Goal: Task Accomplishment & Management: Complete application form

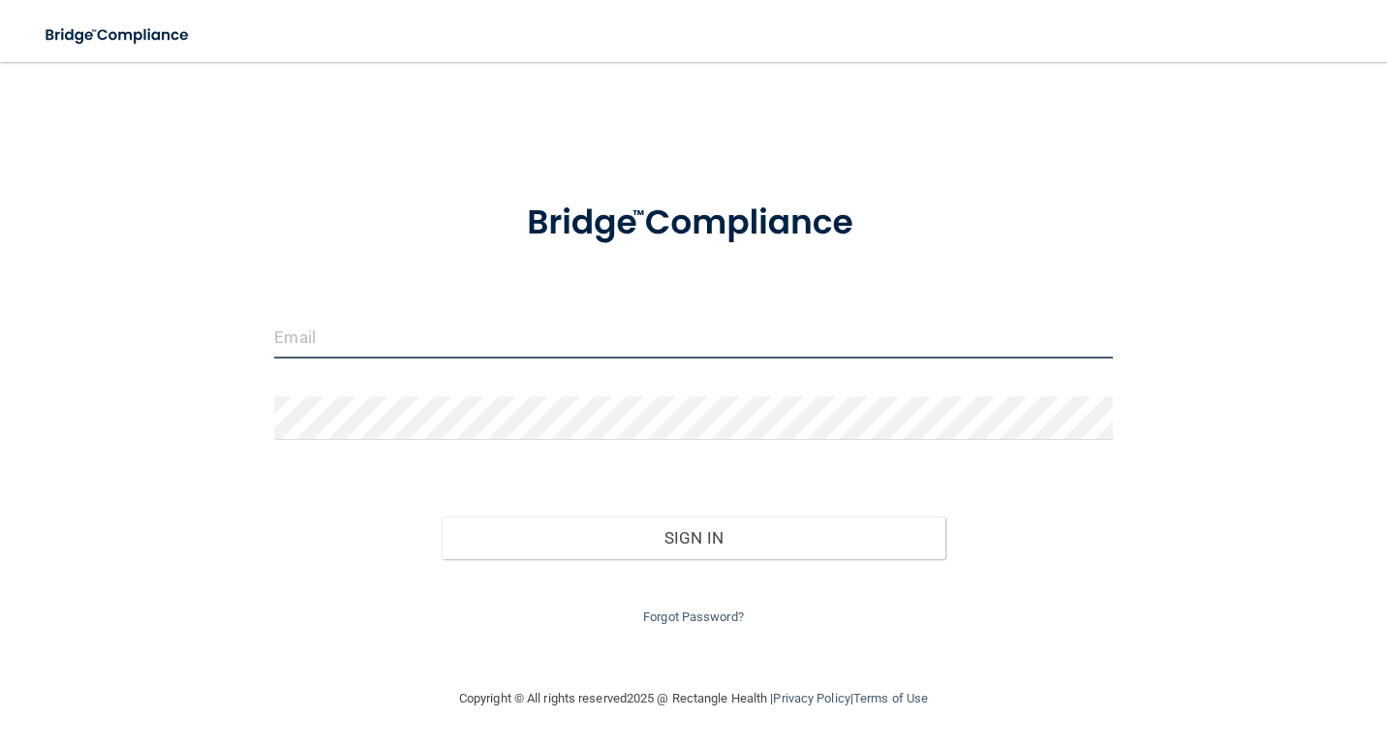
click at [424, 352] on input "email" at bounding box center [693, 337] width 838 height 44
type input "[EMAIL_ADDRESS][DOMAIN_NAME]"
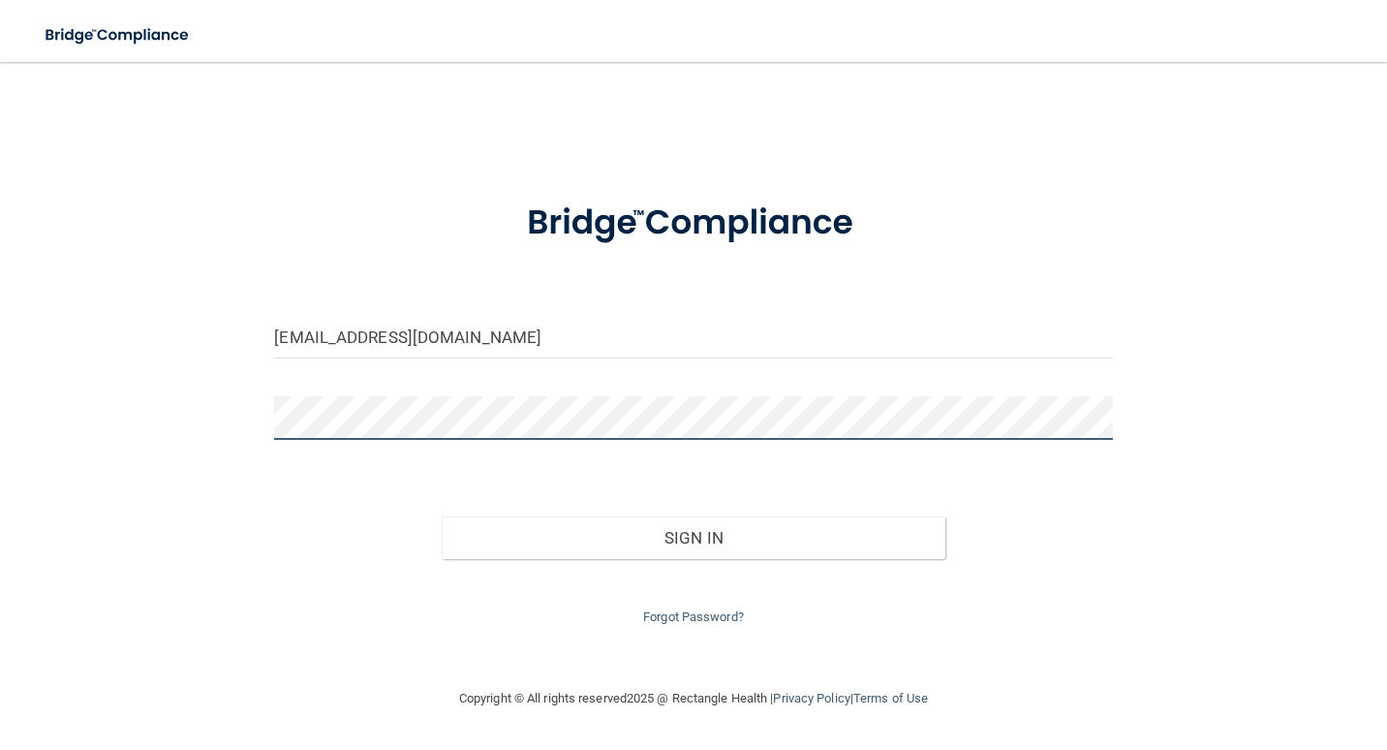
click at [442, 516] on button "Sign In" at bounding box center [693, 537] width 503 height 43
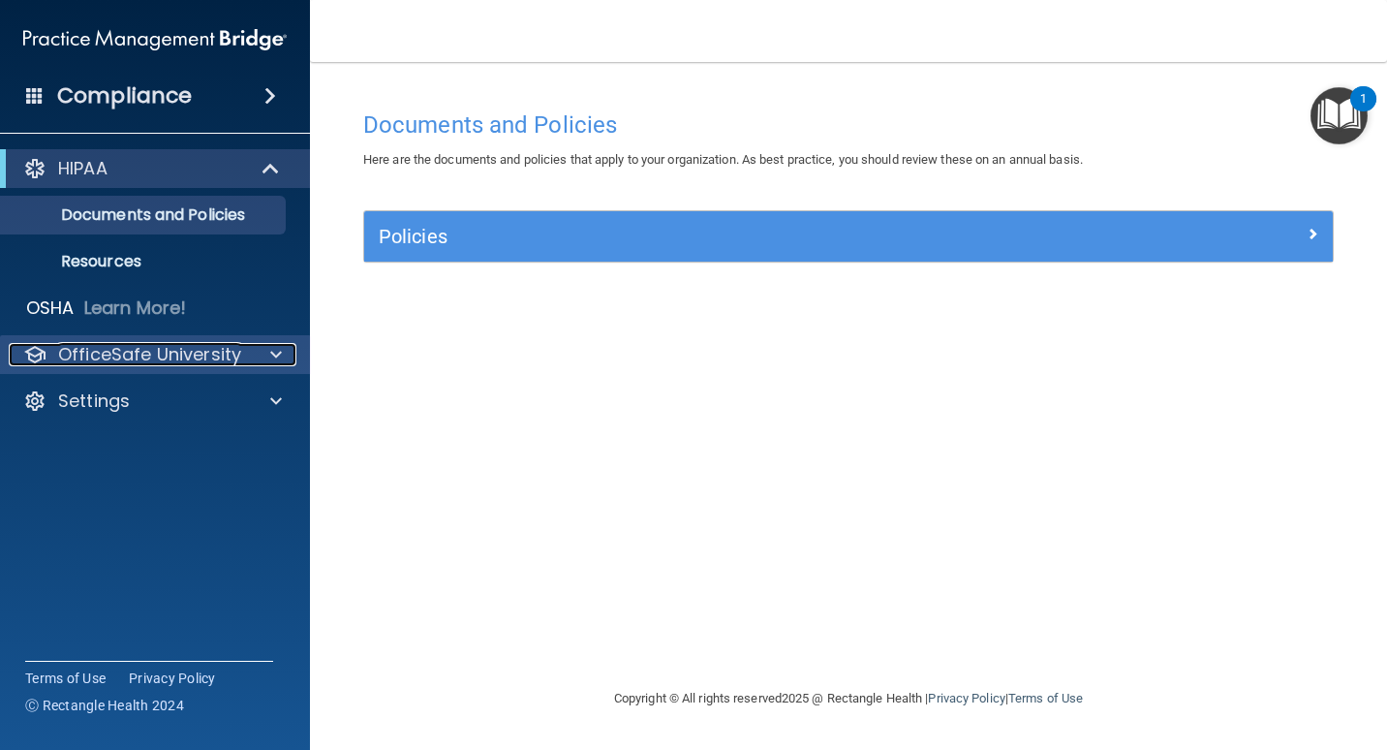
click at [185, 353] on p "OfficeSafe University" at bounding box center [149, 354] width 183 height 23
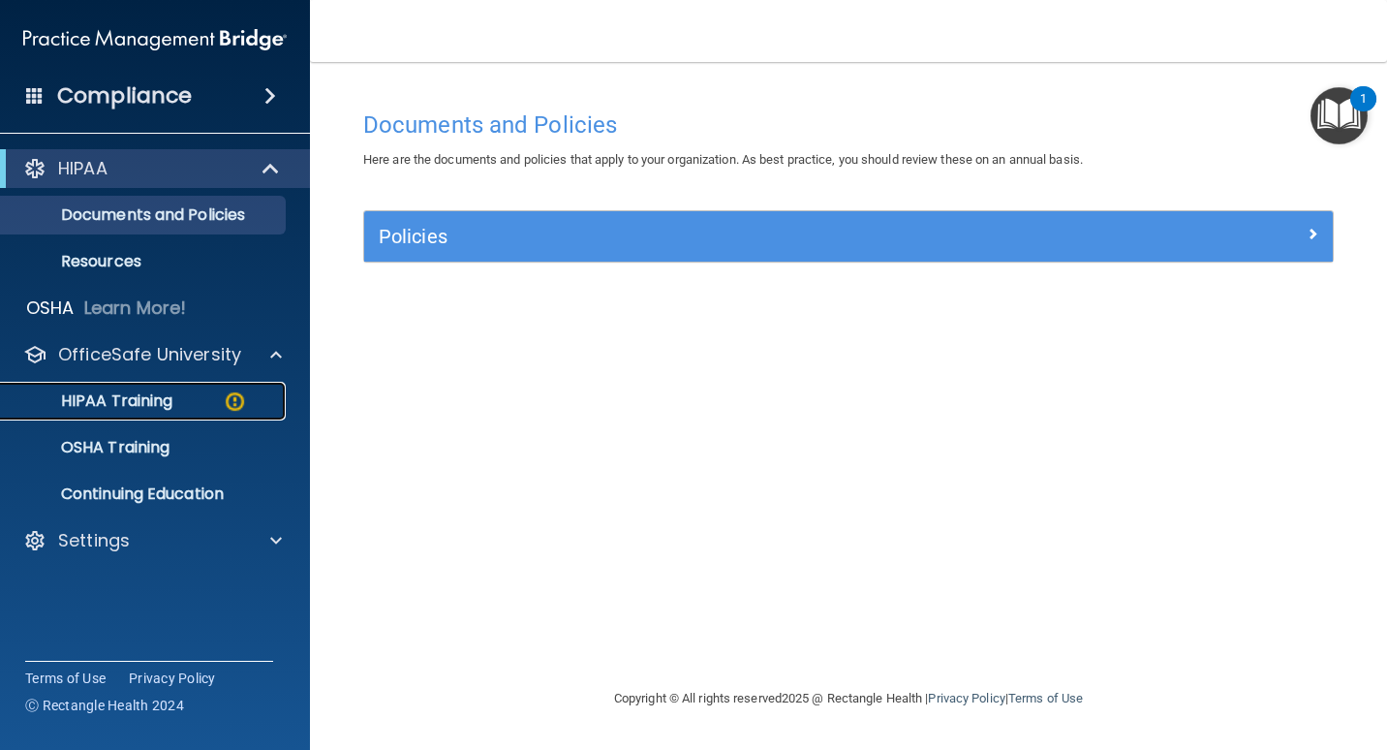
click at [127, 400] on p "HIPAA Training" at bounding box center [93, 400] width 160 height 19
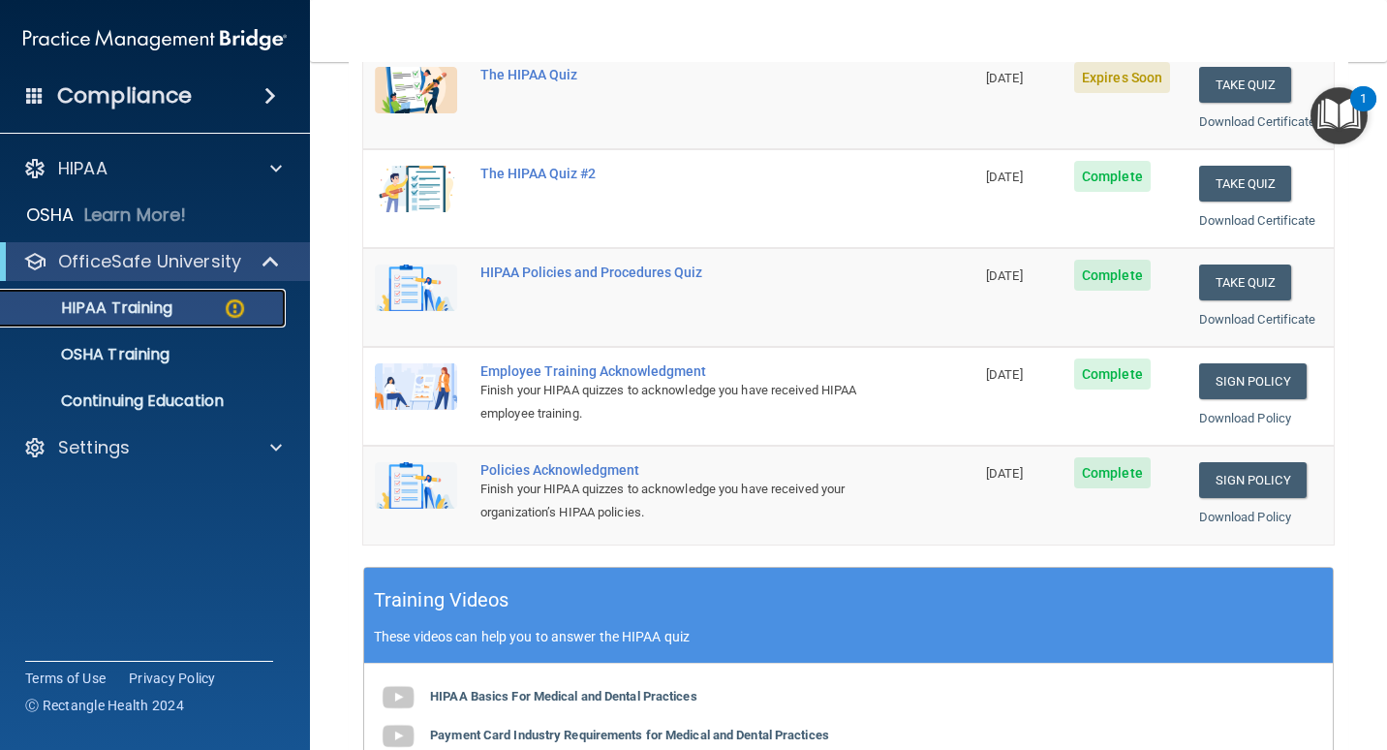
scroll to position [194, 0]
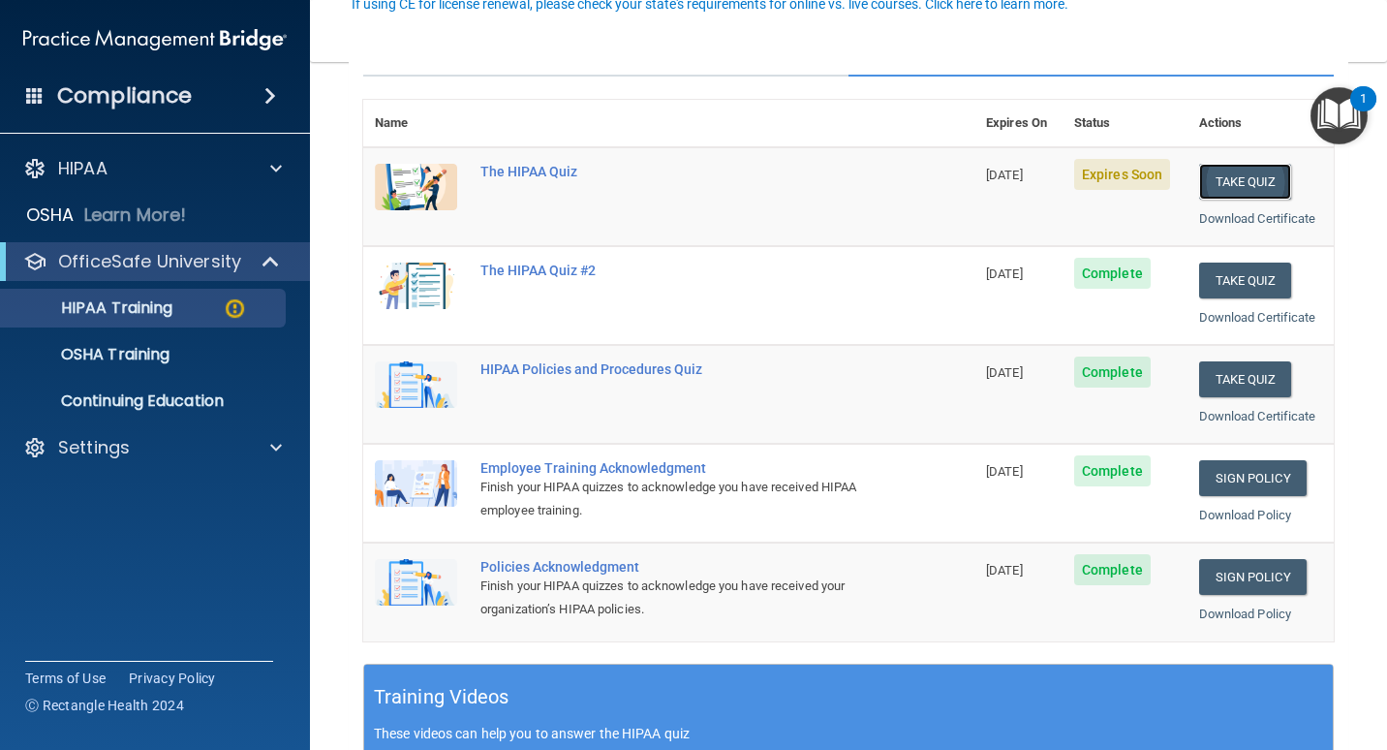
click at [1242, 178] on button "Take Quiz" at bounding box center [1245, 182] width 93 height 36
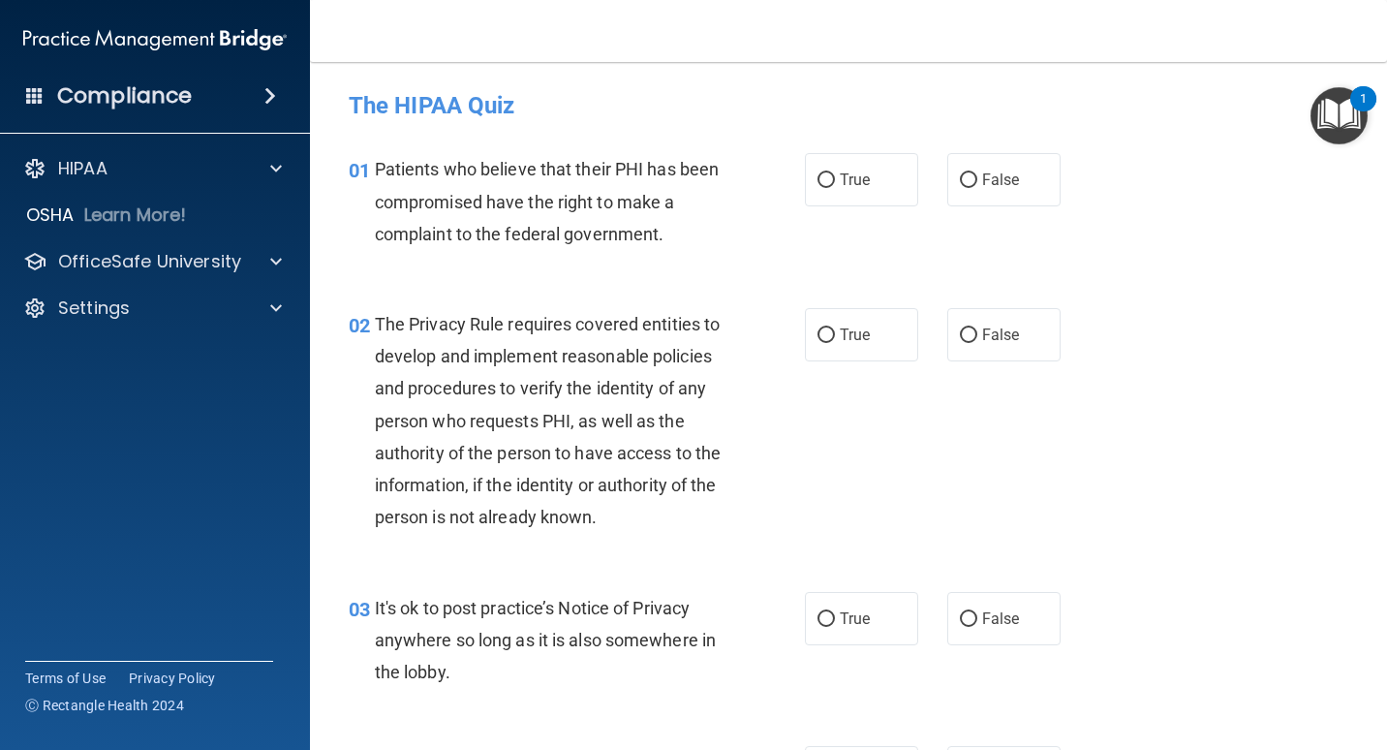
drag, startPoint x: 875, startPoint y: 182, endPoint x: 879, endPoint y: 244, distance: 62.2
click at [875, 182] on label "True" at bounding box center [861, 179] width 113 height 53
click at [835, 182] on input "True" at bounding box center [825, 180] width 17 height 15
radio input "true"
click at [869, 353] on label "True" at bounding box center [861, 334] width 113 height 53
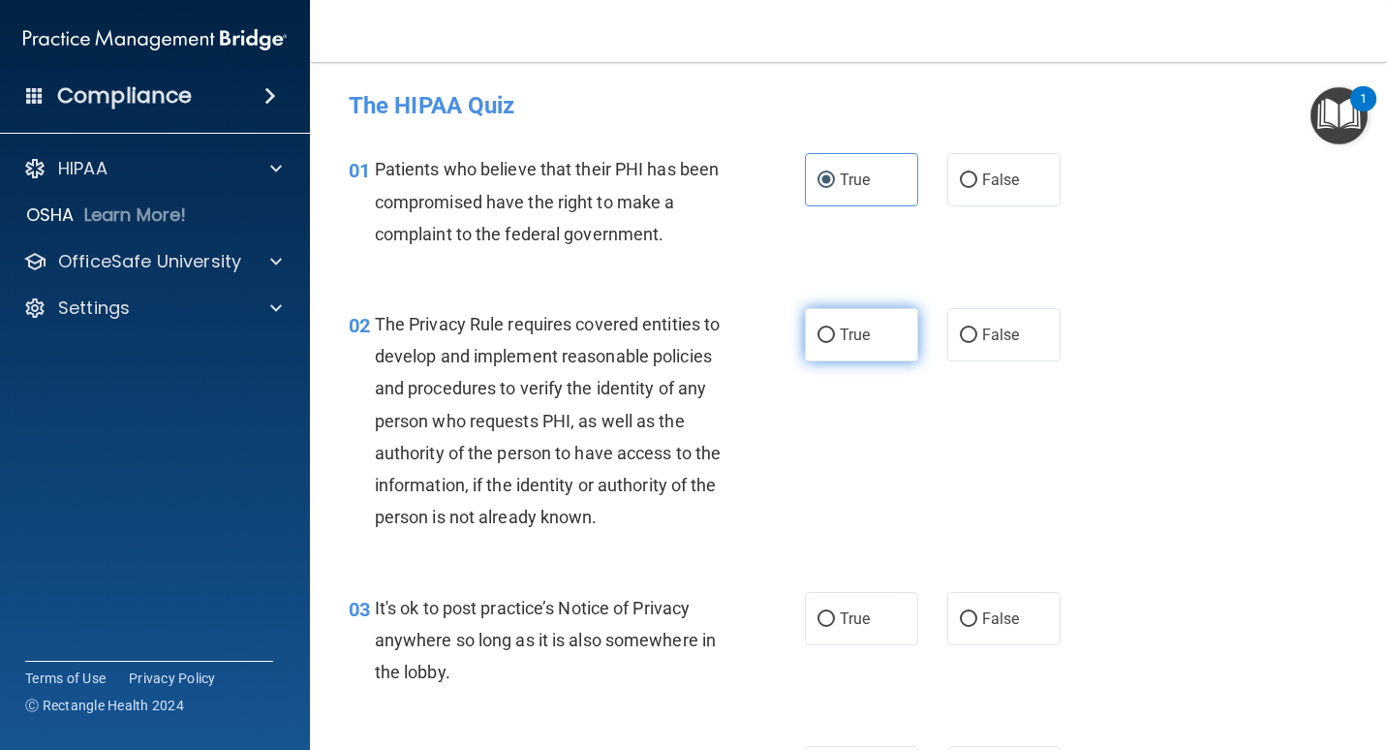
click at [835, 343] on input "True" at bounding box center [825, 335] width 17 height 15
radio input "true"
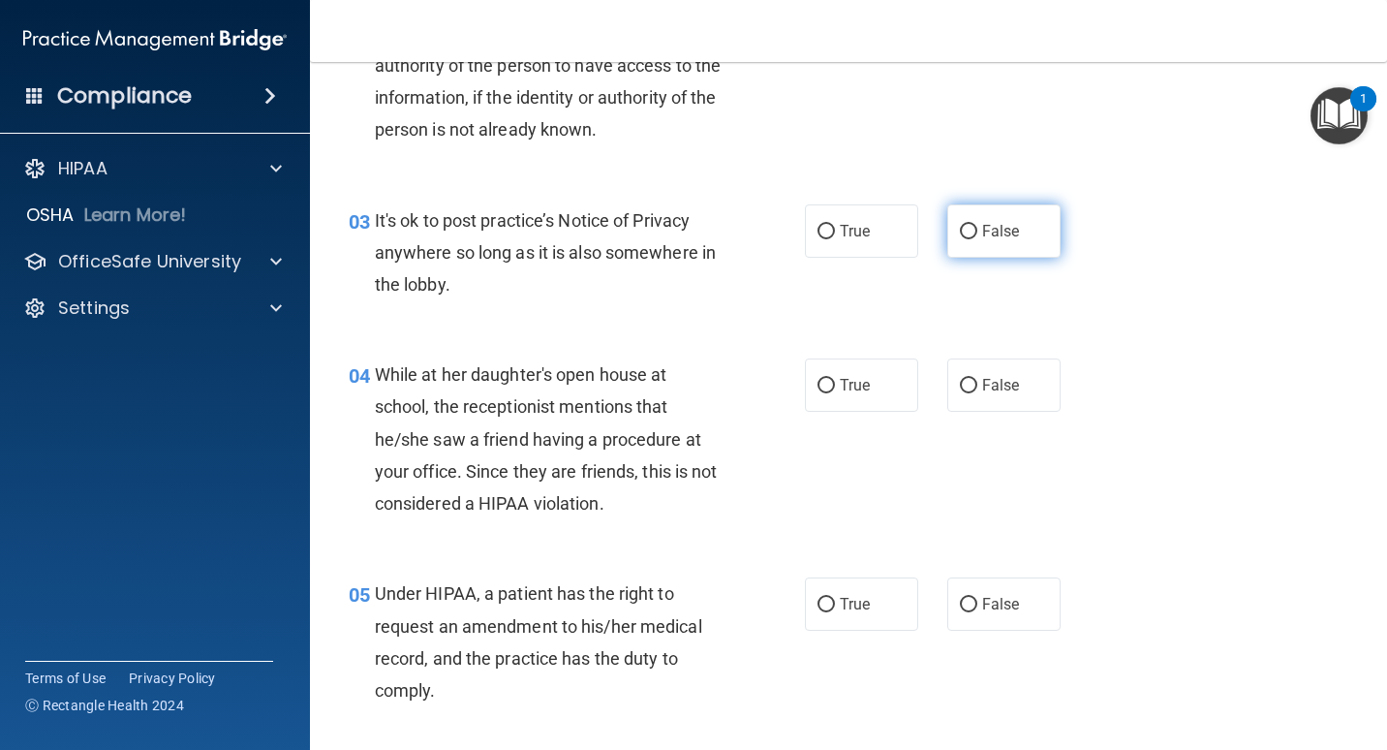
click at [1028, 258] on label "False" at bounding box center [1003, 230] width 113 height 53
click at [977, 239] on input "False" at bounding box center [968, 232] width 17 height 15
radio input "true"
click at [987, 412] on label "False" at bounding box center [1003, 384] width 113 height 53
click at [977, 393] on input "False" at bounding box center [968, 386] width 17 height 15
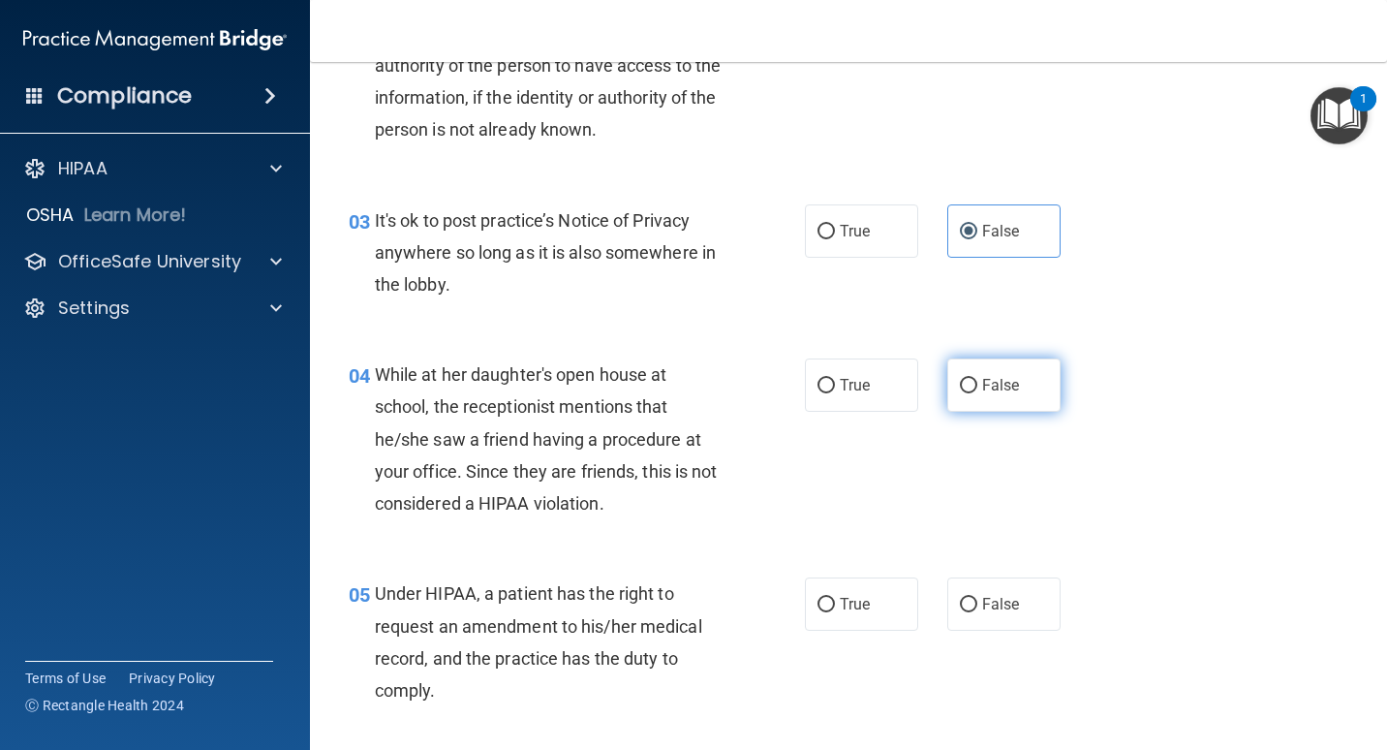
radio input "true"
drag, startPoint x: 979, startPoint y: 638, endPoint x: 965, endPoint y: 630, distance: 16.5
click at [982, 613] on span "False" at bounding box center [1001, 604] width 38 height 18
click at [977, 612] on input "False" at bounding box center [968, 605] width 17 height 15
radio input "true"
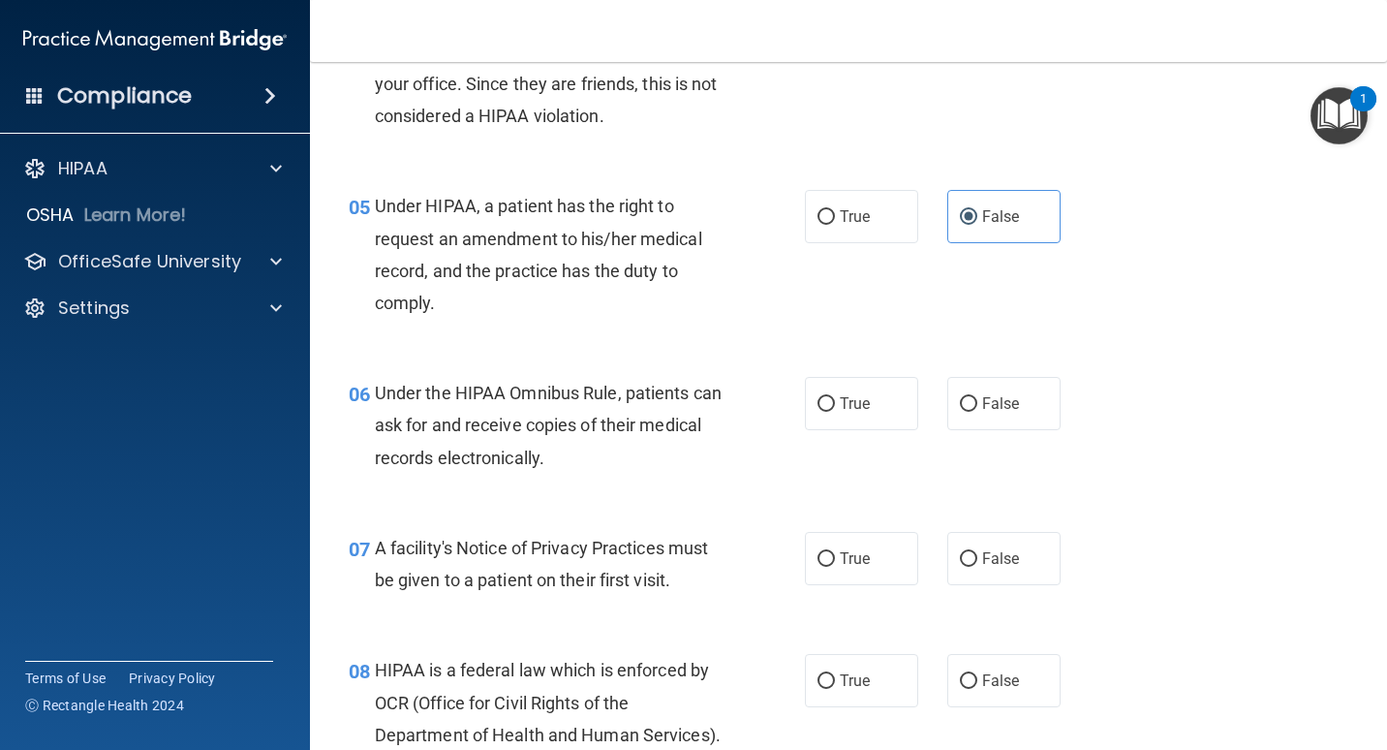
scroll to position [872, 0]
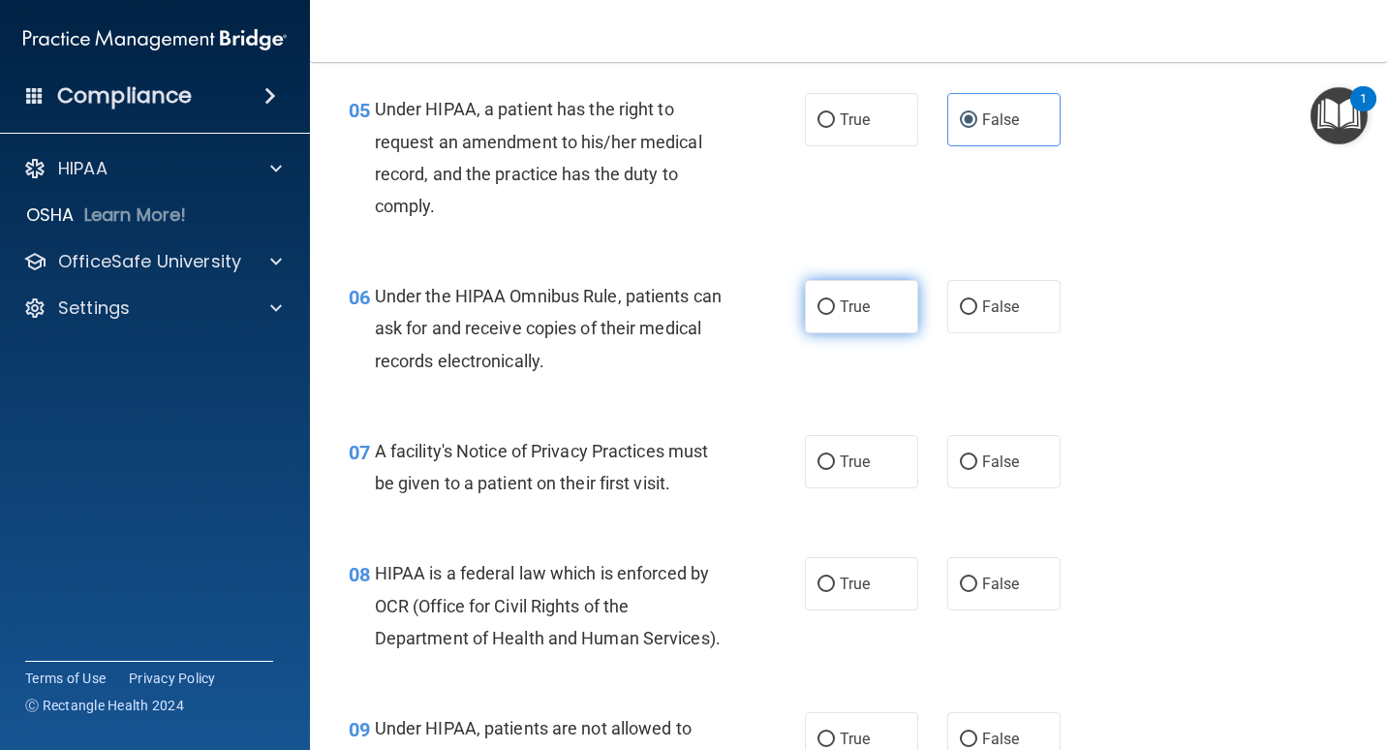
click at [851, 327] on label "True" at bounding box center [861, 306] width 113 height 53
click at [835, 315] on input "True" at bounding box center [825, 307] width 17 height 15
radio input "true"
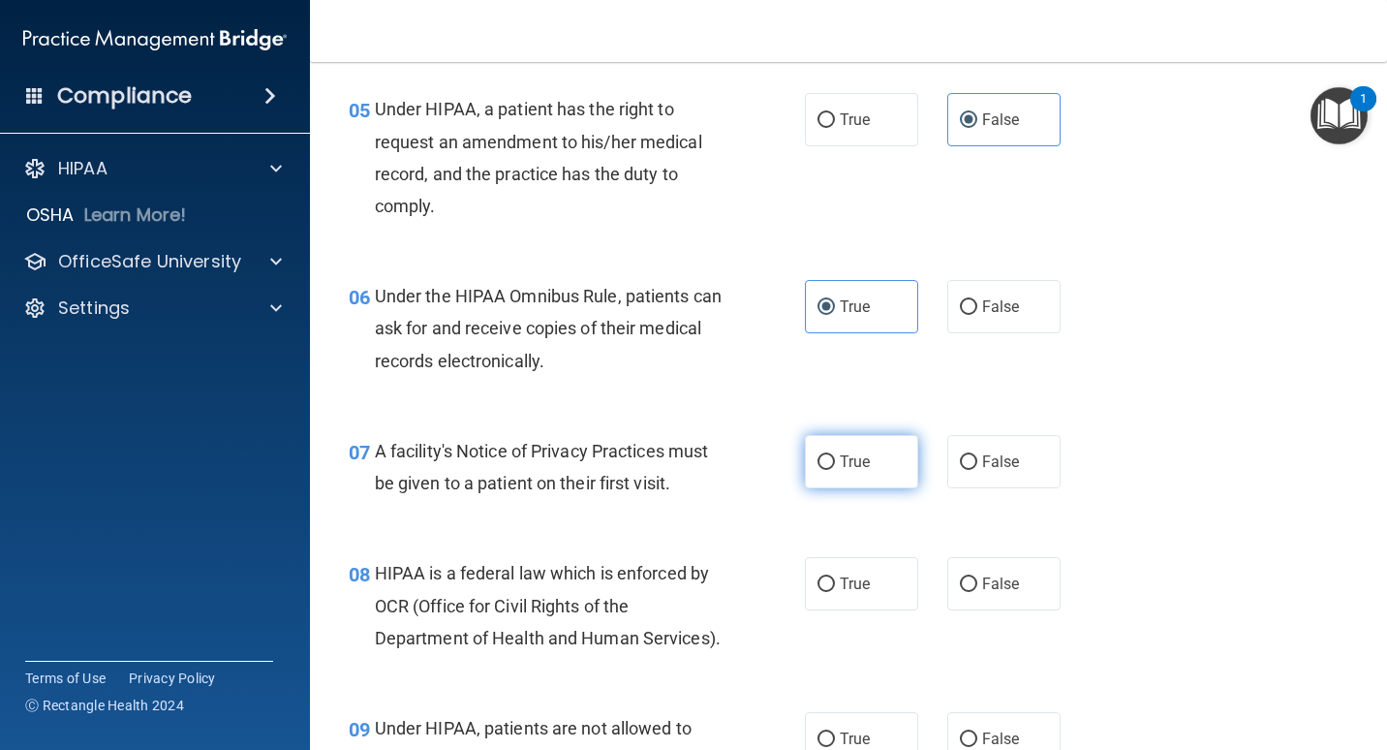
click at [846, 471] on span "True" at bounding box center [855, 461] width 30 height 18
click at [835, 470] on input "True" at bounding box center [825, 462] width 17 height 15
radio input "true"
click at [849, 593] on span "True" at bounding box center [855, 583] width 30 height 18
click at [835, 592] on input "True" at bounding box center [825, 584] width 17 height 15
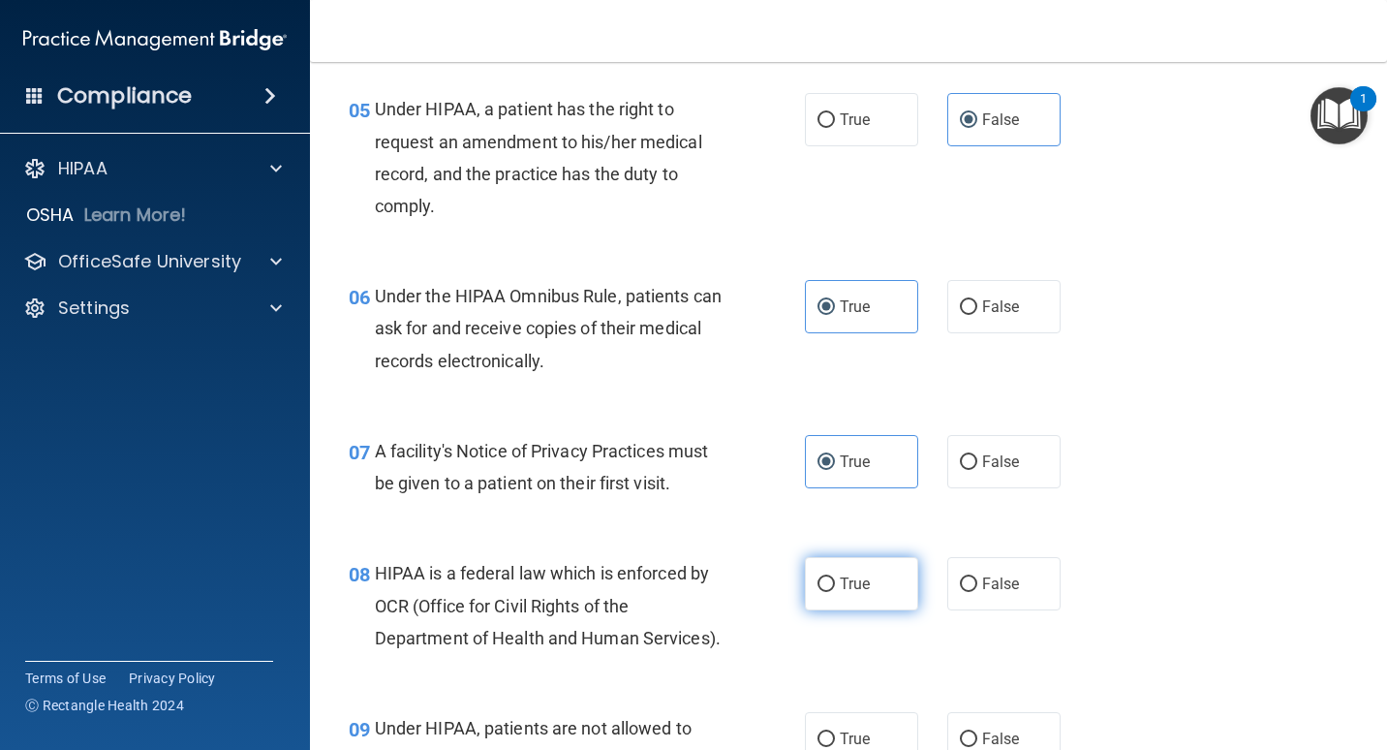
radio input "true"
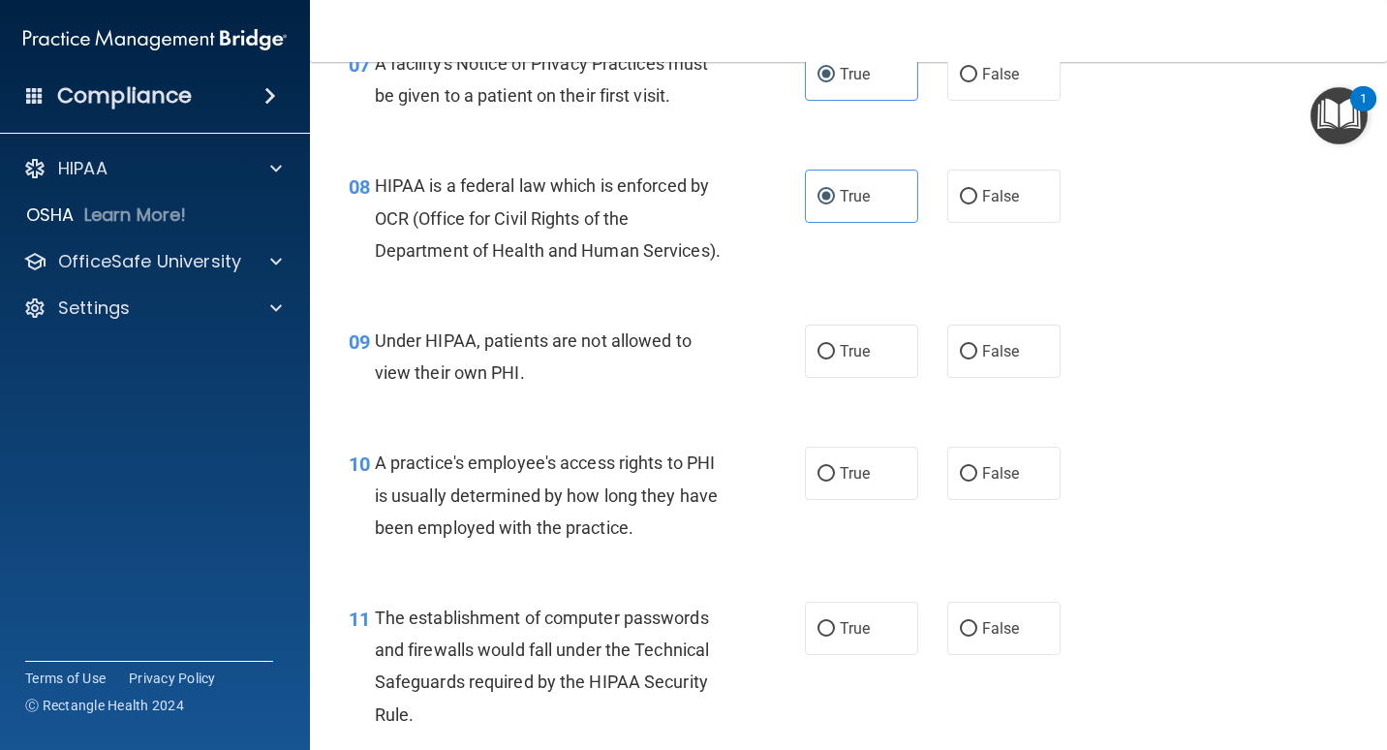
scroll to position [1453, 0]
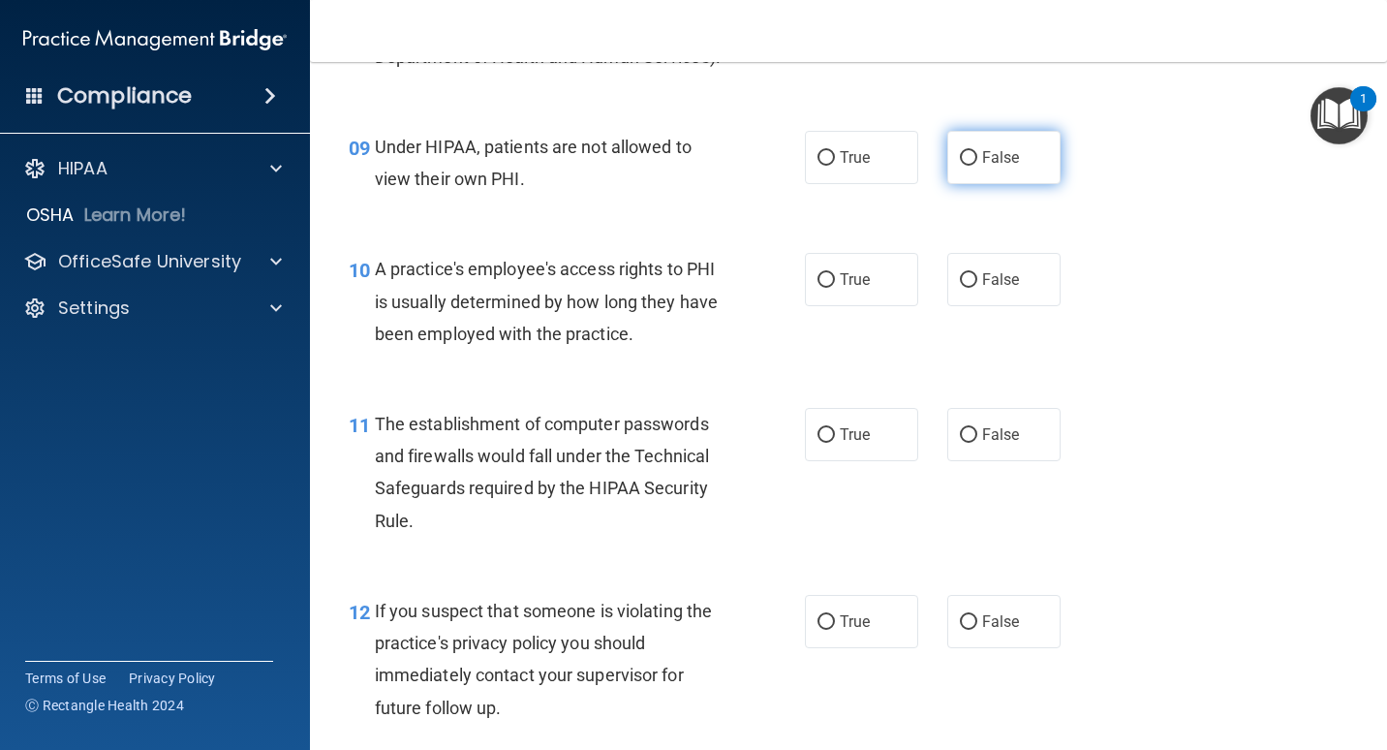
click at [998, 184] on label "False" at bounding box center [1003, 157] width 113 height 53
click at [977, 166] on input "False" at bounding box center [968, 158] width 17 height 15
radio input "true"
click at [1000, 289] on span "False" at bounding box center [1001, 279] width 38 height 18
click at [977, 288] on input "False" at bounding box center [968, 280] width 17 height 15
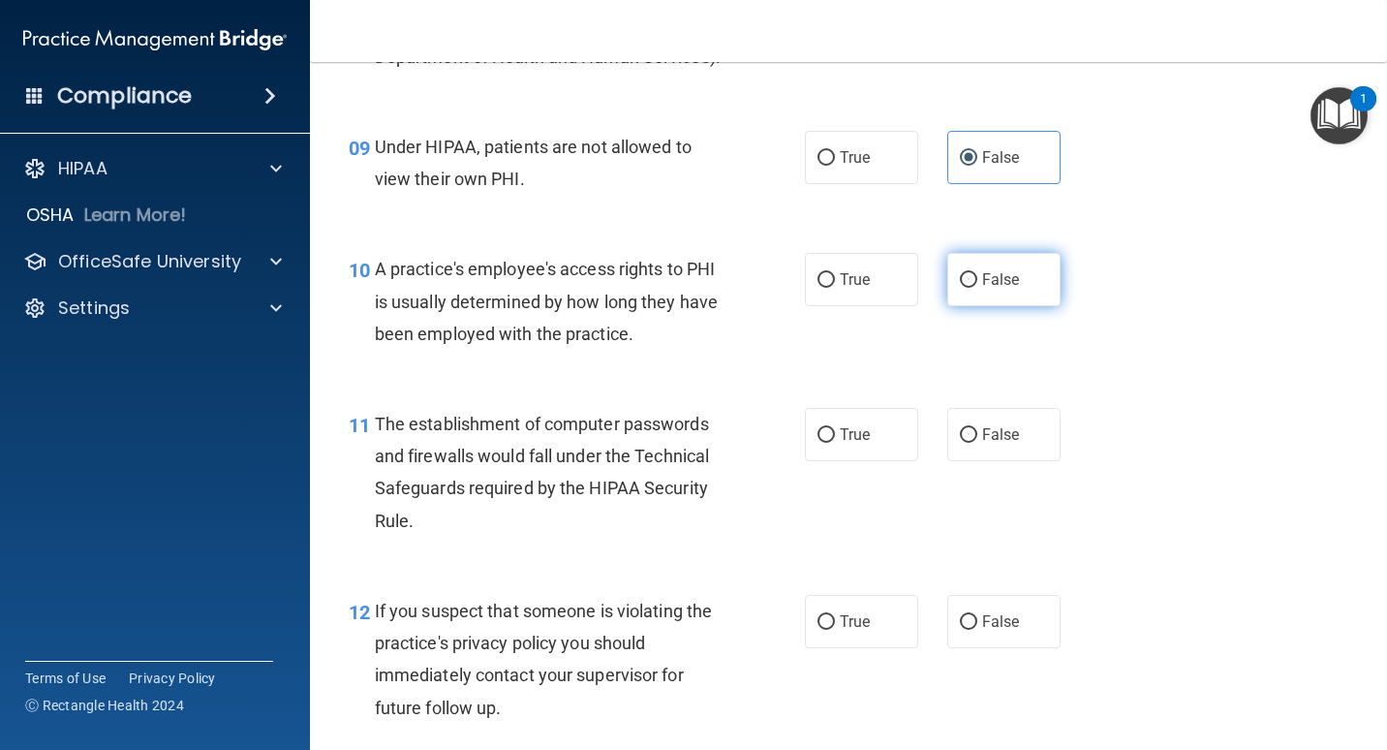
radio input "true"
click at [865, 461] on label "True" at bounding box center [861, 434] width 113 height 53
click at [835, 443] on input "True" at bounding box center [825, 435] width 17 height 15
radio input "true"
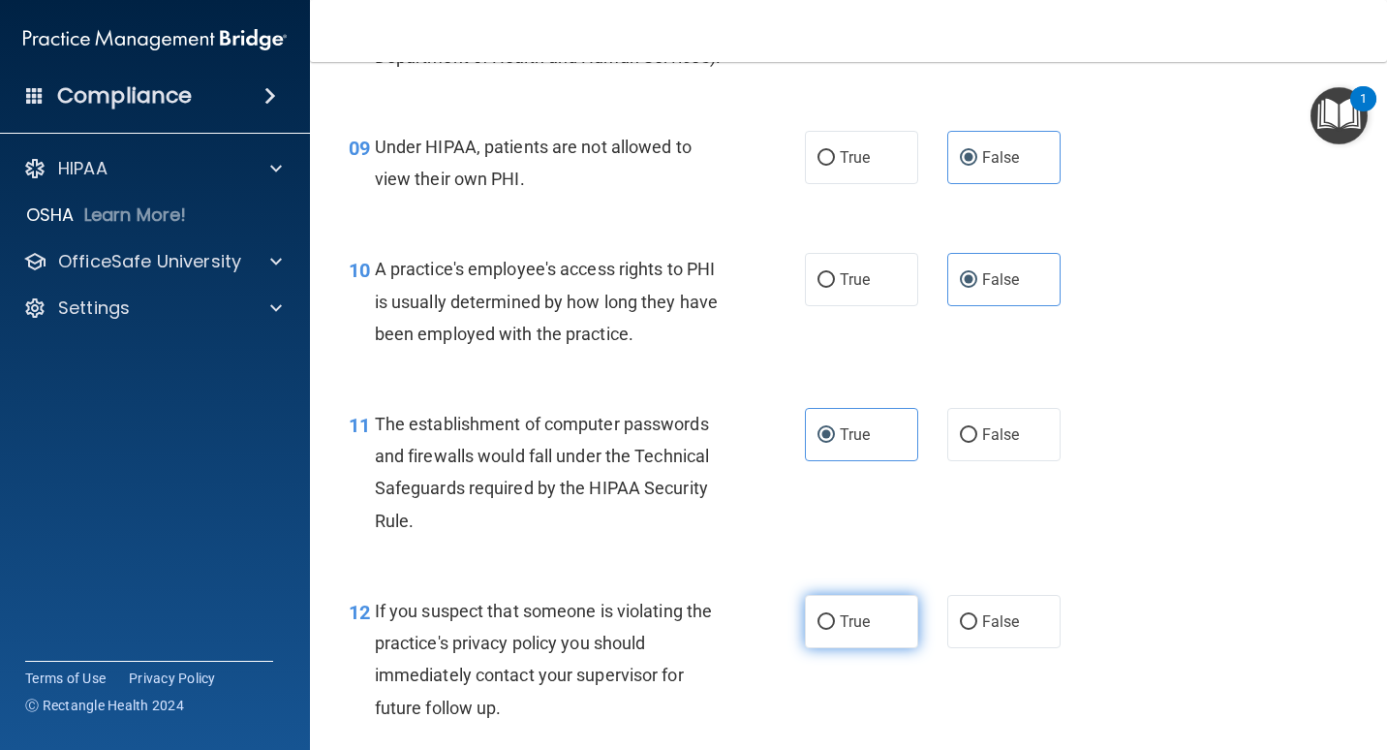
click at [855, 630] on span "True" at bounding box center [855, 621] width 30 height 18
click at [835, 630] on input "True" at bounding box center [825, 622] width 17 height 15
radio input "true"
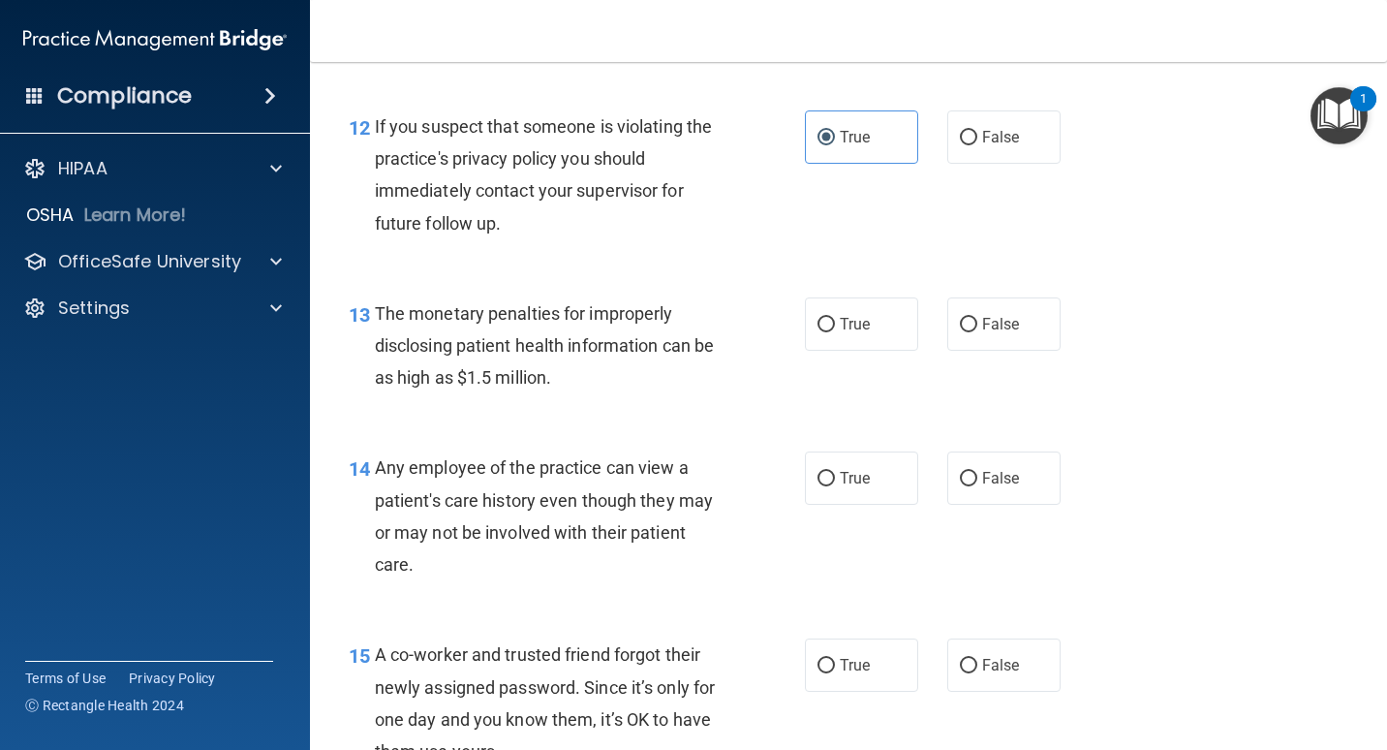
scroll to position [2131, 0]
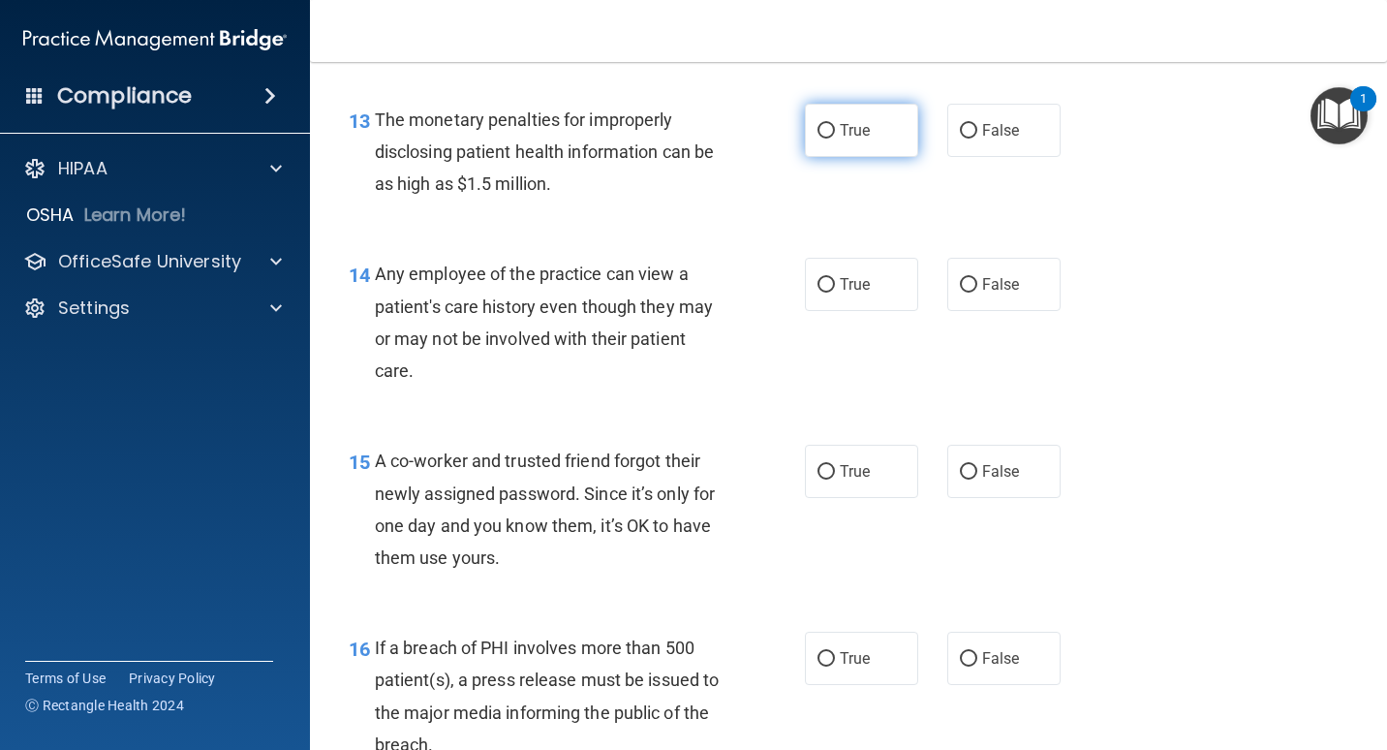
click at [817, 138] on input "True" at bounding box center [825, 131] width 17 height 15
radio input "true"
click at [982, 293] on span "False" at bounding box center [1001, 284] width 38 height 18
click at [977, 292] on input "False" at bounding box center [968, 285] width 17 height 15
radio input "true"
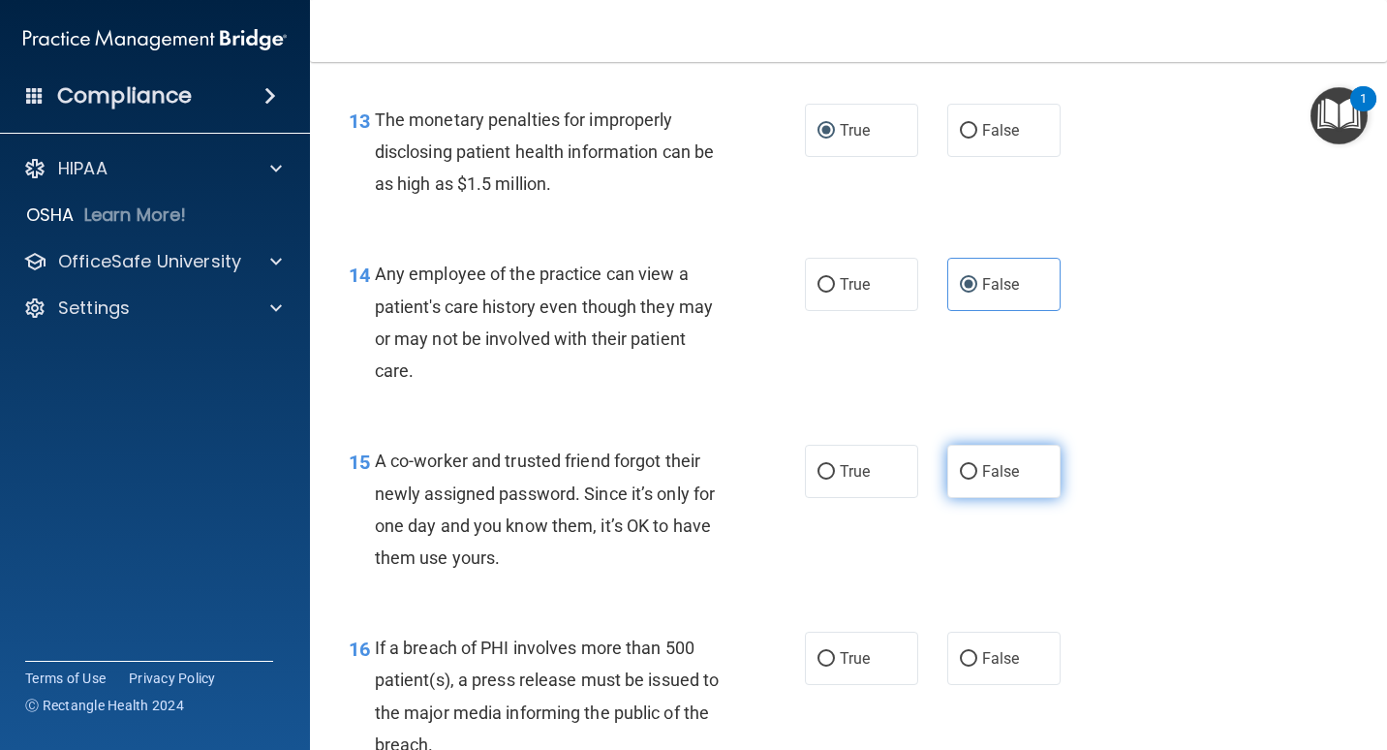
click at [1013, 498] on label "False" at bounding box center [1003, 471] width 113 height 53
click at [977, 479] on input "False" at bounding box center [968, 472] width 17 height 15
radio input "true"
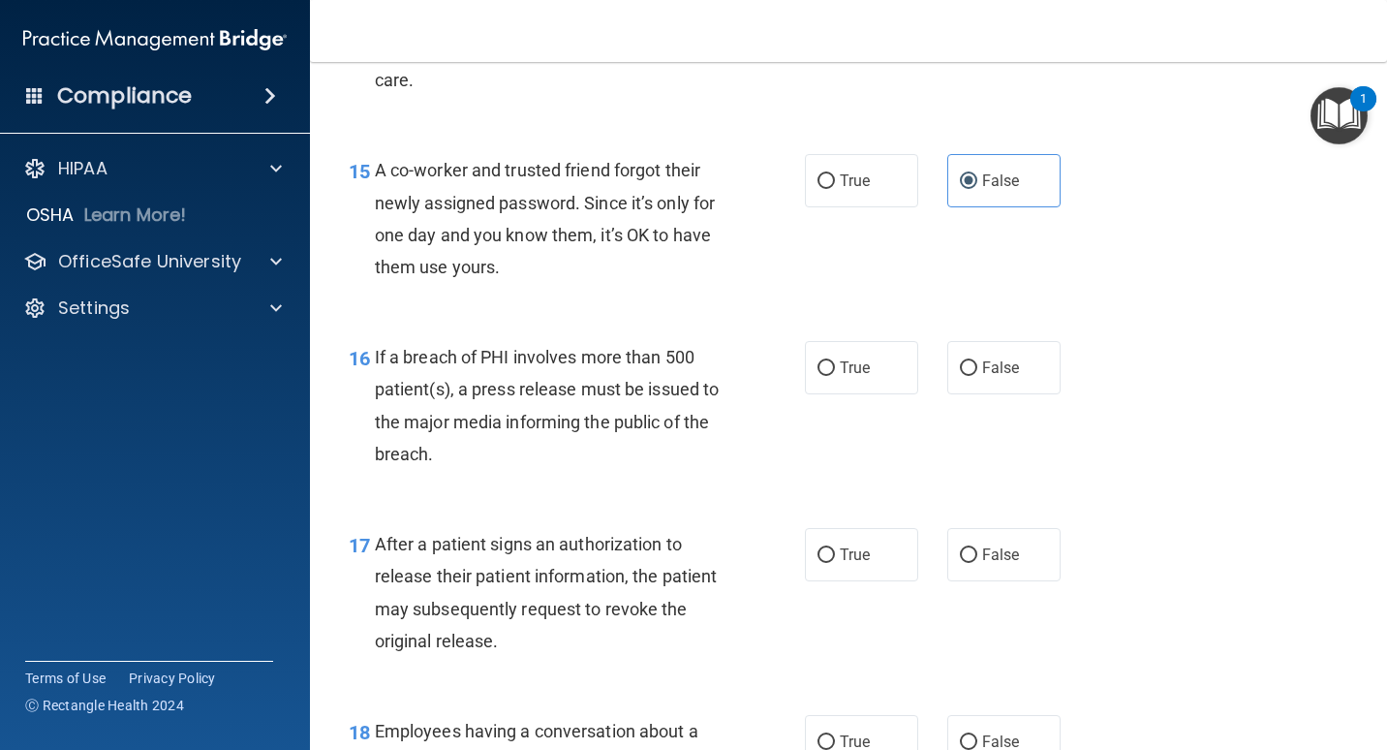
scroll to position [2518, 0]
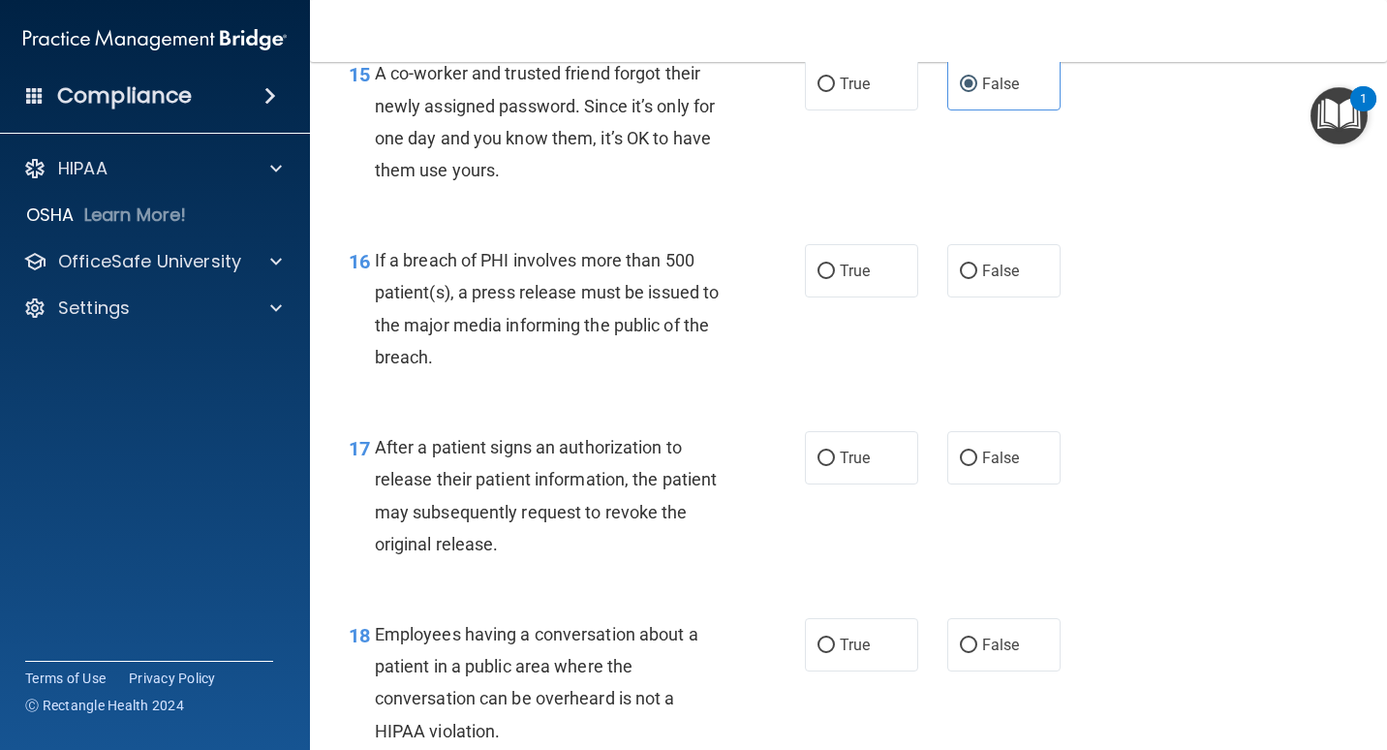
click at [862, 280] on span "True" at bounding box center [855, 270] width 30 height 18
click at [835, 279] on input "True" at bounding box center [825, 271] width 17 height 15
radio input "true"
click at [853, 467] on span "True" at bounding box center [855, 457] width 30 height 18
click at [835, 466] on input "True" at bounding box center [825, 458] width 17 height 15
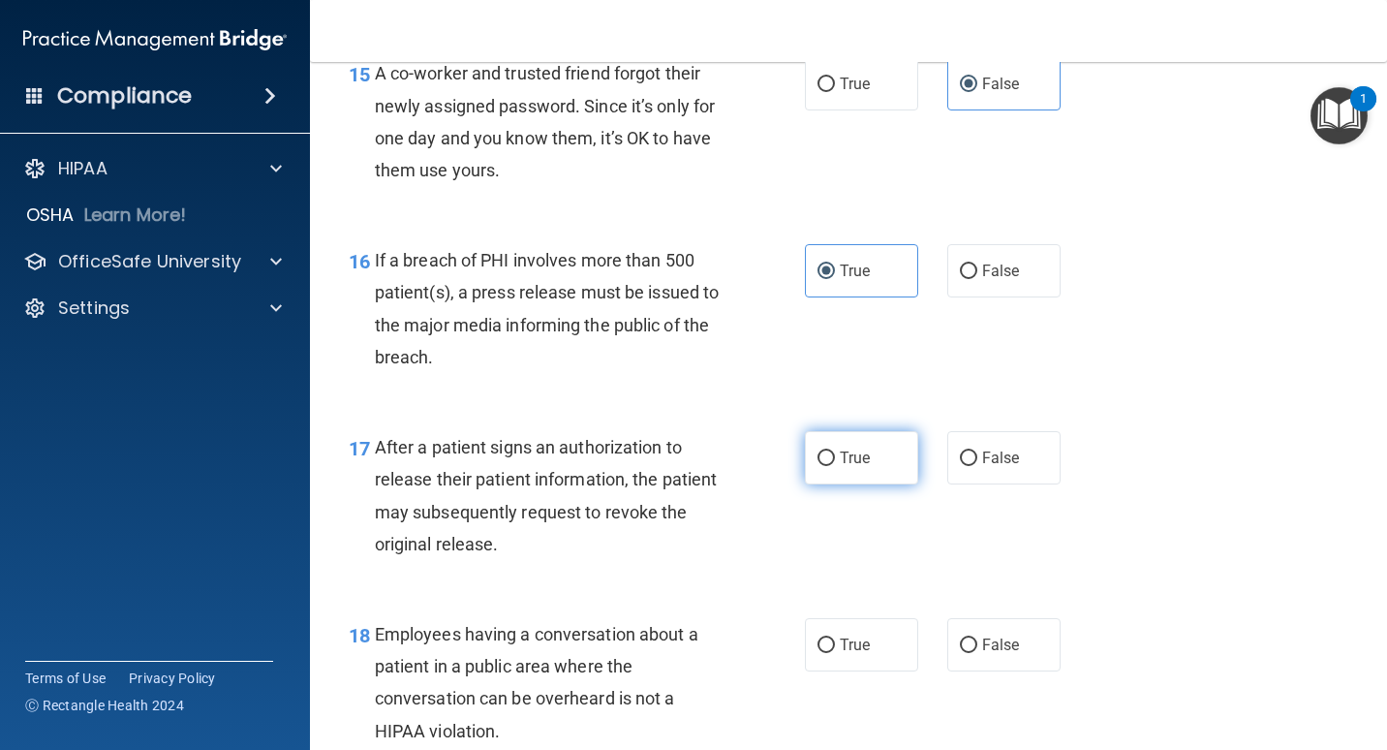
radio input "true"
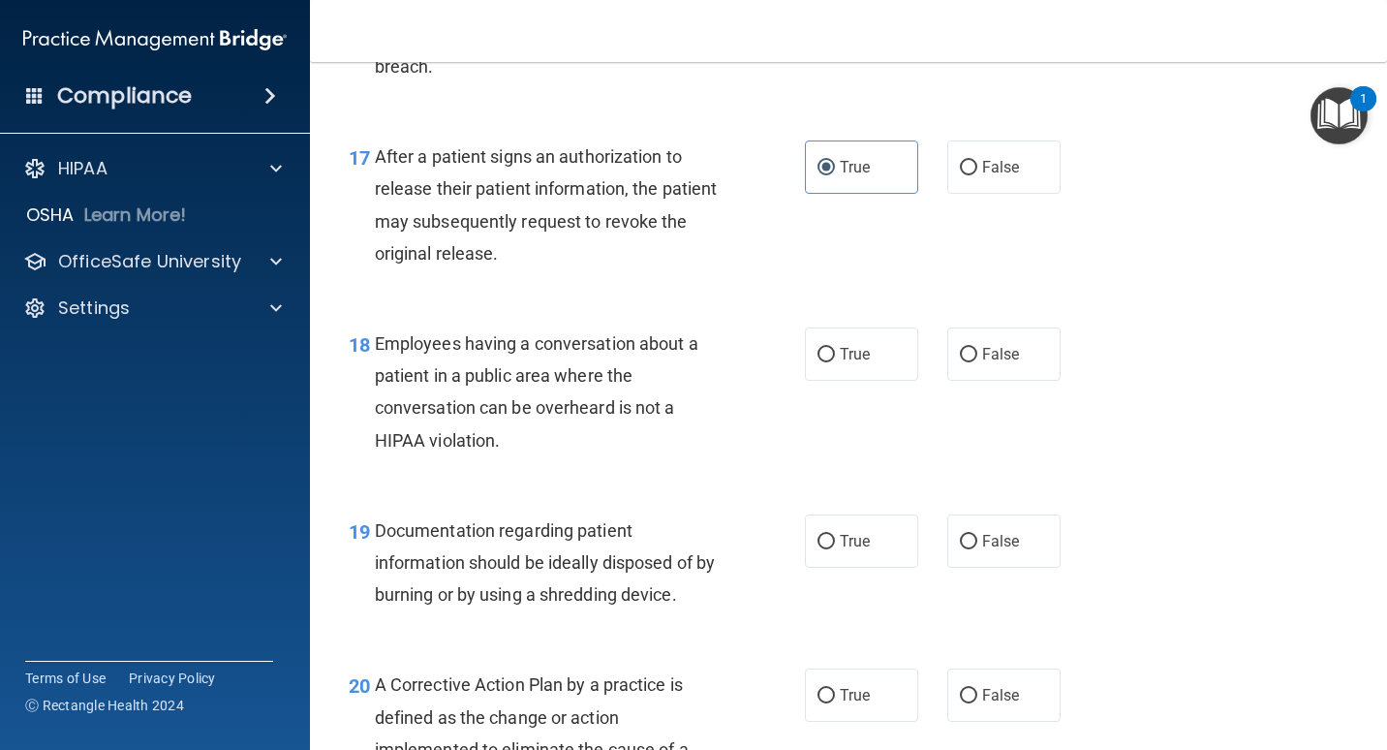
scroll to position [2905, 0]
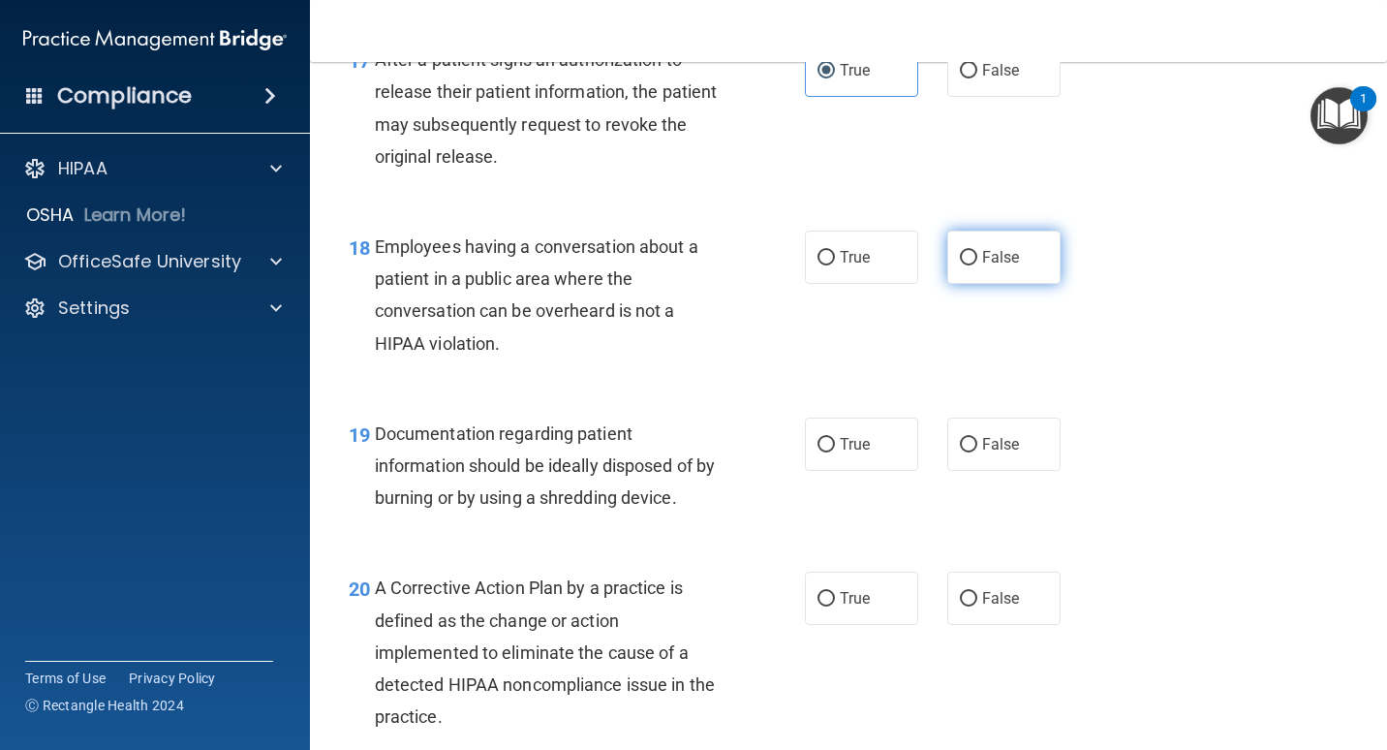
click at [1006, 284] on label "False" at bounding box center [1003, 256] width 113 height 53
click at [977, 265] on input "False" at bounding box center [968, 258] width 17 height 15
radio input "true"
click at [855, 453] on span "True" at bounding box center [855, 444] width 30 height 18
click at [835, 452] on input "True" at bounding box center [825, 445] width 17 height 15
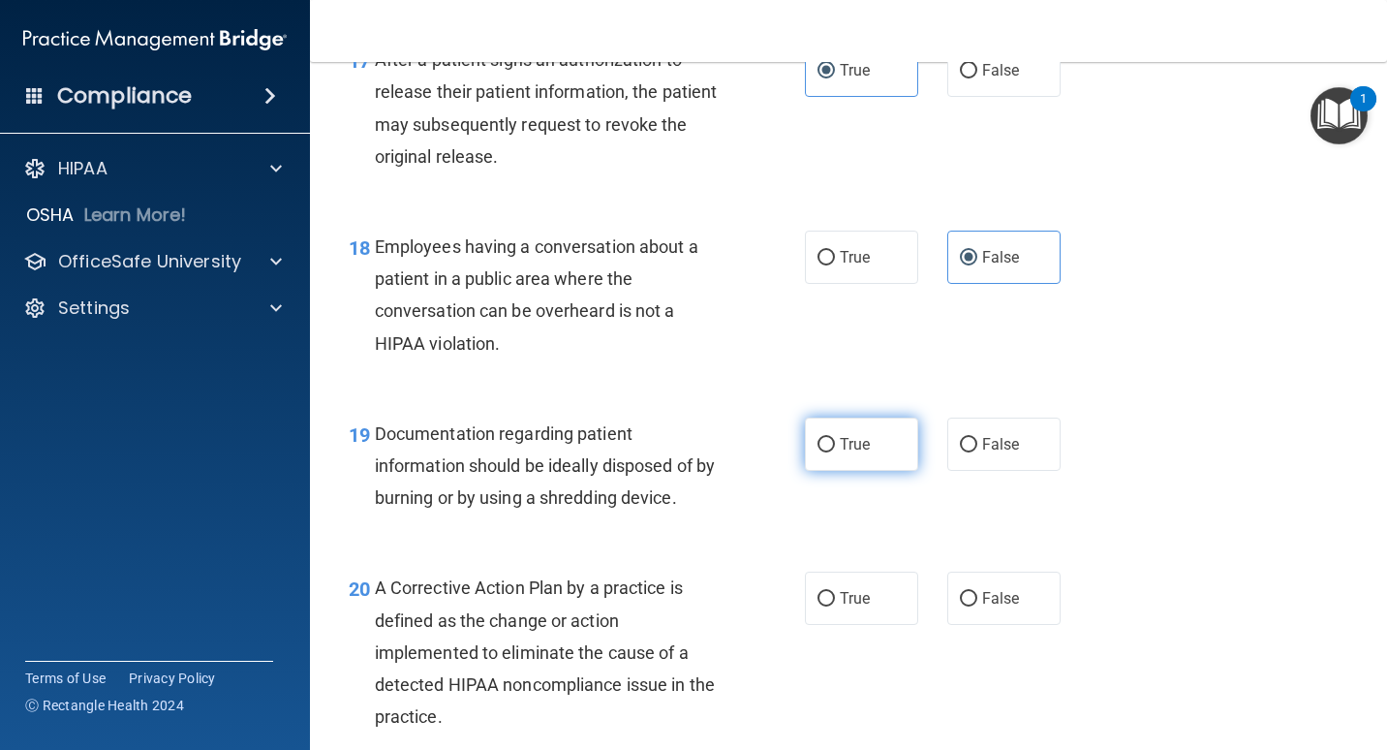
radio input "true"
click at [855, 607] on span "True" at bounding box center [855, 598] width 30 height 18
click at [835, 606] on input "True" at bounding box center [825, 599] width 17 height 15
radio input "true"
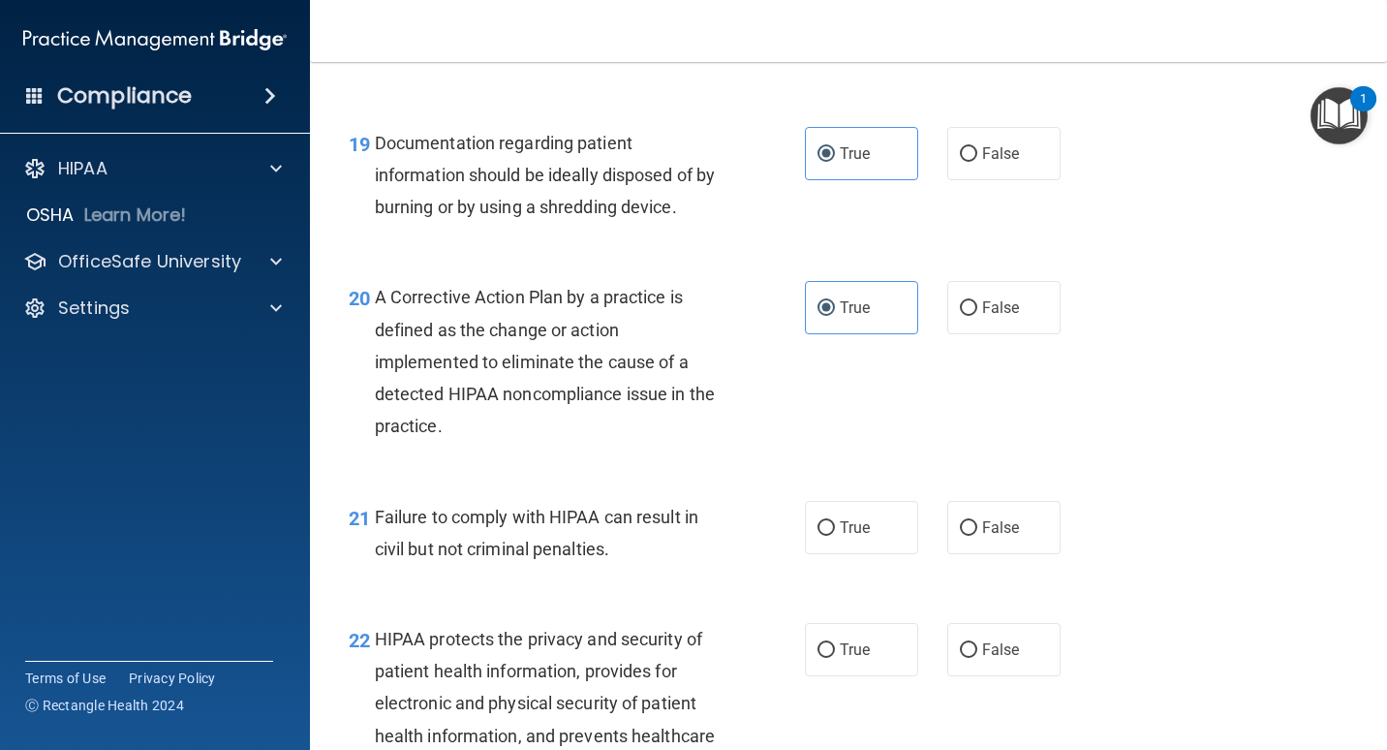
scroll to position [3390, 0]
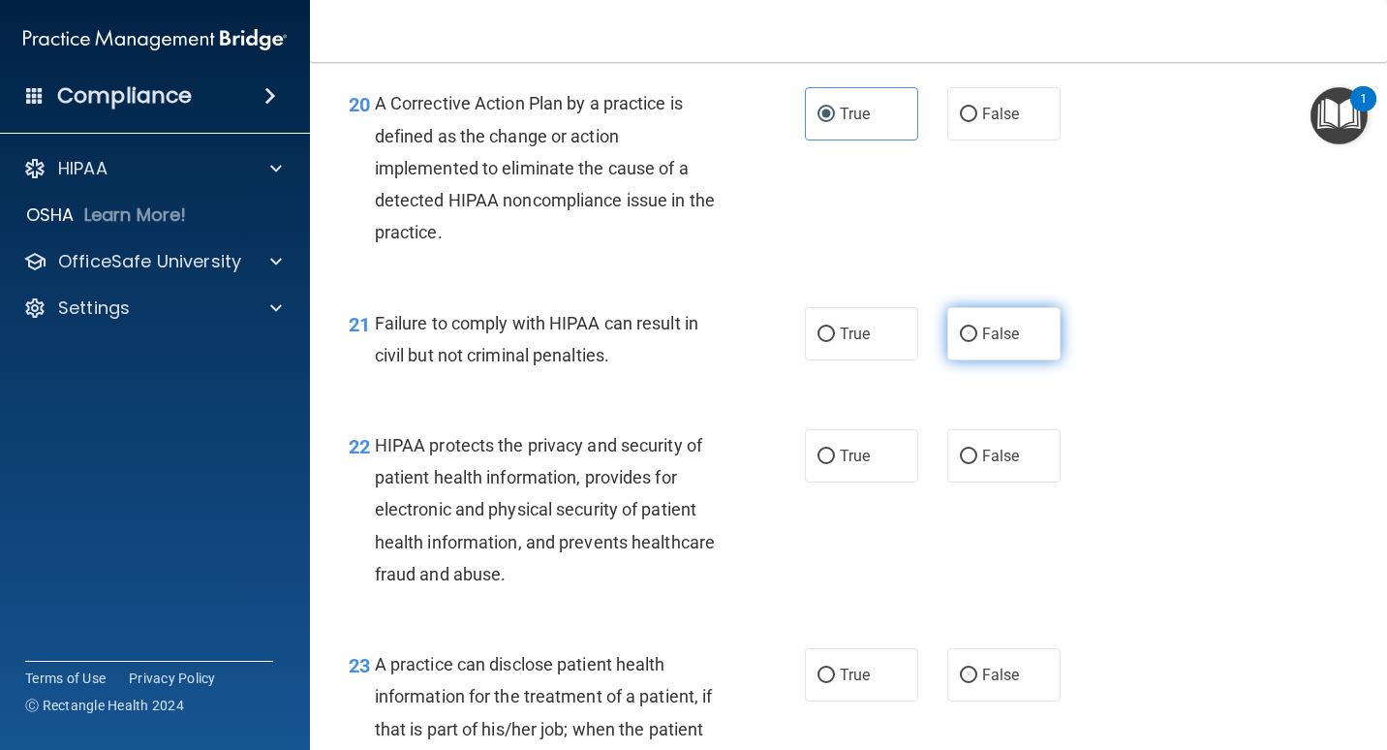
click at [989, 343] on span "False" at bounding box center [1001, 333] width 38 height 18
click at [977, 342] on input "False" at bounding box center [968, 334] width 17 height 15
radio input "true"
click at [830, 482] on label "True" at bounding box center [861, 455] width 113 height 53
click at [830, 464] on input "True" at bounding box center [825, 456] width 17 height 15
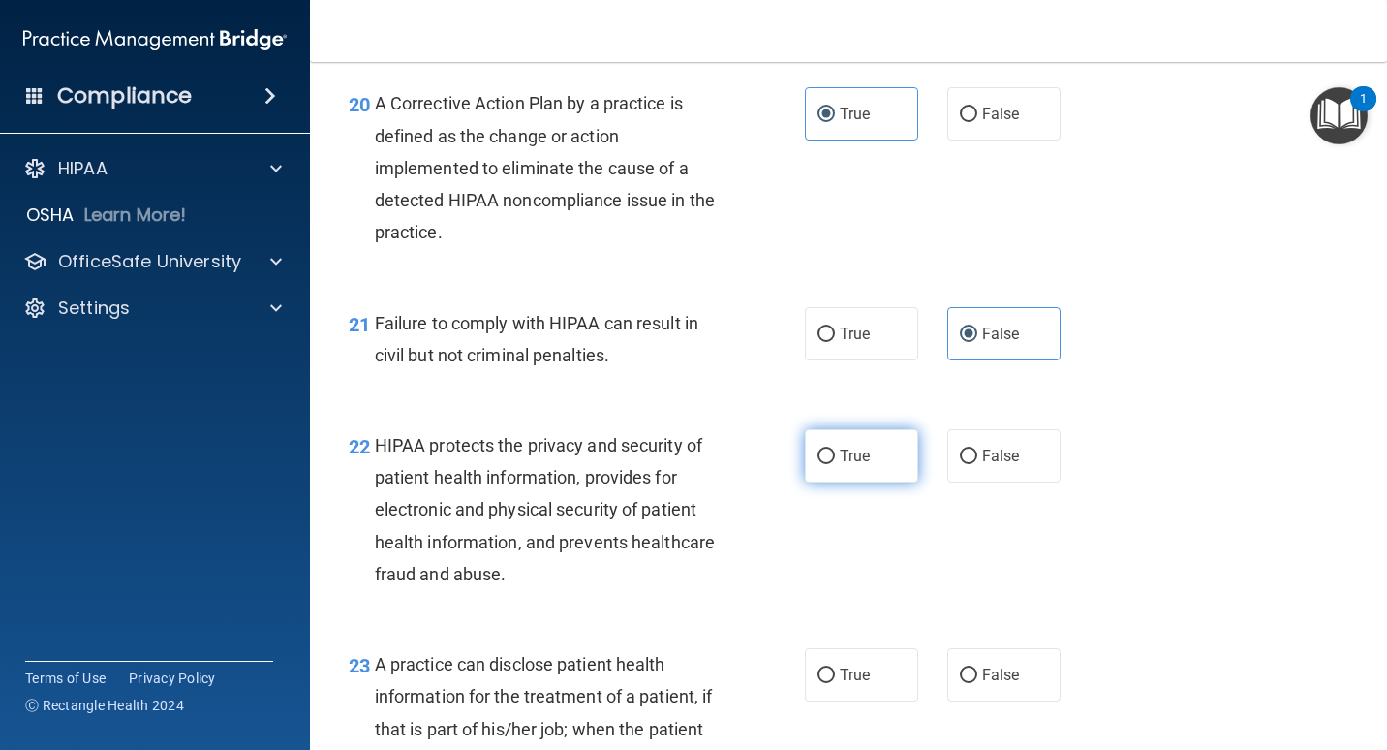
radio input "true"
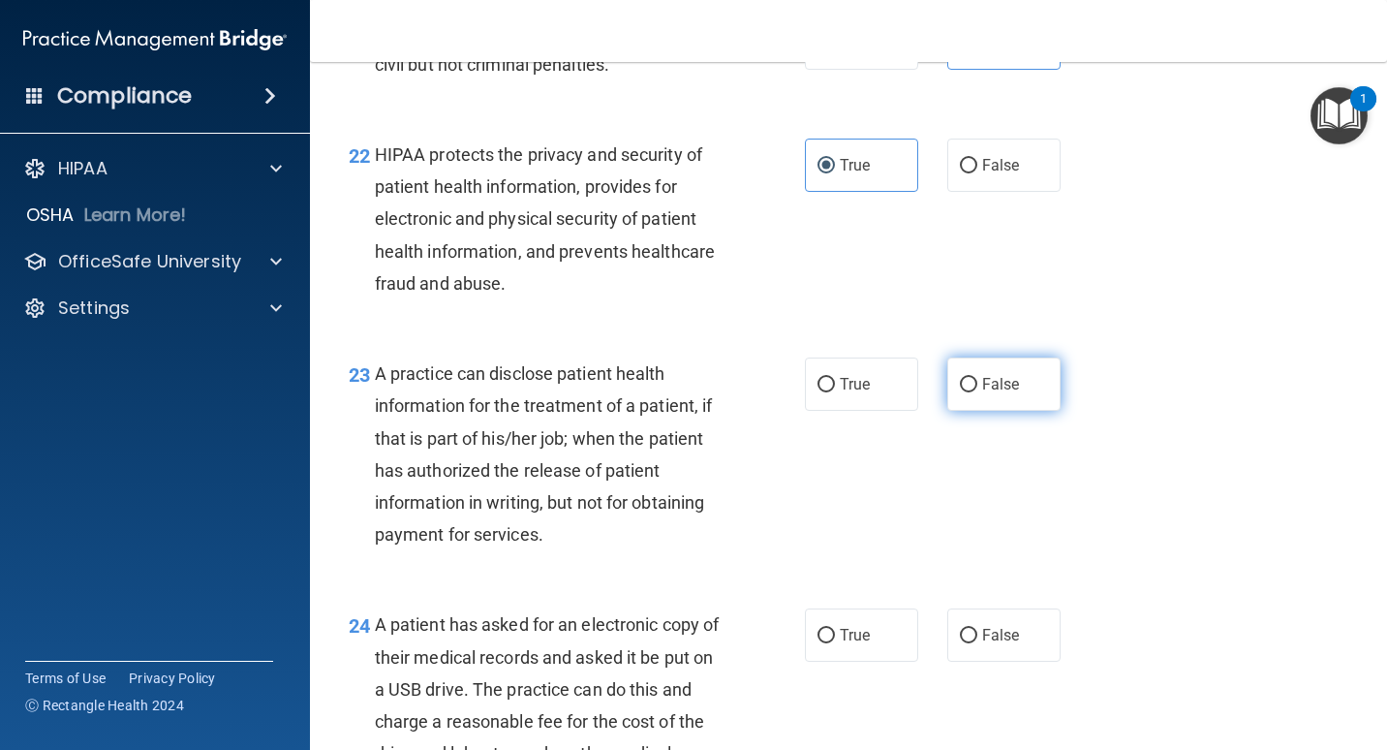
click at [1005, 393] on span "False" at bounding box center [1001, 384] width 38 height 18
click at [977, 392] on input "False" at bounding box center [968, 385] width 17 height 15
radio input "true"
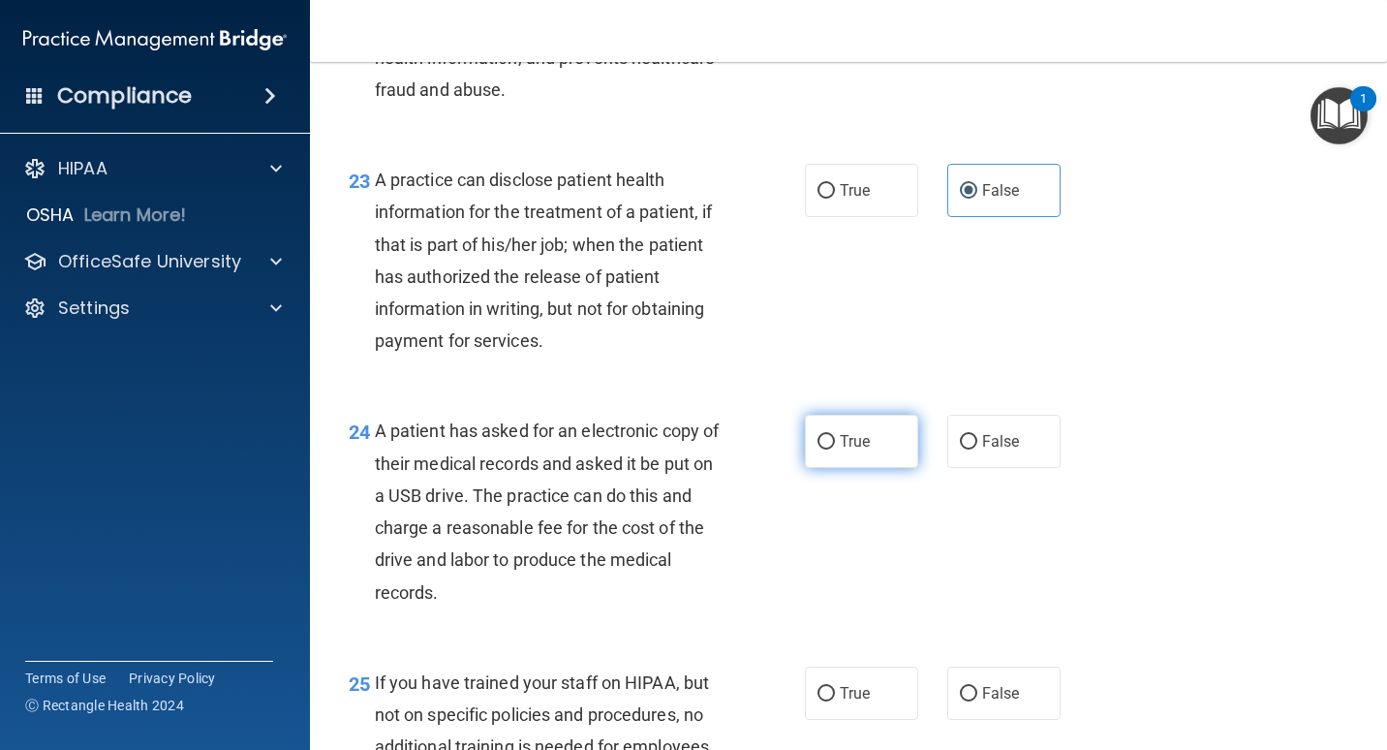
click at [836, 468] on label "True" at bounding box center [861, 441] width 113 height 53
click at [835, 449] on input "True" at bounding box center [825, 442] width 17 height 15
radio input "true"
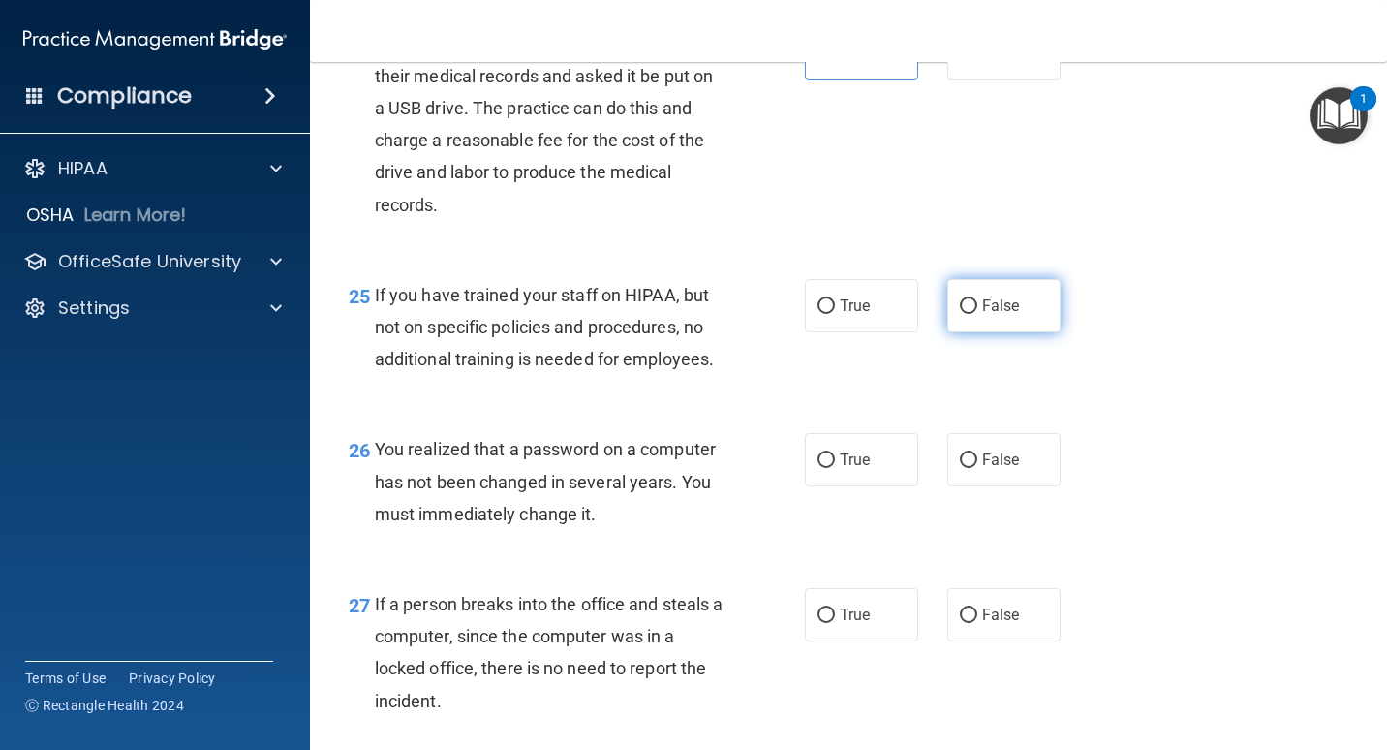
click at [1026, 332] on label "False" at bounding box center [1003, 305] width 113 height 53
click at [977, 314] on input "False" at bounding box center [968, 306] width 17 height 15
radio input "true"
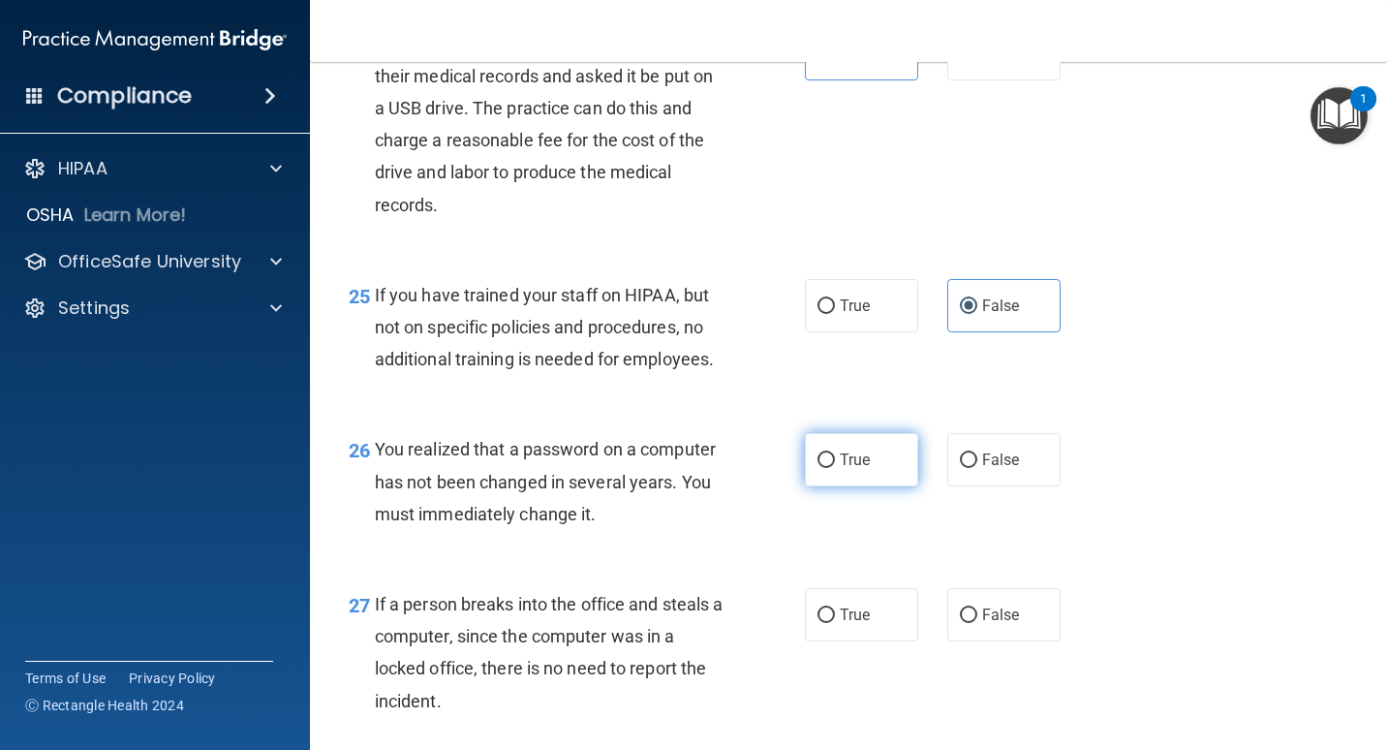
click at [843, 469] on span "True" at bounding box center [855, 459] width 30 height 18
click at [835, 468] on input "True" at bounding box center [825, 460] width 17 height 15
radio input "true"
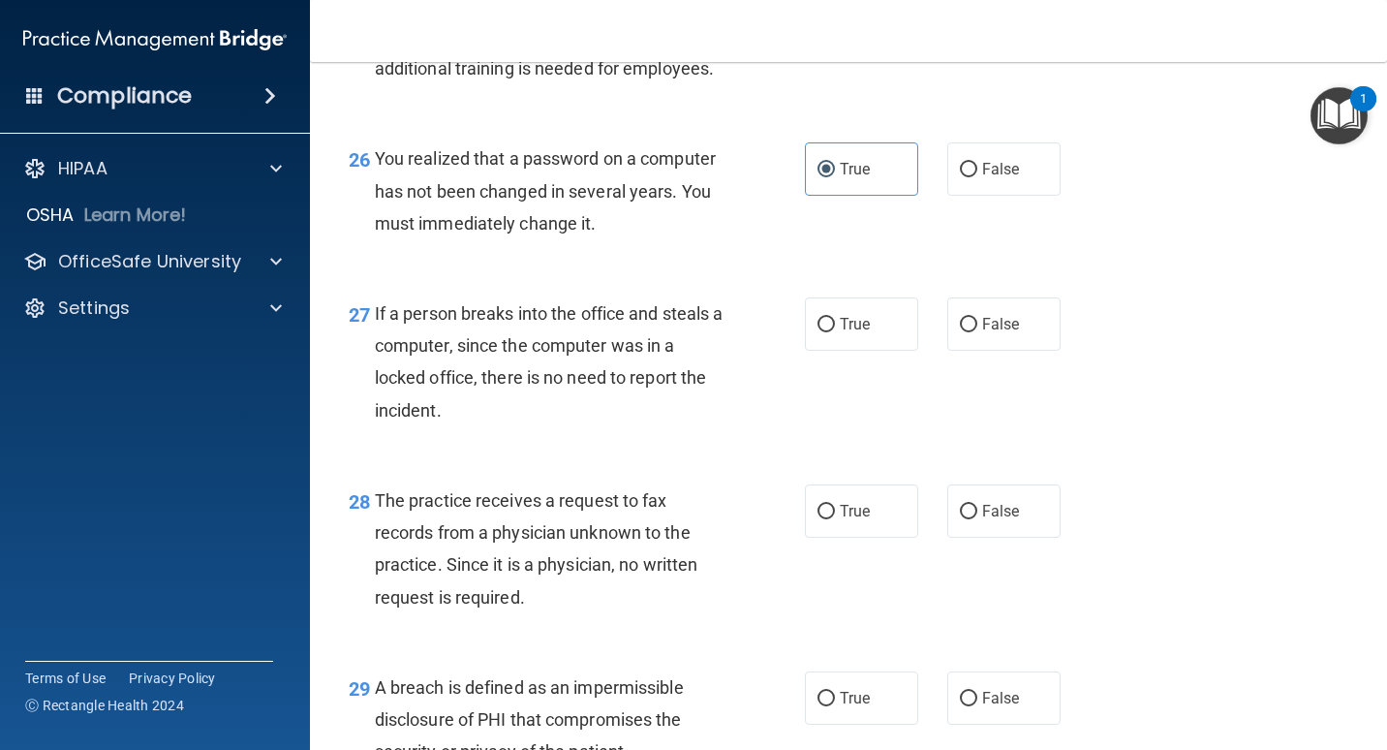
scroll to position [4649, 0]
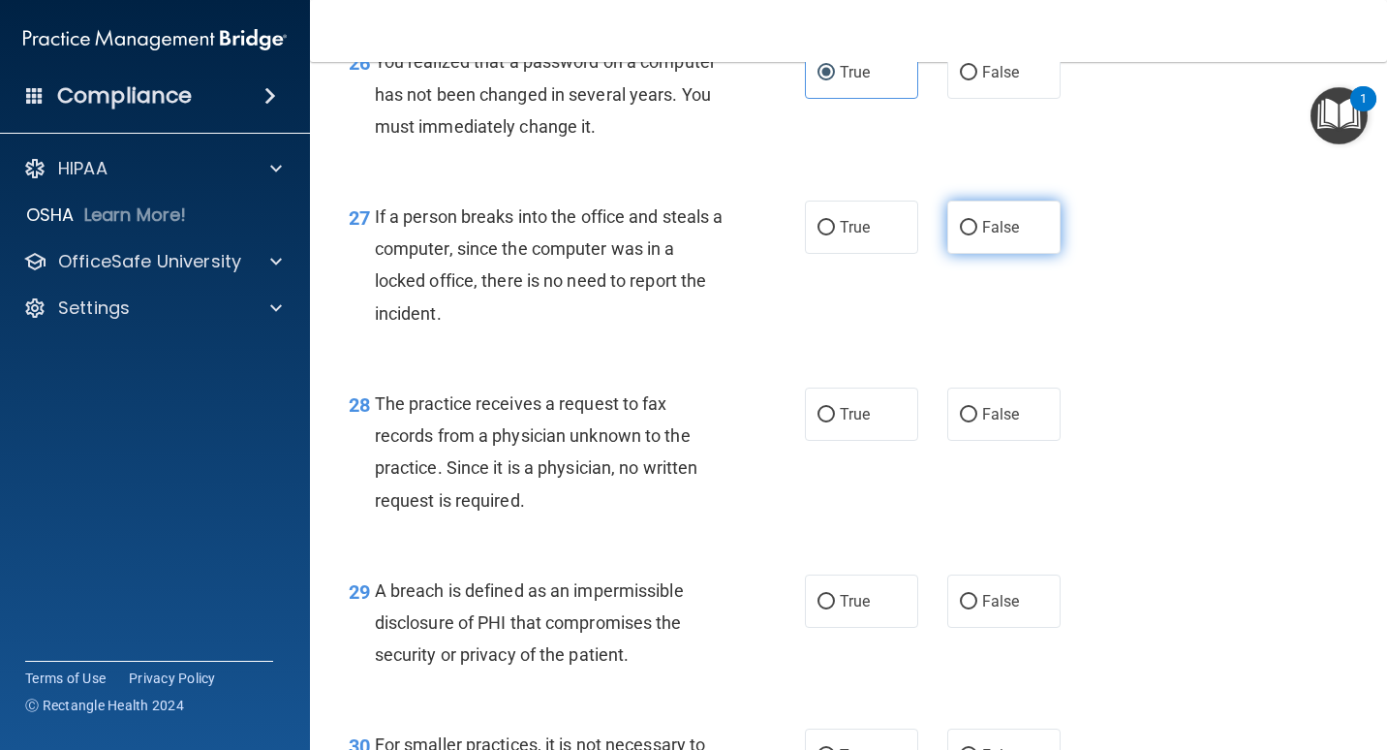
click at [1015, 254] on label "False" at bounding box center [1003, 226] width 113 height 53
click at [977, 235] on input "False" at bounding box center [968, 228] width 17 height 15
radio input "true"
drag, startPoint x: 993, startPoint y: 489, endPoint x: 809, endPoint y: 667, distance: 256.2
click at [993, 441] on label "False" at bounding box center [1003, 413] width 113 height 53
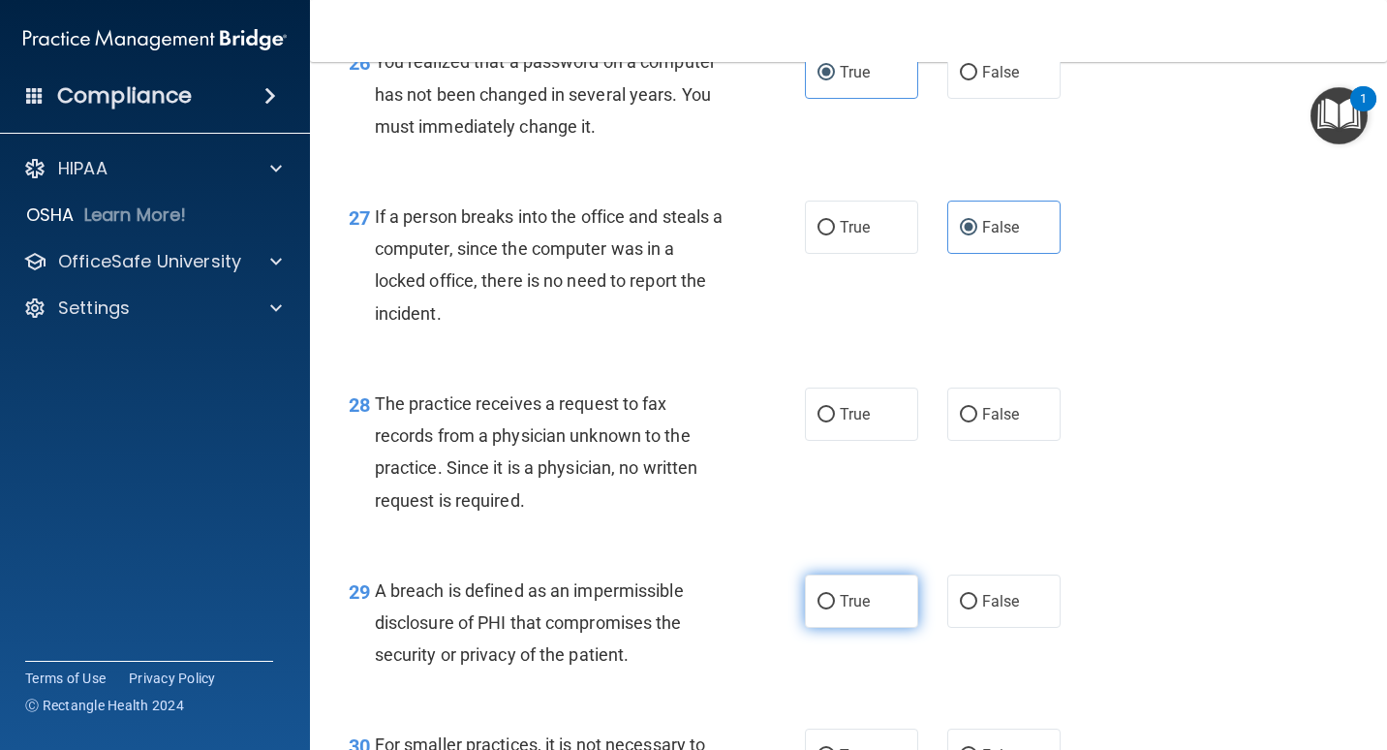
click at [977, 422] on input "False" at bounding box center [968, 415] width 17 height 15
radio input "true"
click at [866, 628] on label "True" at bounding box center [861, 600] width 113 height 53
click at [835, 609] on input "True" at bounding box center [825, 602] width 17 height 15
radio input "true"
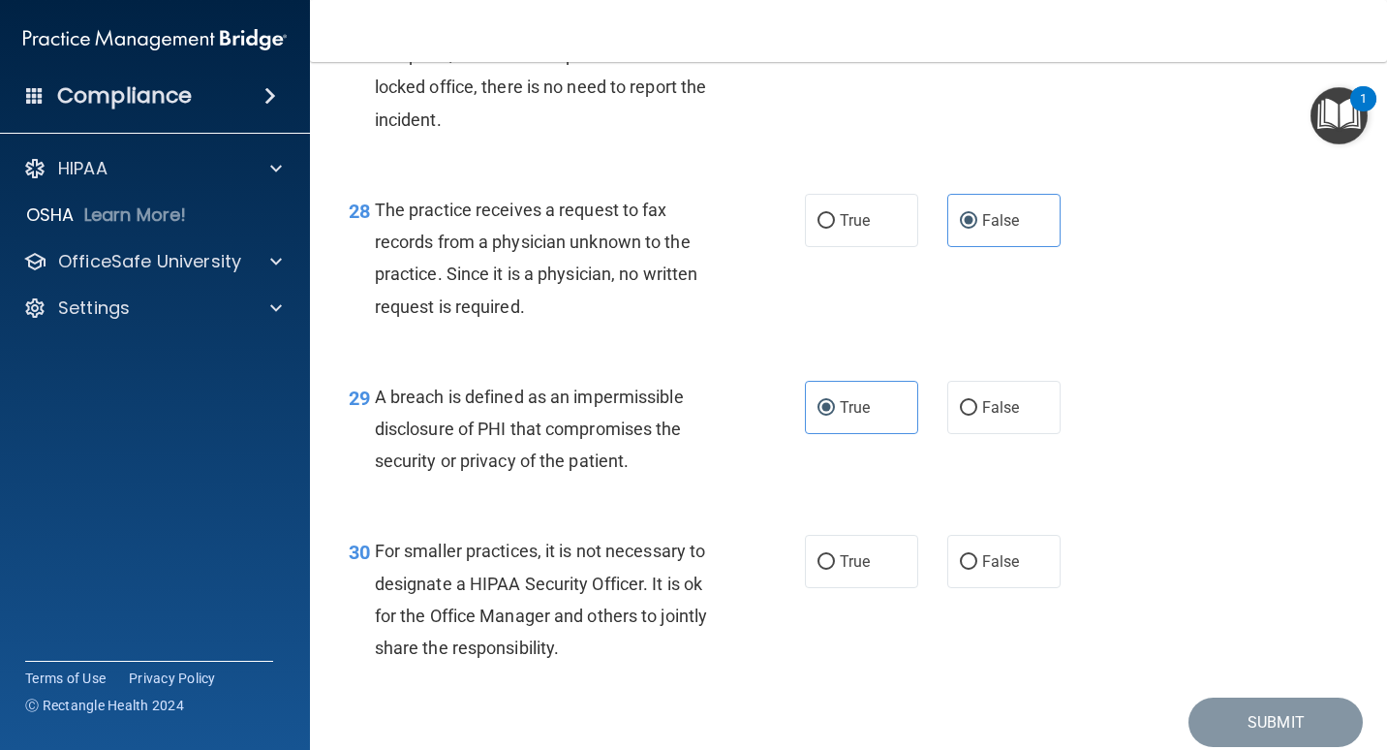
scroll to position [4981, 0]
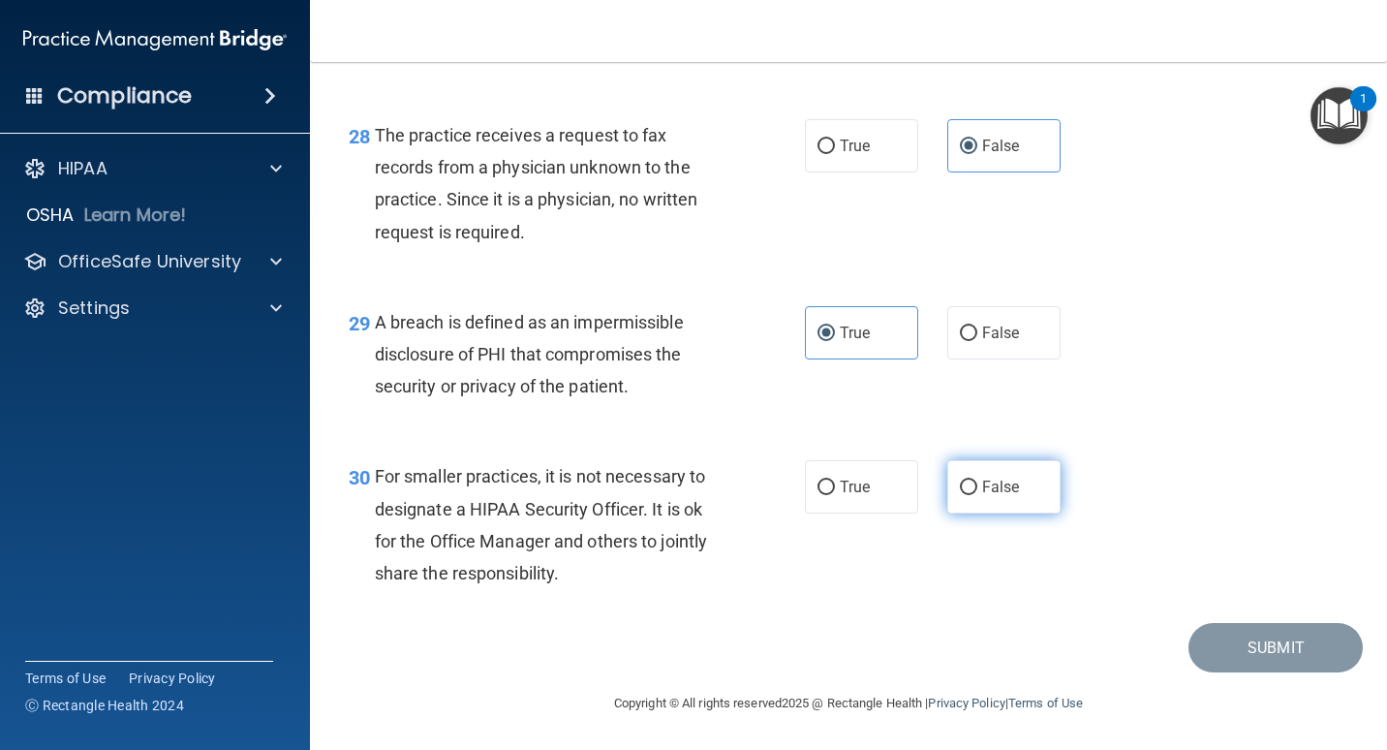
click at [998, 487] on span "False" at bounding box center [1001, 486] width 38 height 18
click at [977, 487] on input "False" at bounding box center [968, 487] width 17 height 15
radio input "true"
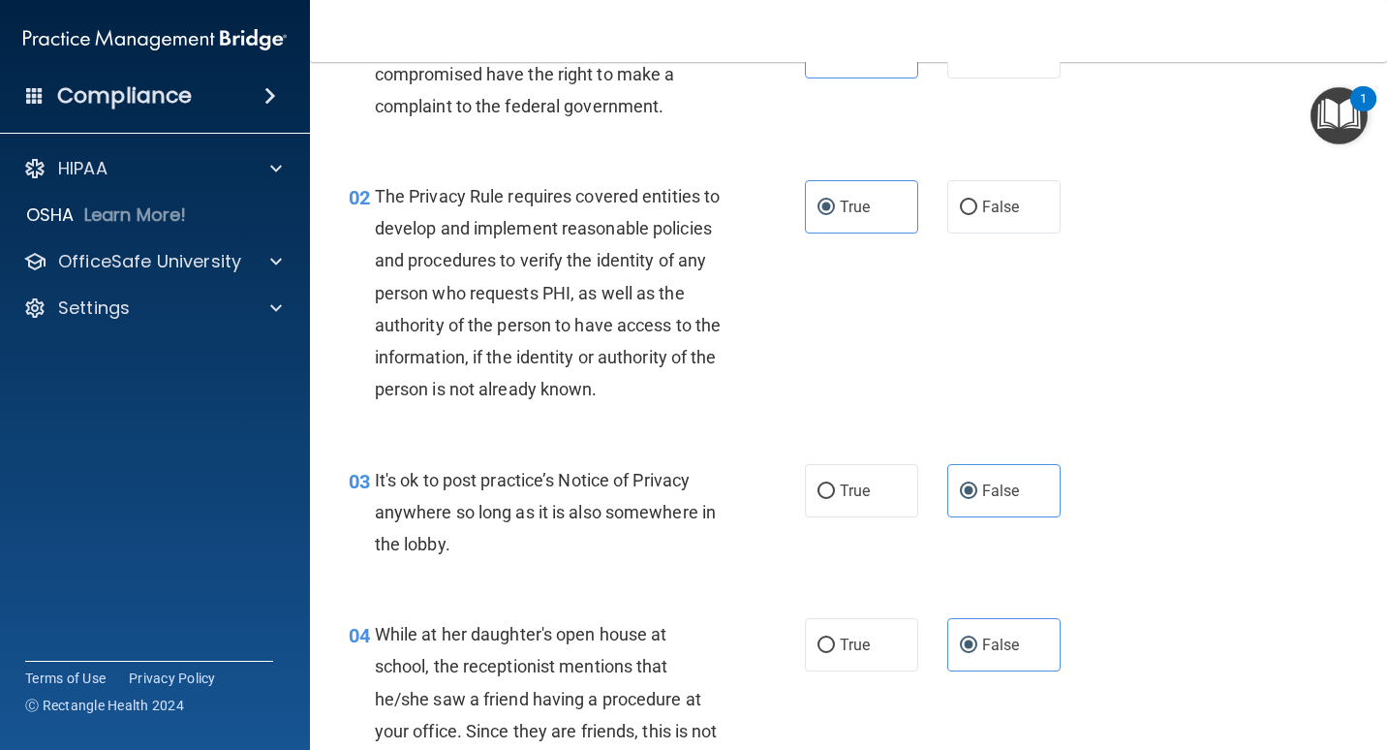
scroll to position [0, 0]
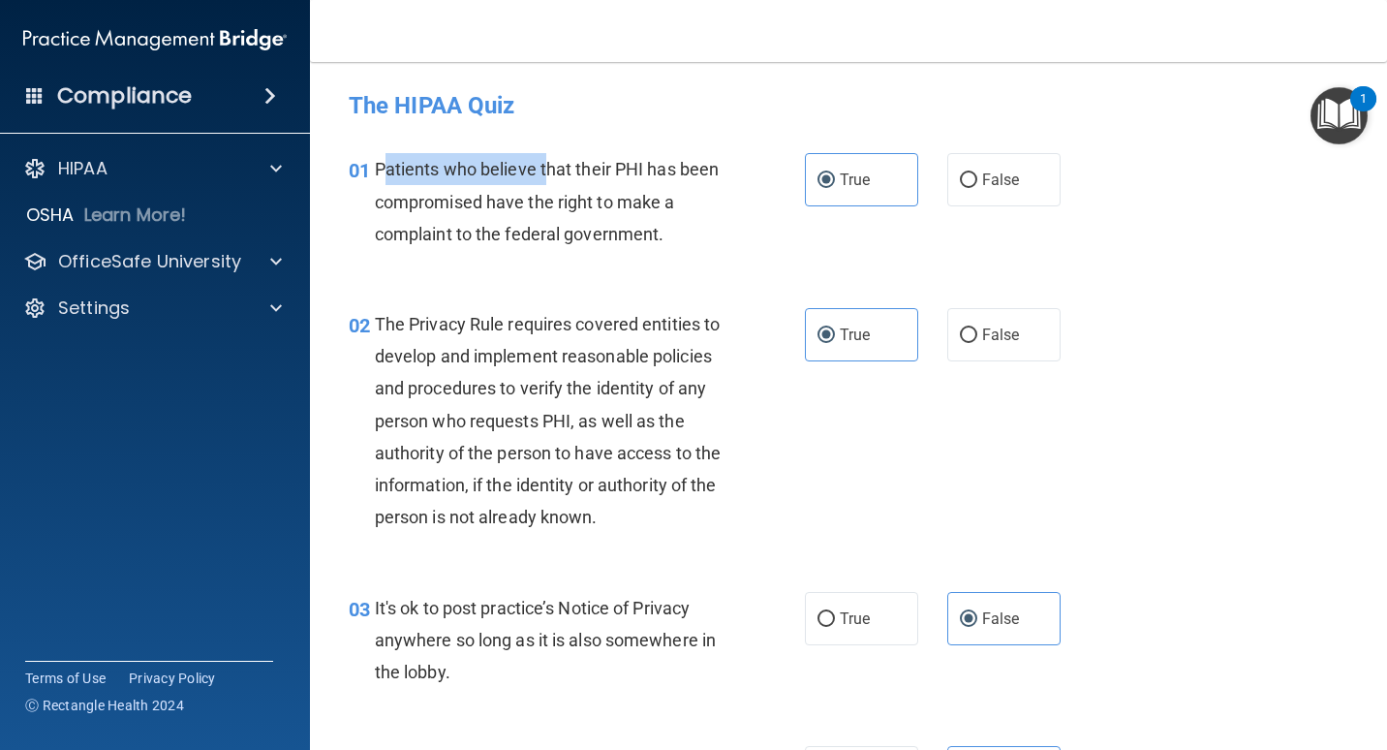
drag, startPoint x: 386, startPoint y: 169, endPoint x: 546, endPoint y: 173, distance: 159.8
click at [546, 173] on span "Patients who believe that their PHI has been compromised have the right to make…" at bounding box center [547, 201] width 344 height 84
drag, startPoint x: 546, startPoint y: 173, endPoint x: 636, endPoint y: 175, distance: 90.1
click at [636, 175] on span "Patients who believe that their PHI has been compromised have the right to make…" at bounding box center [547, 201] width 344 height 84
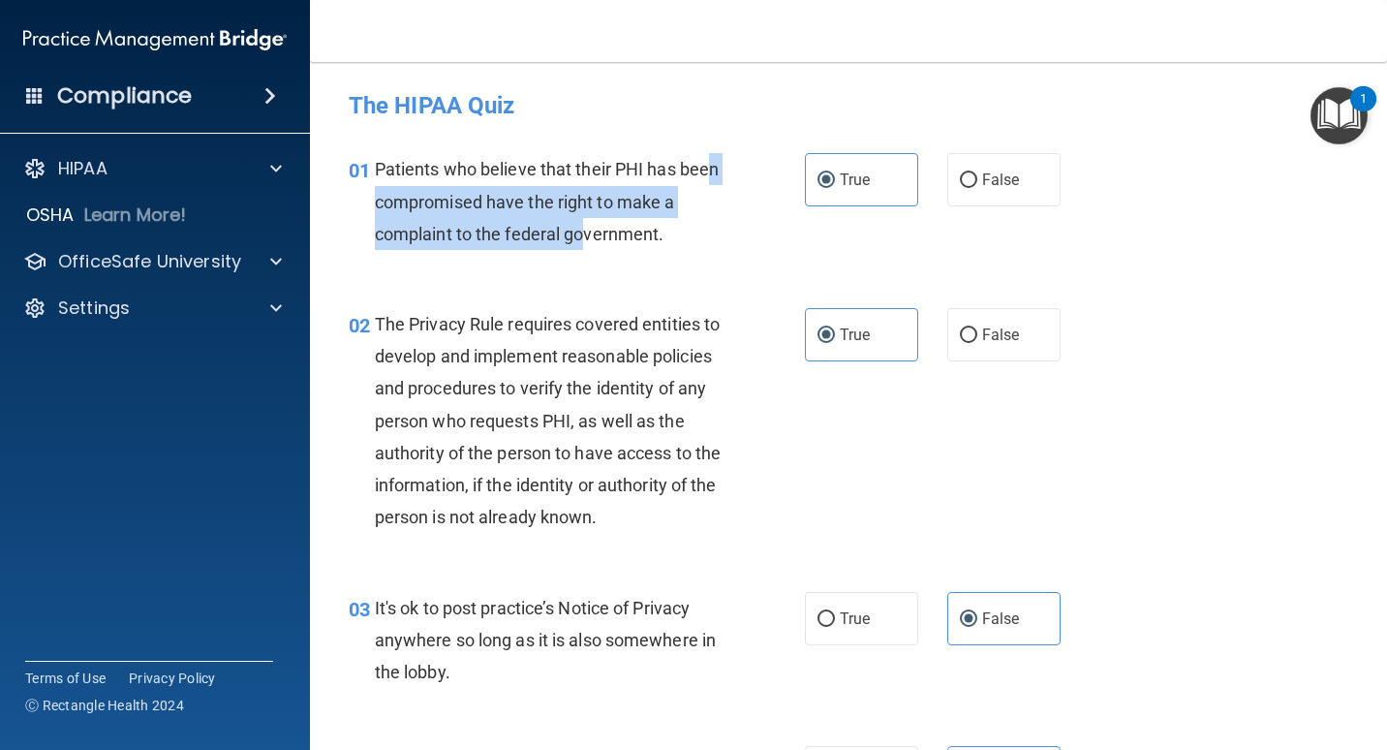
drag, startPoint x: 407, startPoint y: 204, endPoint x: 585, endPoint y: 221, distance: 179.0
click at [585, 221] on div "Patients who believe that their PHI has been compromised have the right to make…" at bounding box center [557, 201] width 364 height 97
drag, startPoint x: 585, startPoint y: 221, endPoint x: 523, endPoint y: 230, distance: 62.7
click at [523, 230] on span "Patients who believe that their PHI has been compromised have the right to make…" at bounding box center [547, 201] width 344 height 84
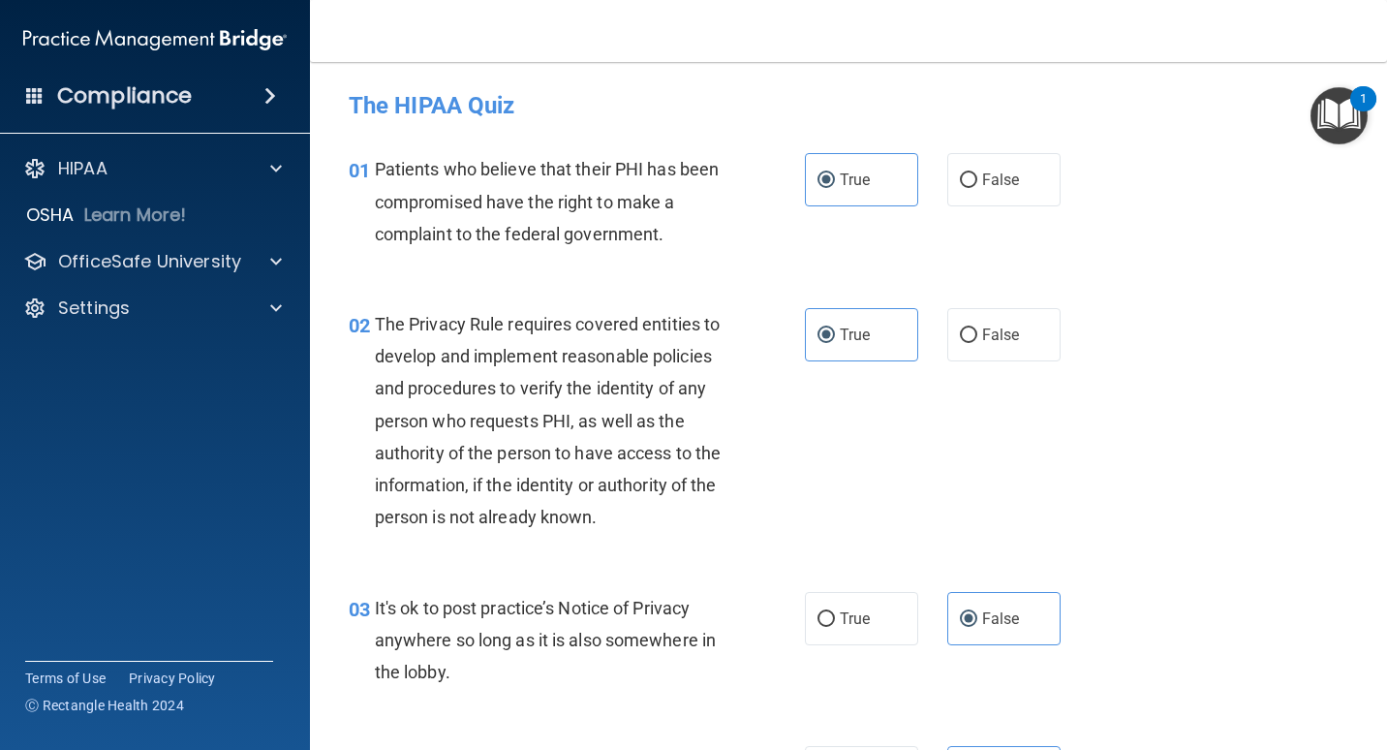
scroll to position [194, 0]
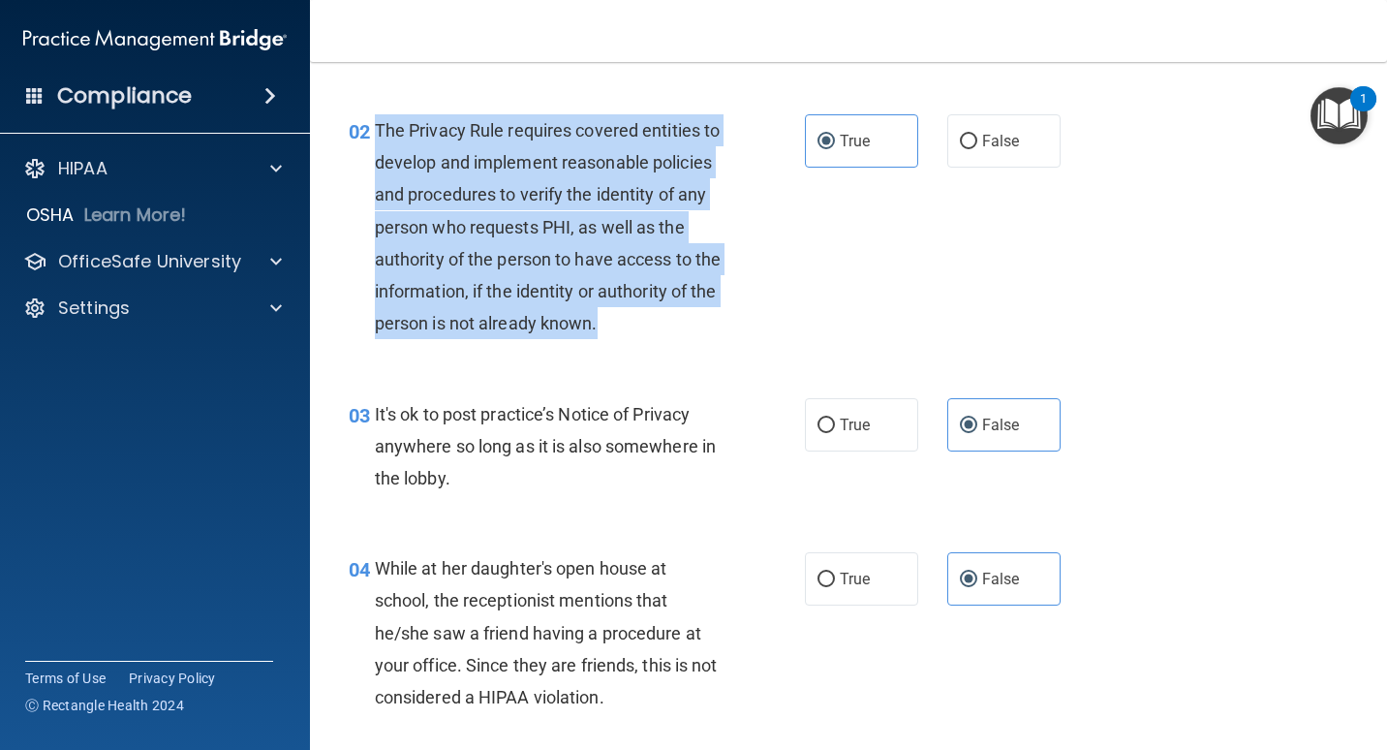
drag, startPoint x: 378, startPoint y: 130, endPoint x: 444, endPoint y: 349, distance: 228.6
click at [444, 340] on div "The Privacy Rule requires covered entities to develop and implement reasonable …" at bounding box center [557, 227] width 364 height 226
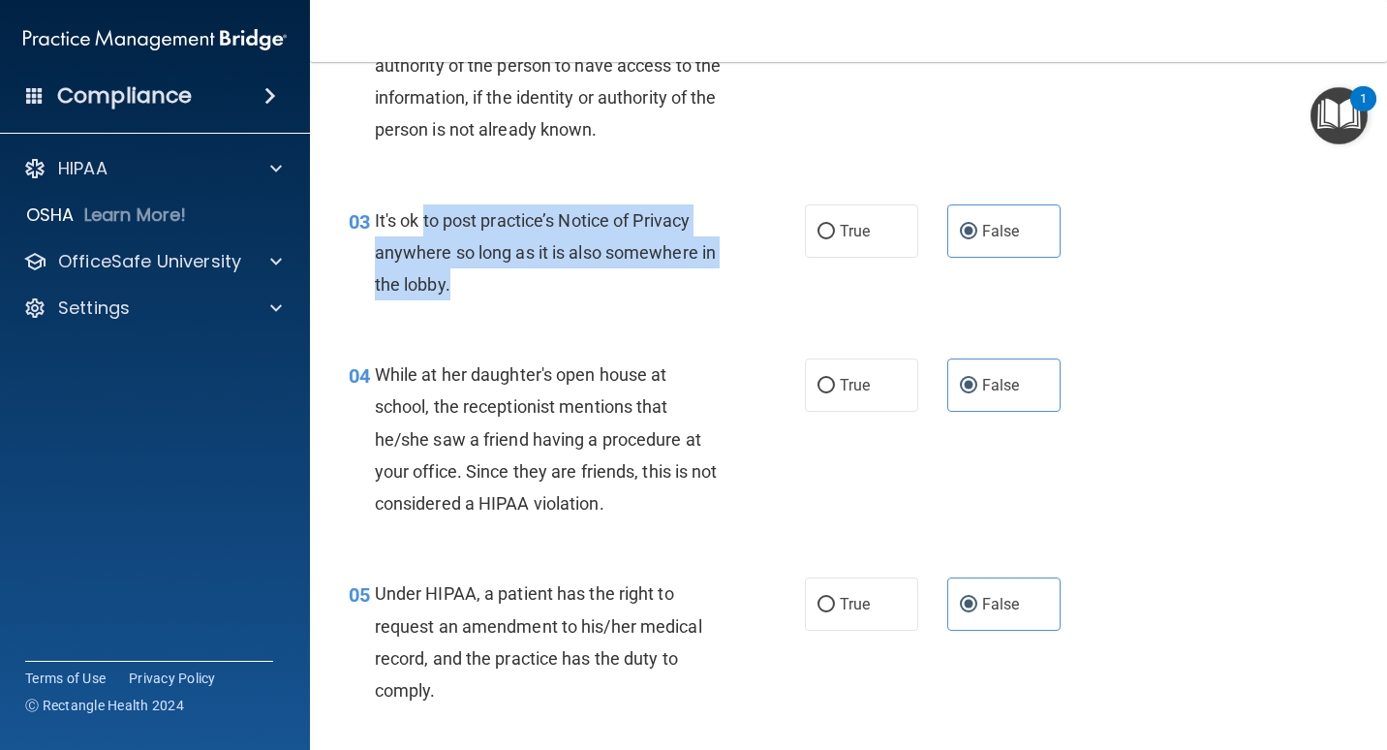
drag, startPoint x: 426, startPoint y: 250, endPoint x: 500, endPoint y: 317, distance: 99.4
click at [500, 301] on div "It's ok to post practice’s Notice of Privacy anywhere so long as it is also som…" at bounding box center [557, 252] width 364 height 97
drag, startPoint x: 500, startPoint y: 317, endPoint x: 628, endPoint y: 334, distance: 129.0
click at [628, 311] on div "03 It's ok to post practice’s Notice of Privacy anywhere so long as it is also …" at bounding box center [577, 257] width 514 height 107
drag, startPoint x: 447, startPoint y: 255, endPoint x: 514, endPoint y: 309, distance: 86.1
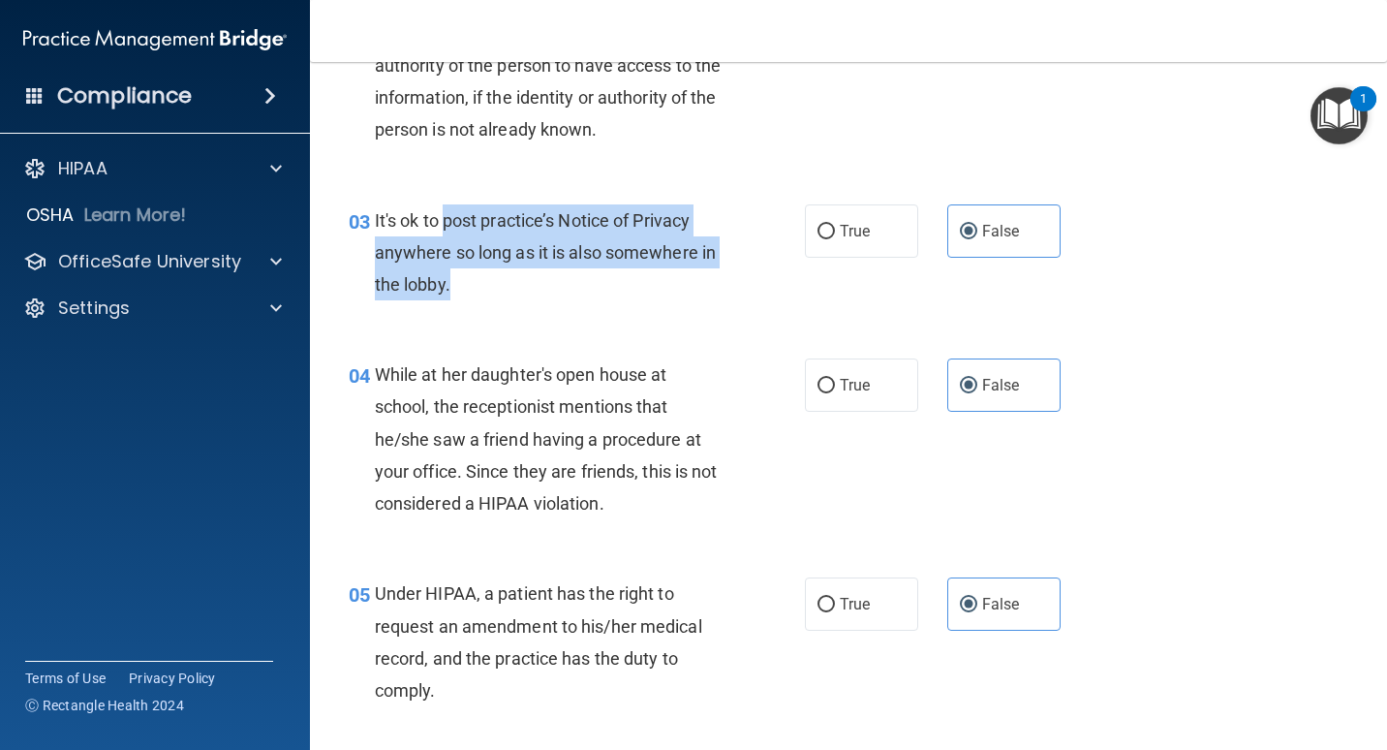
click at [514, 301] on div "It's ok to post practice’s Notice of Privacy anywhere so long as it is also som…" at bounding box center [557, 252] width 364 height 97
drag, startPoint x: 514, startPoint y: 309, endPoint x: 531, endPoint y: 333, distance: 29.3
click at [531, 311] on div "03 It's ok to post practice’s Notice of Privacy anywhere so long as it is also …" at bounding box center [577, 257] width 514 height 107
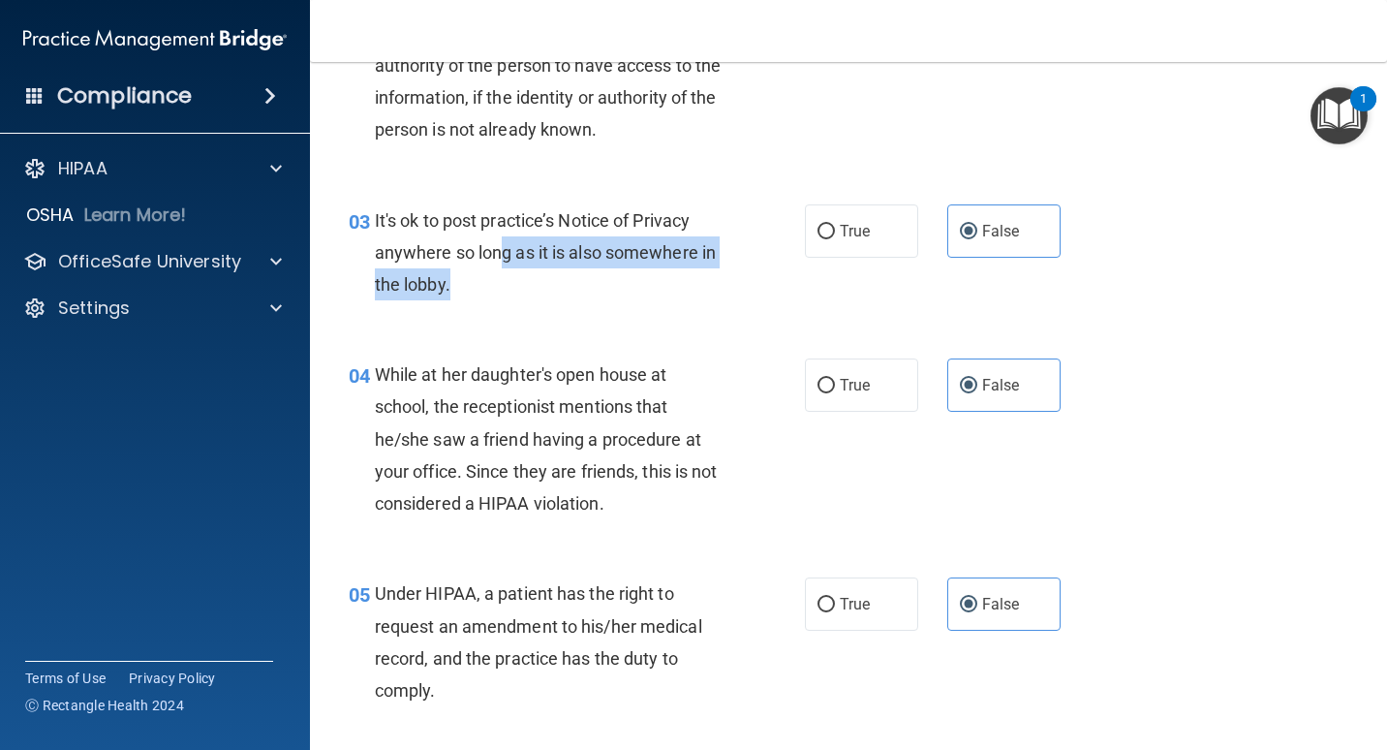
drag, startPoint x: 502, startPoint y: 283, endPoint x: 507, endPoint y: 309, distance: 26.8
click at [507, 301] on div "It's ok to post practice’s Notice of Privacy anywhere so long as it is also som…" at bounding box center [557, 252] width 364 height 97
drag, startPoint x: 507, startPoint y: 309, endPoint x: 564, endPoint y: 321, distance: 57.4
click at [564, 301] on div "It's ok to post practice’s Notice of Privacy anywhere so long as it is also som…" at bounding box center [557, 252] width 364 height 97
drag, startPoint x: 534, startPoint y: 321, endPoint x: 490, endPoint y: 308, distance: 45.4
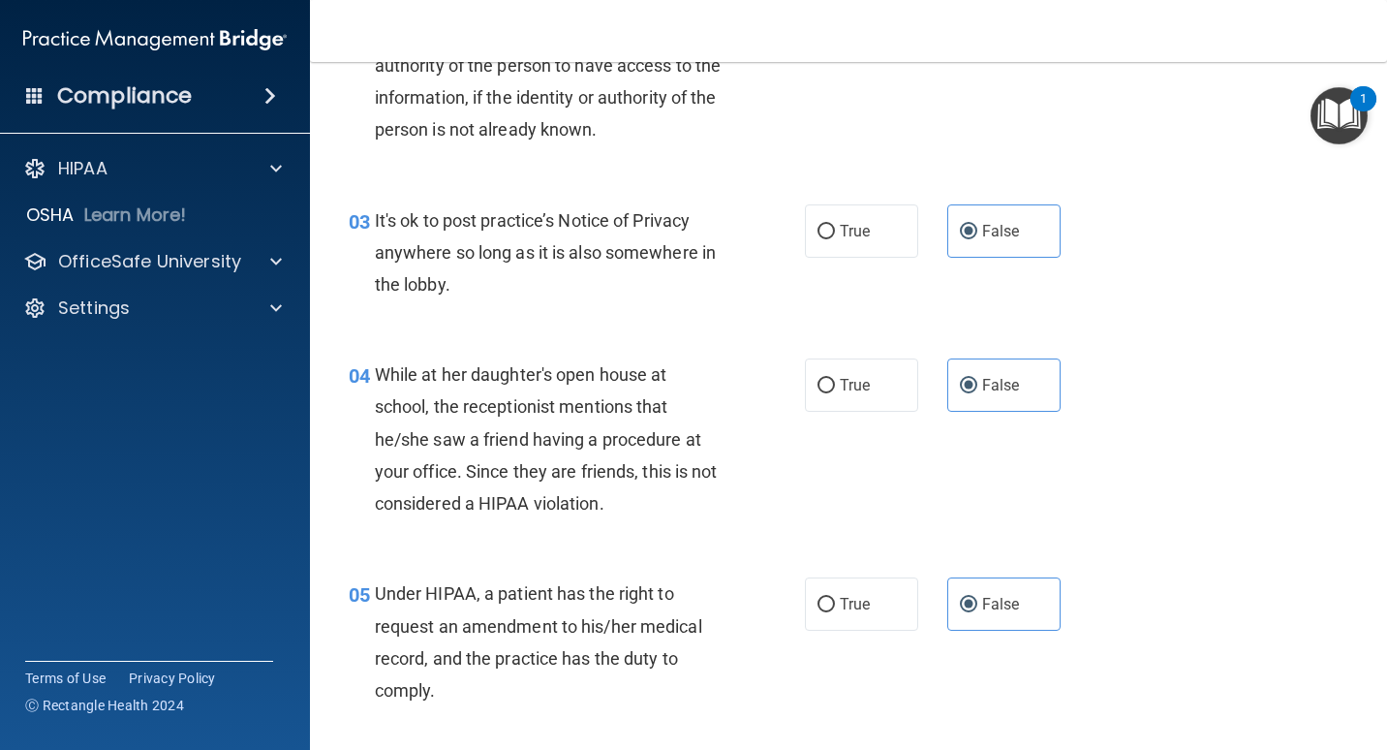
click at [490, 301] on div "It's ok to post practice’s Notice of Privacy anywhere so long as it is also som…" at bounding box center [557, 252] width 364 height 97
drag, startPoint x: 373, startPoint y: 284, endPoint x: 450, endPoint y: 290, distance: 77.7
click at [450, 290] on div "03 It's ok to post practice’s Notice of Privacy anywhere so long as it is also …" at bounding box center [577, 257] width 514 height 107
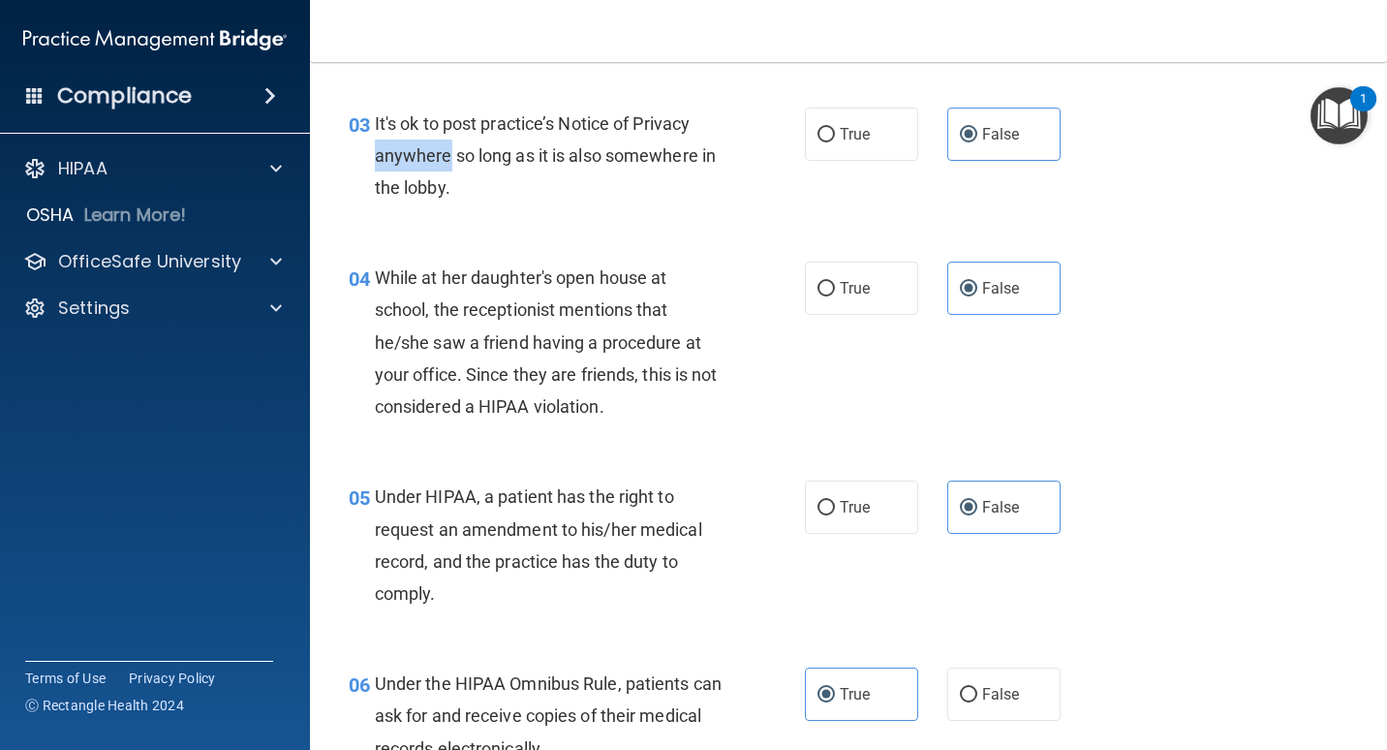
scroll to position [581, 0]
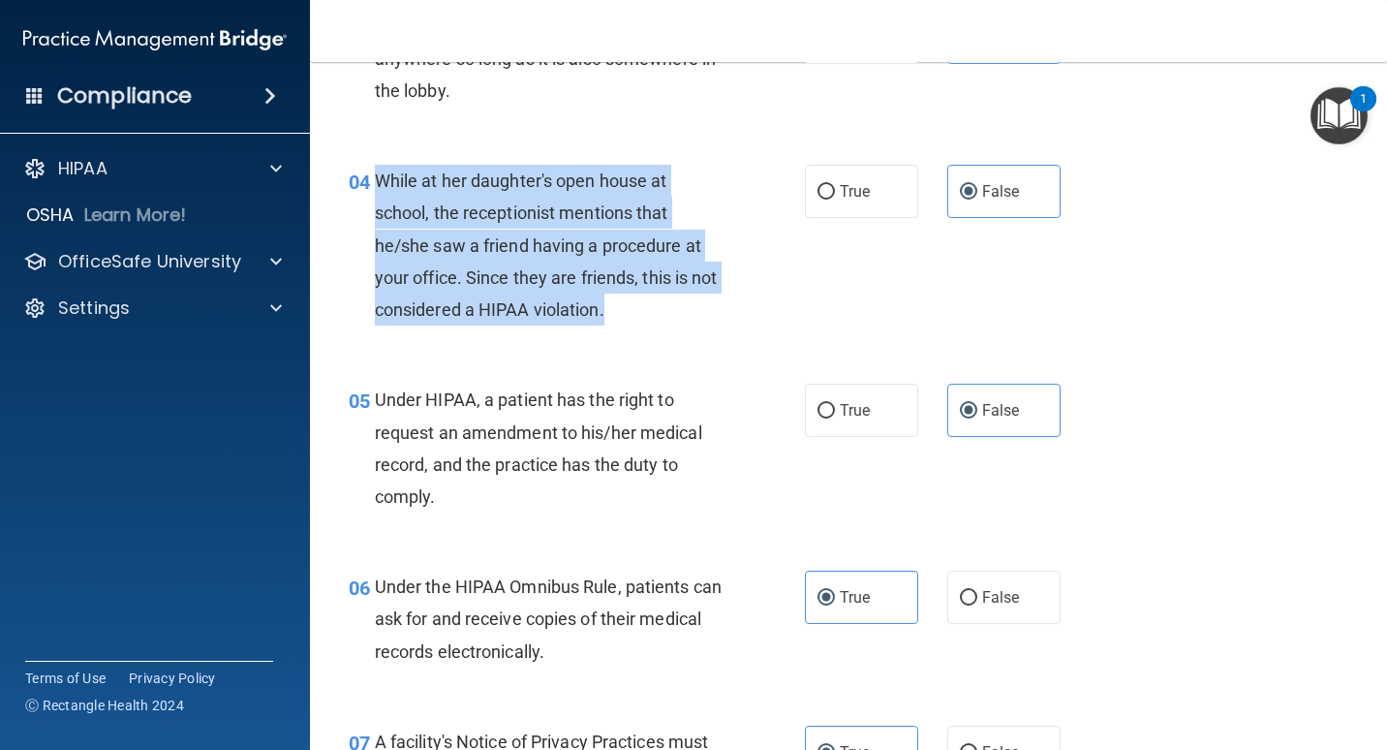
drag, startPoint x: 379, startPoint y: 211, endPoint x: 660, endPoint y: 352, distance: 314.9
click at [660, 325] on div "While at her daughter's open house at school, the receptionist mentions that he…" at bounding box center [557, 245] width 364 height 161
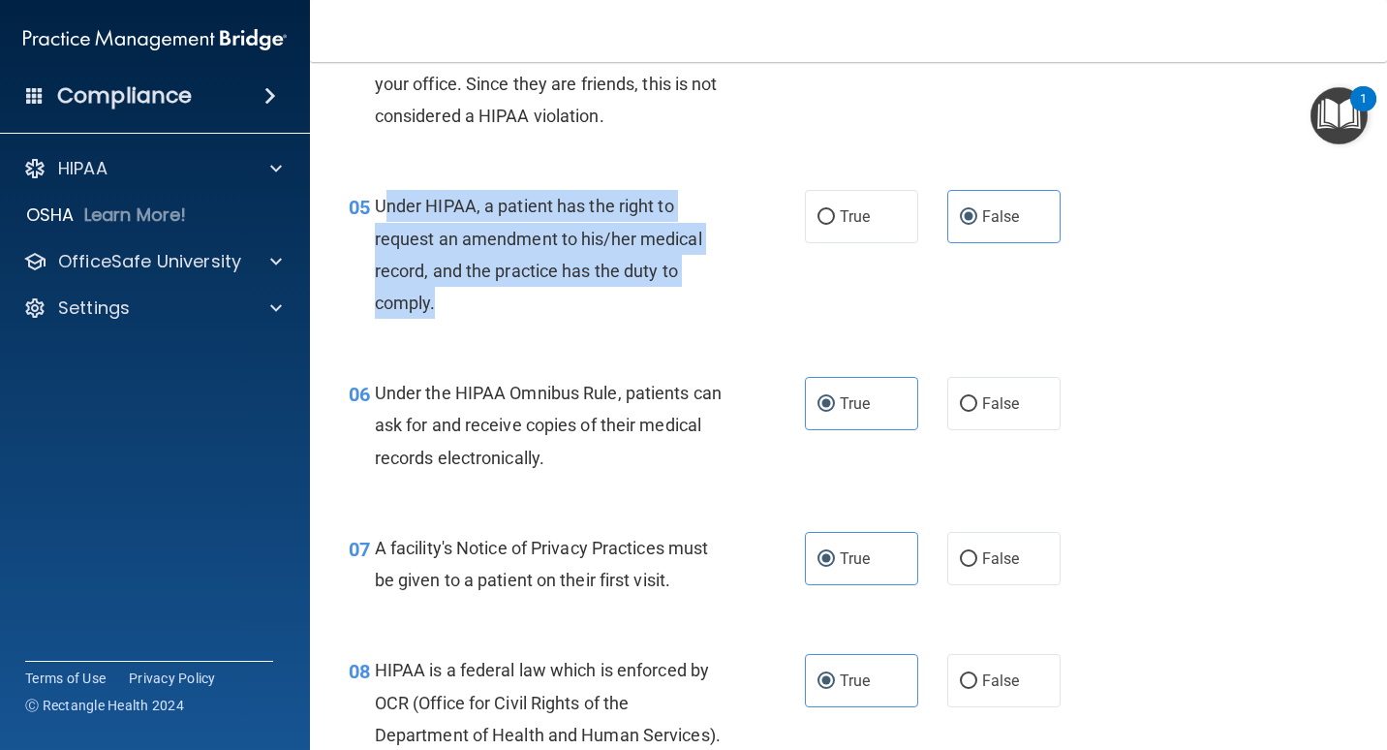
drag, startPoint x: 381, startPoint y: 240, endPoint x: 509, endPoint y: 339, distance: 162.3
click at [509, 319] on div "Under HIPAA, a patient has the right to request an amendment to his/her medical…" at bounding box center [557, 254] width 364 height 129
drag, startPoint x: 509, startPoint y: 339, endPoint x: 463, endPoint y: 335, distance: 46.6
click at [463, 319] on div "Under HIPAA, a patient has the right to request an amendment to his/her medical…" at bounding box center [557, 254] width 364 height 129
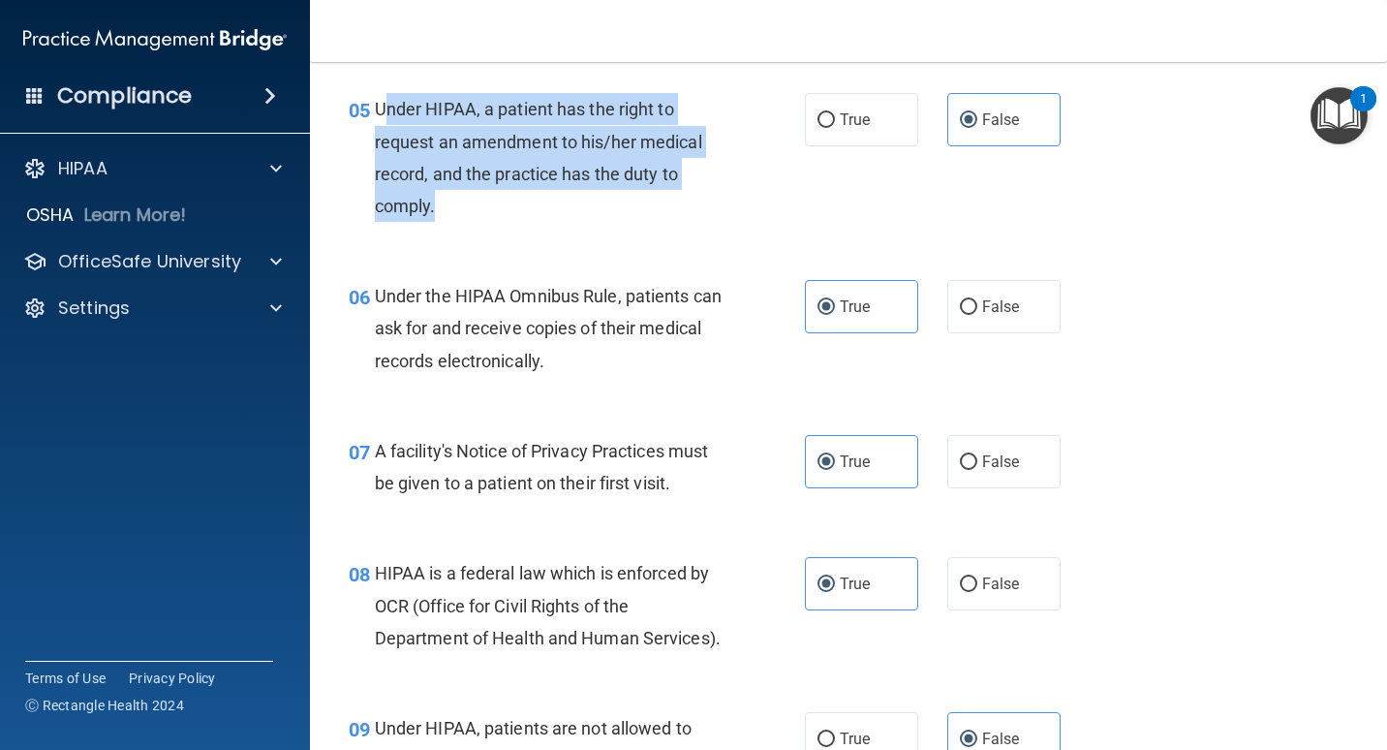
scroll to position [968, 0]
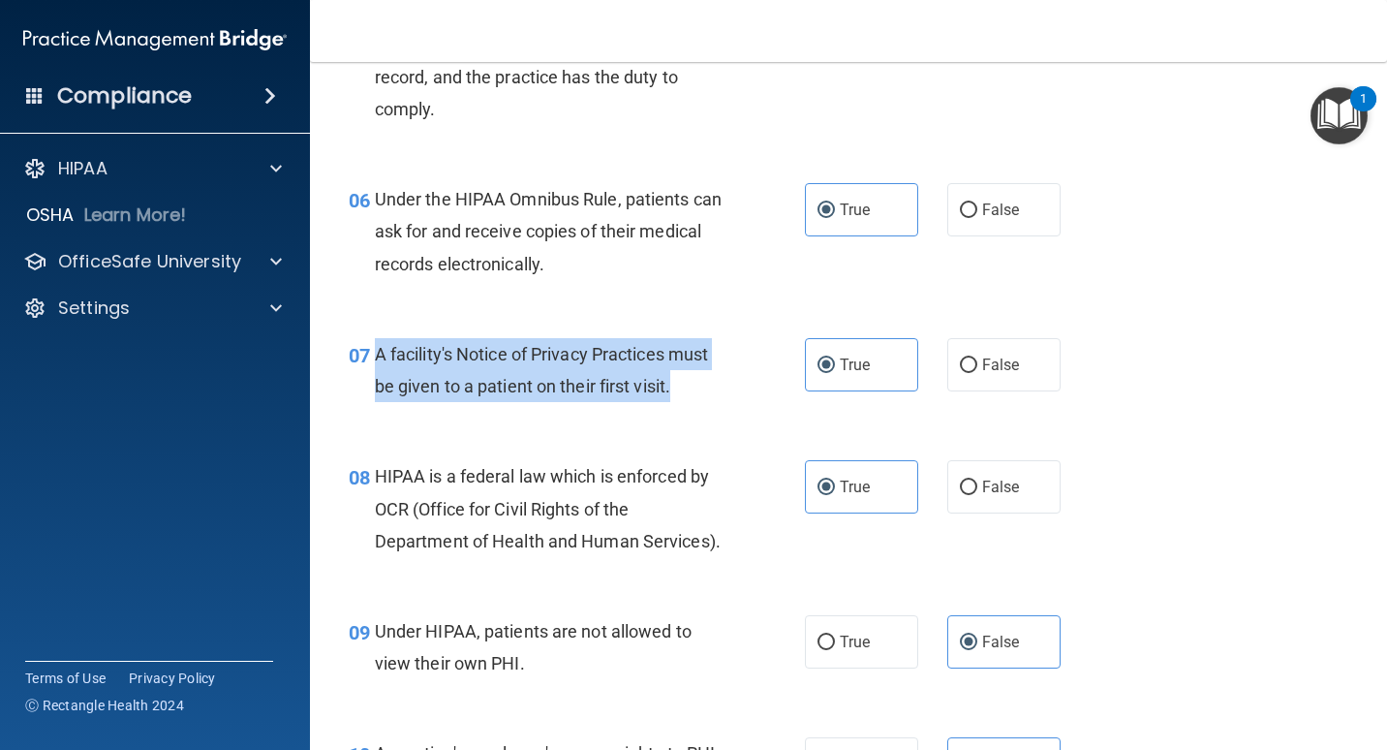
drag, startPoint x: 630, startPoint y: 424, endPoint x: 375, endPoint y: 388, distance: 258.2
click at [375, 388] on div "A facility's Notice of Privacy Practices must be given to a patient on their fi…" at bounding box center [557, 370] width 364 height 64
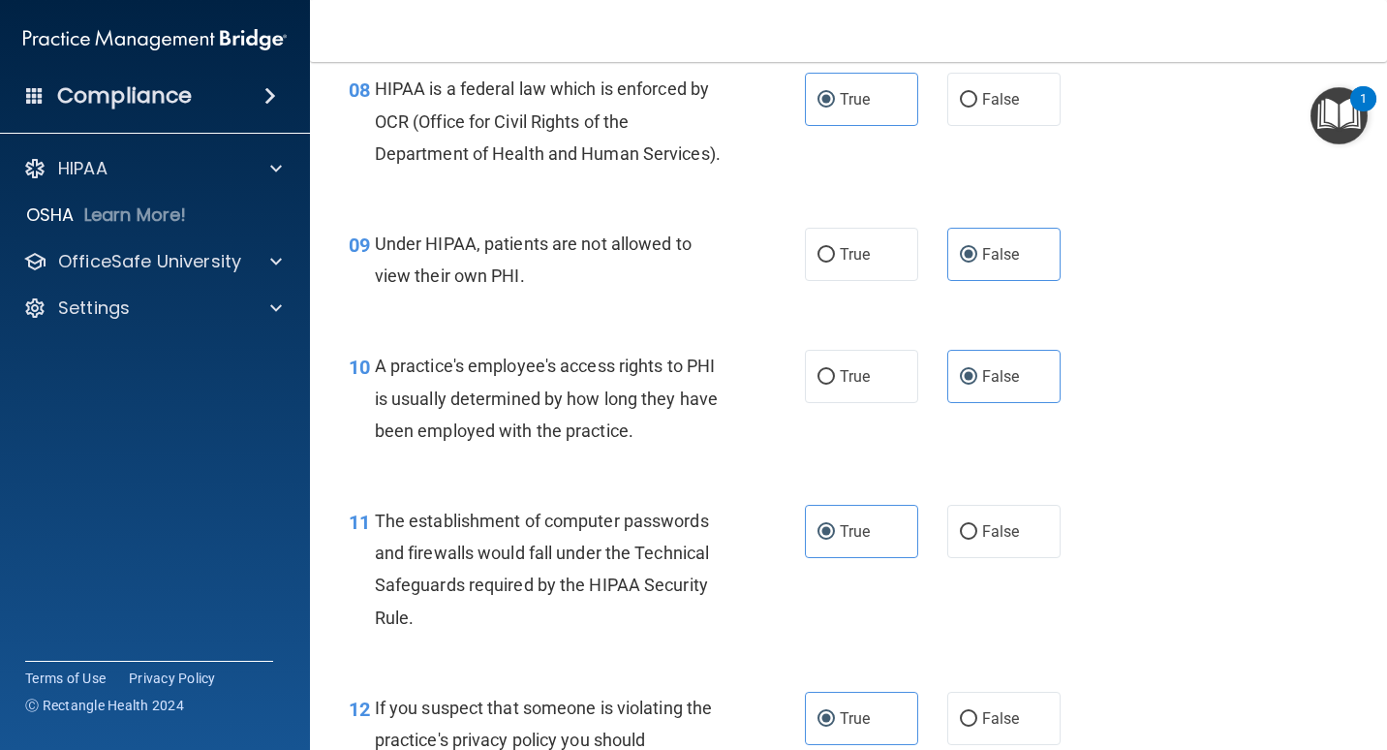
scroll to position [1065, 0]
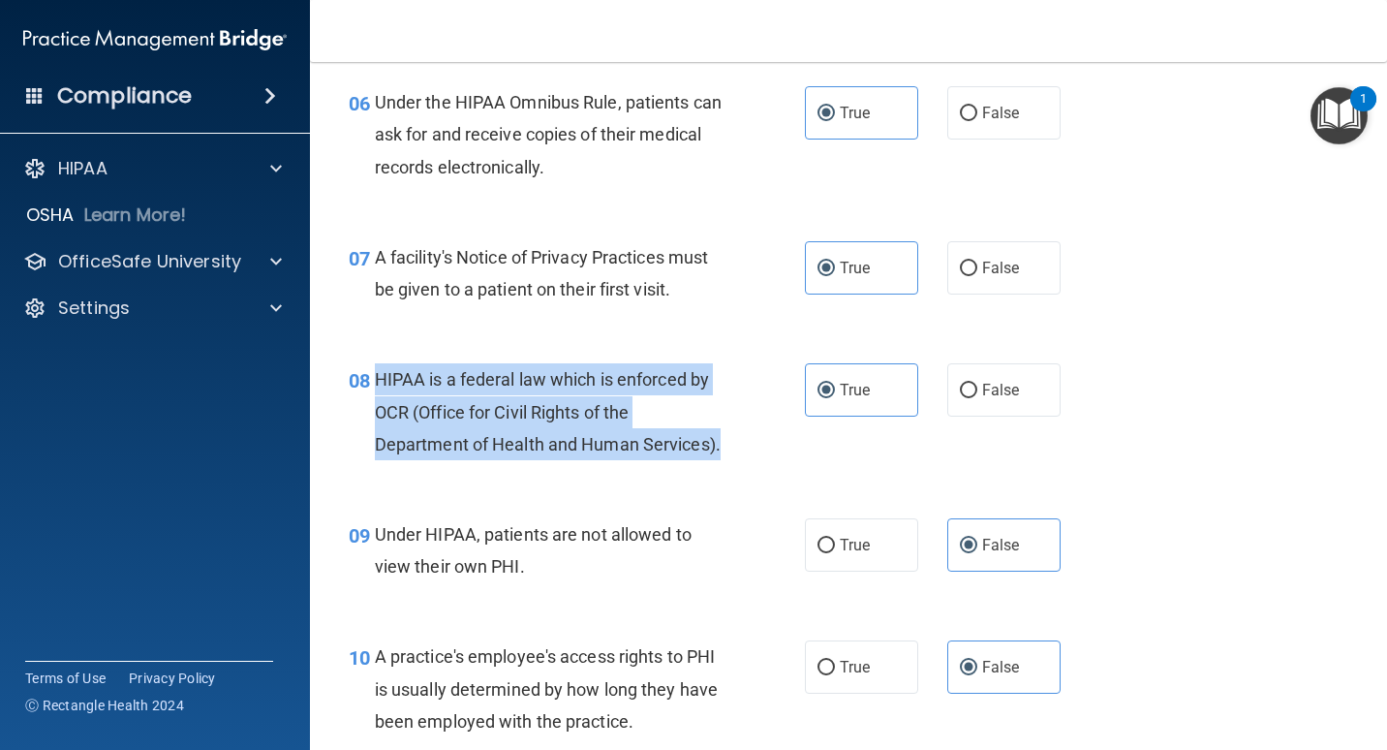
drag, startPoint x: 375, startPoint y: 404, endPoint x: 460, endPoint y: 505, distance: 131.9
click at [460, 460] on div "HIPAA is a federal law which is enforced by OCR (Office for Civil Rights of the…" at bounding box center [557, 411] width 364 height 97
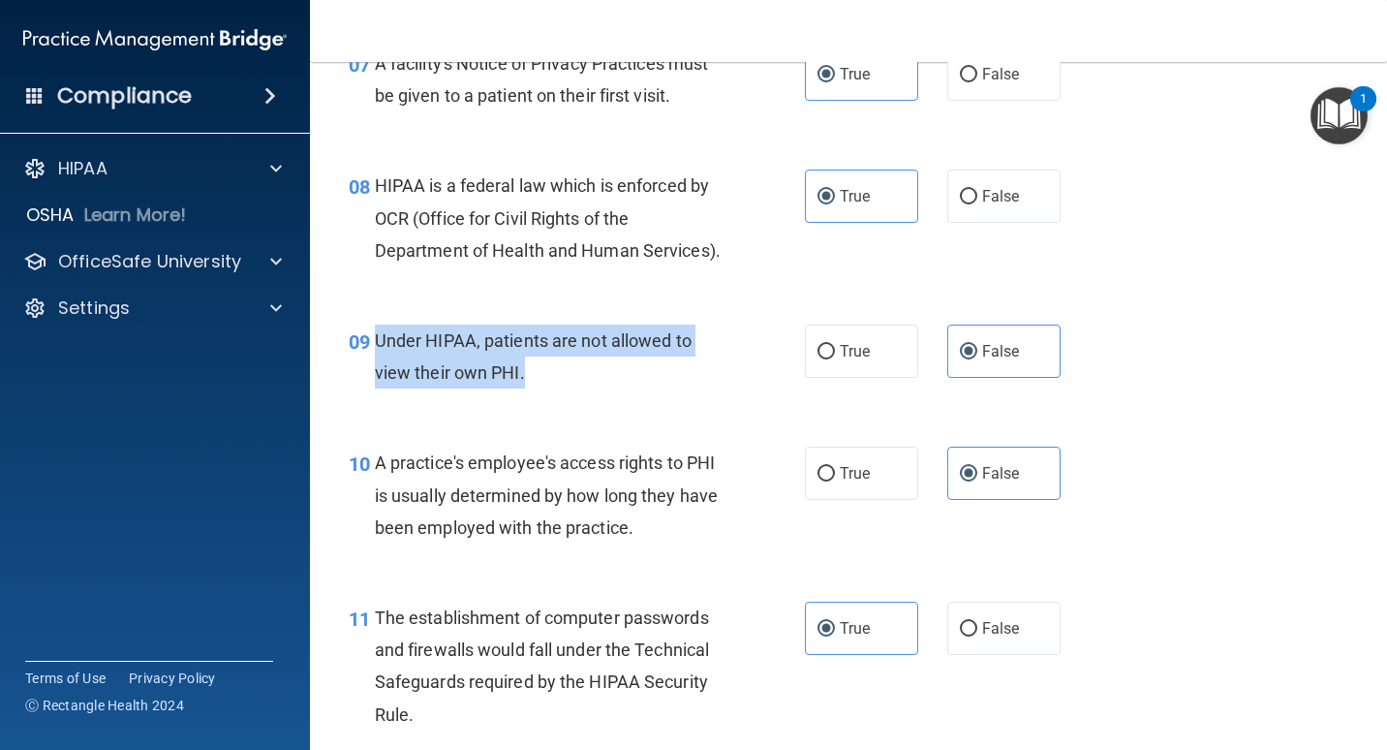
drag, startPoint x: 566, startPoint y: 439, endPoint x: 374, endPoint y: 392, distance: 197.3
click at [375, 388] on div "Under HIPAA, patients are not allowed to view their own PHI." at bounding box center [557, 356] width 364 height 64
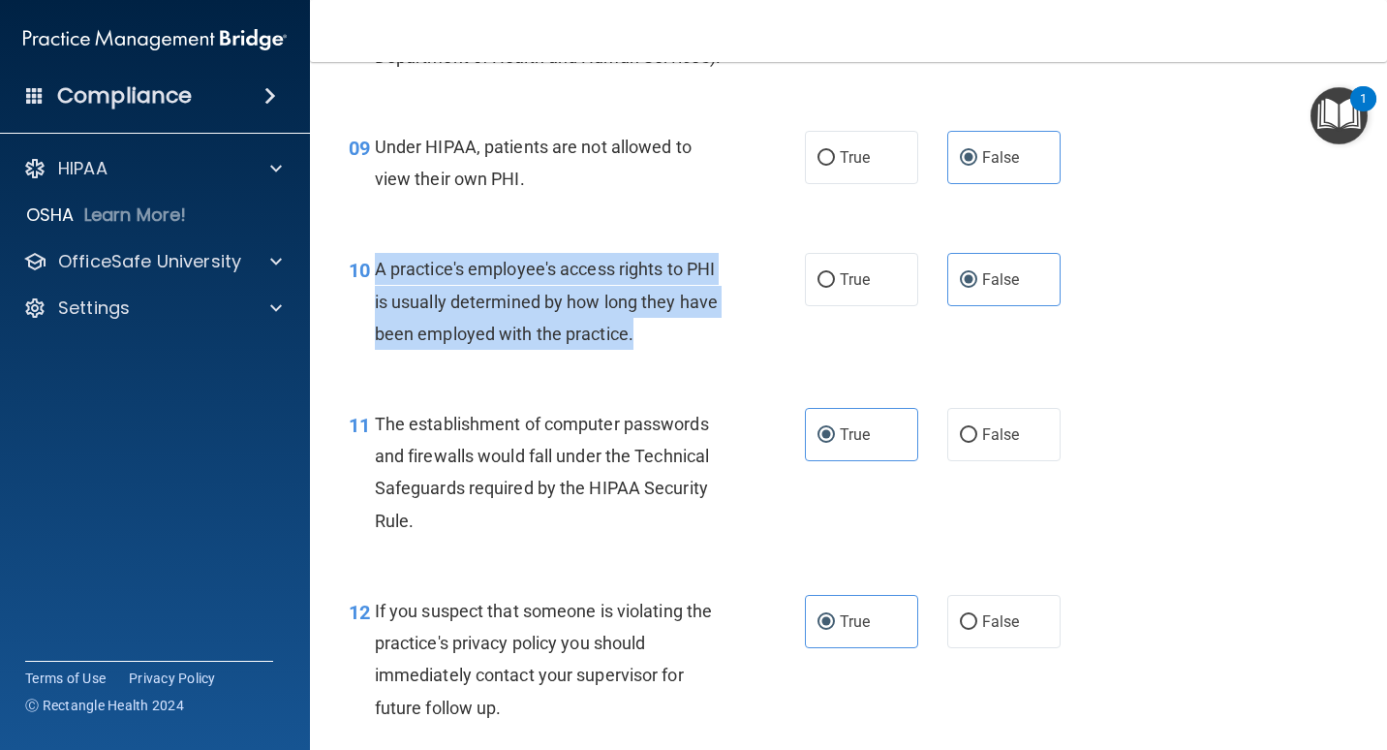
drag, startPoint x: 372, startPoint y: 331, endPoint x: 703, endPoint y: 421, distance: 343.2
click at [703, 359] on div "10 A practice's employee's access rights to PHI is usually determined by how lo…" at bounding box center [577, 306] width 514 height 107
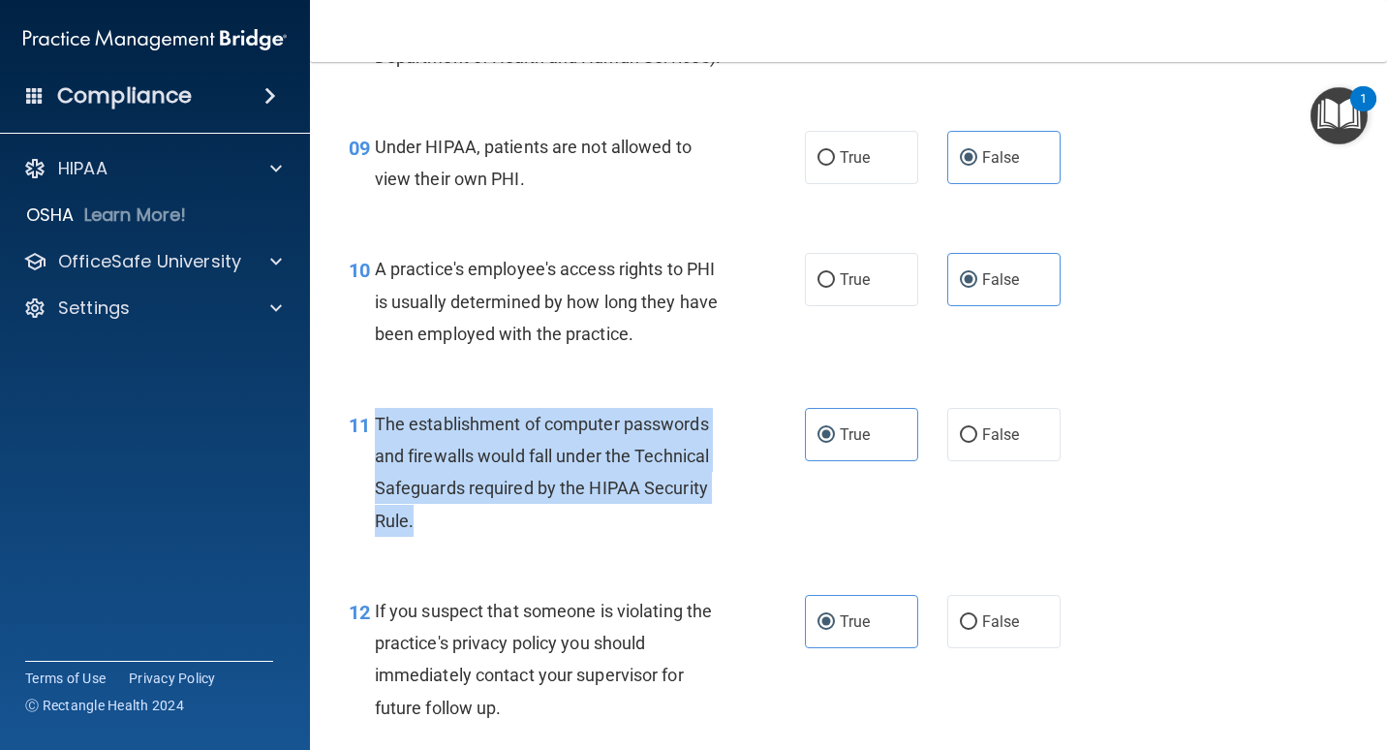
drag, startPoint x: 377, startPoint y: 485, endPoint x: 441, endPoint y: 587, distance: 120.1
click at [441, 537] on div "The establishment of computer passwords and firewalls would fall under the Tech…" at bounding box center [557, 472] width 364 height 129
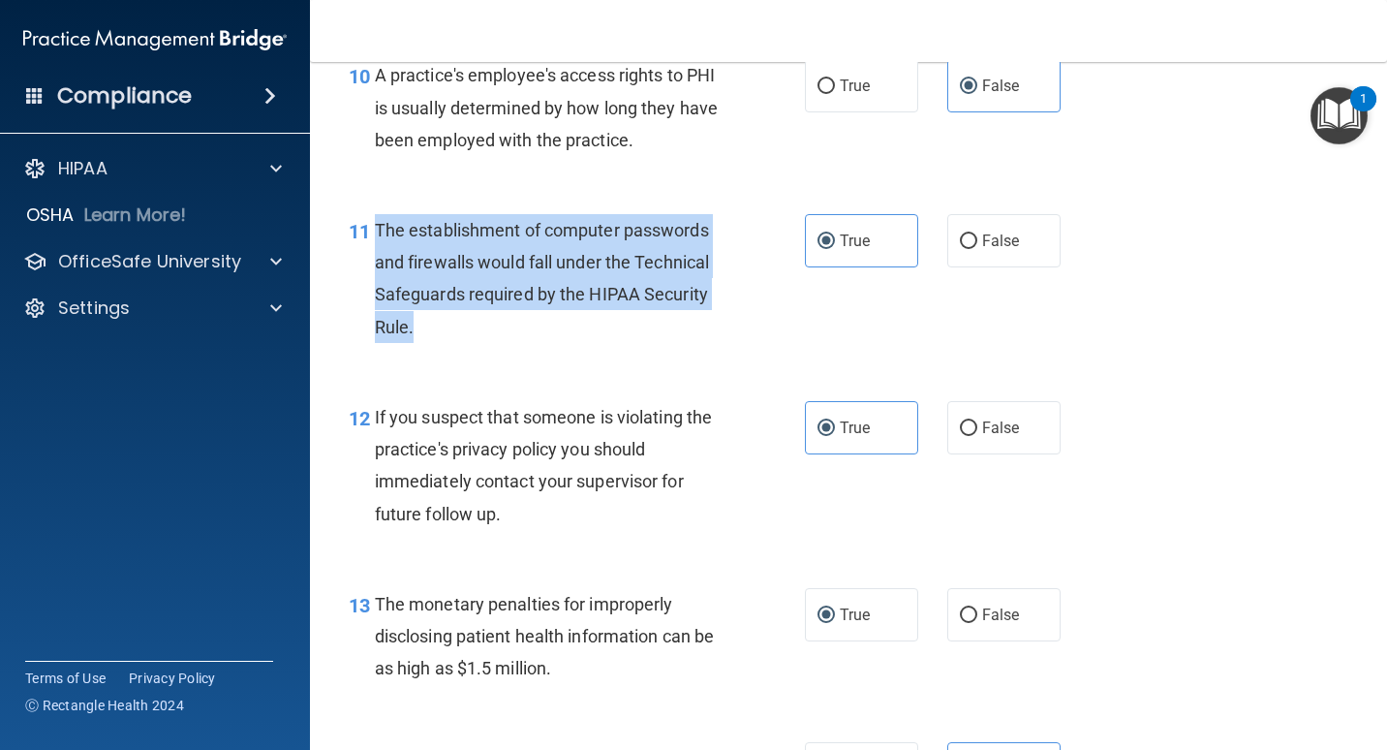
scroll to position [1743, 0]
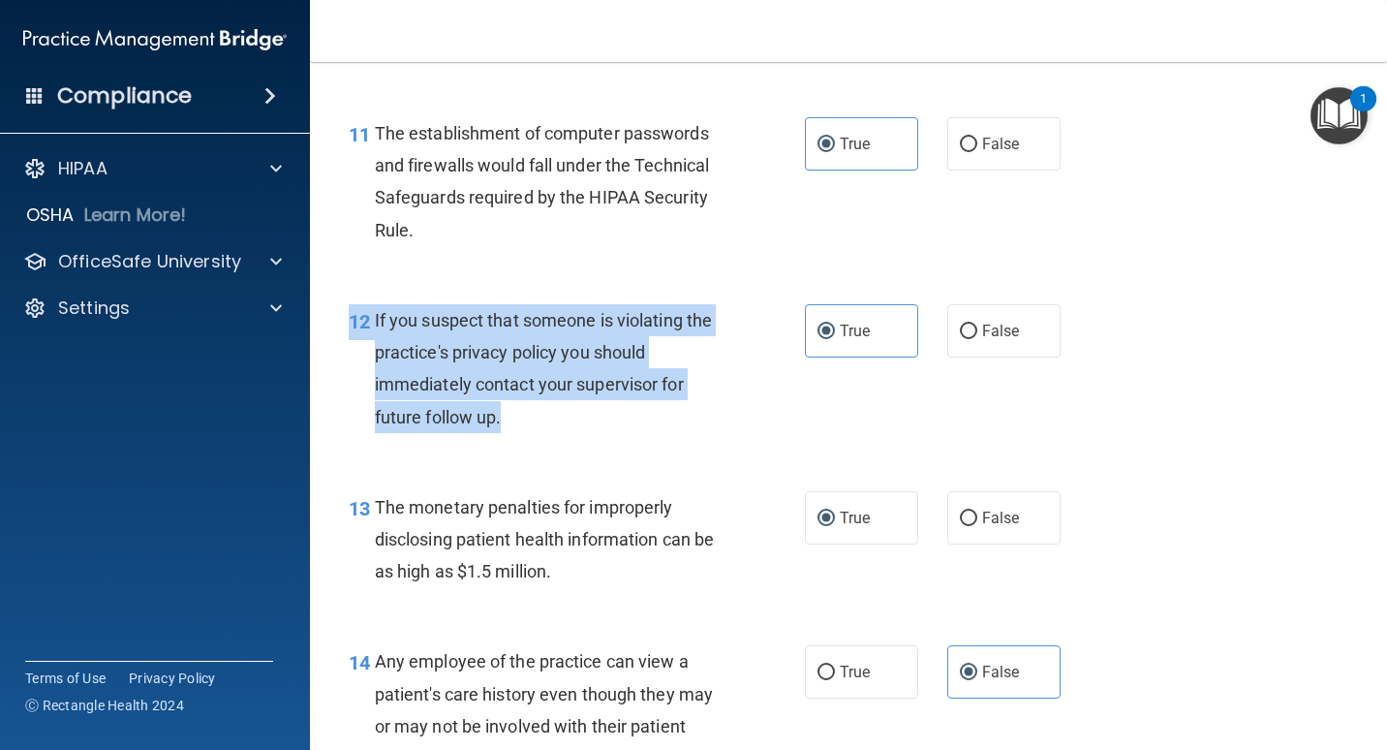
drag, startPoint x: 522, startPoint y: 467, endPoint x: 382, endPoint y: 366, distance: 172.8
click at [382, 366] on div "12 If you suspect that someone is violating the practice's privacy policy you s…" at bounding box center [848, 373] width 1029 height 187
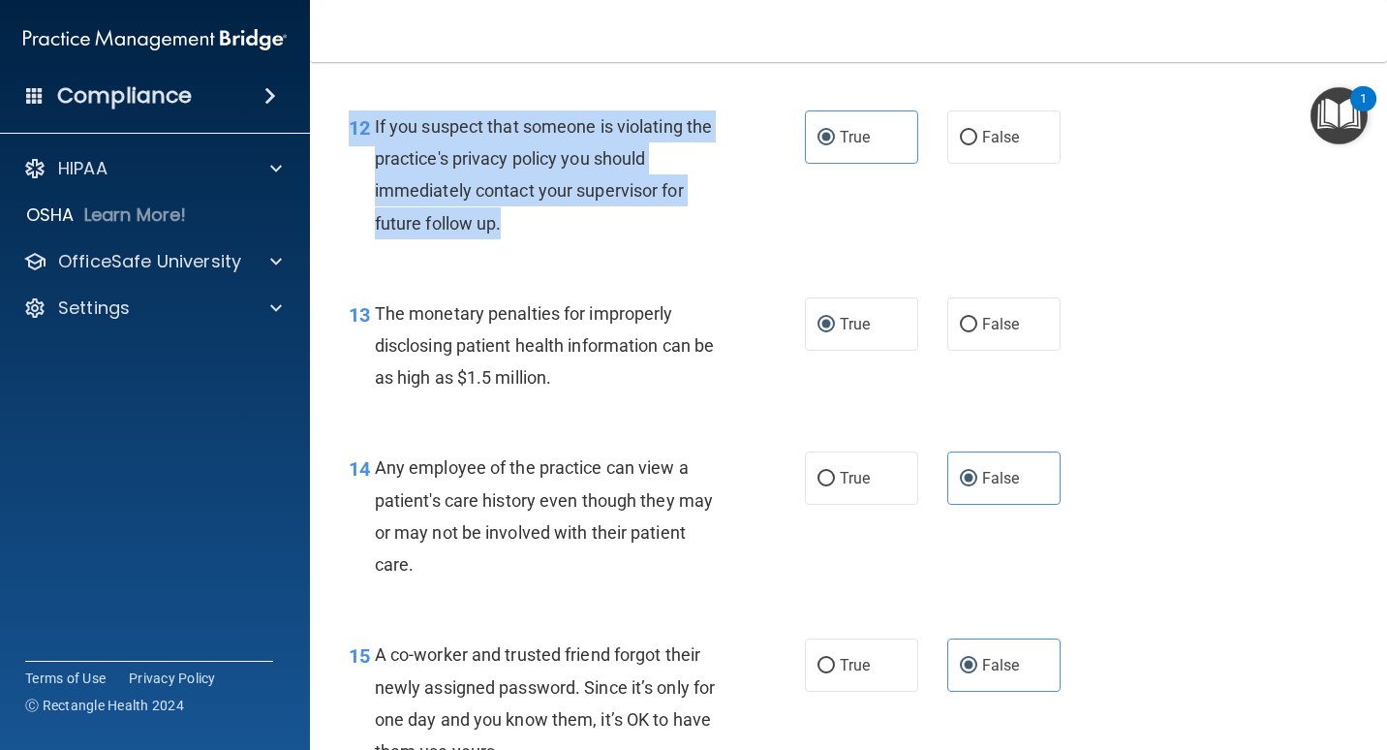
scroll to position [2034, 0]
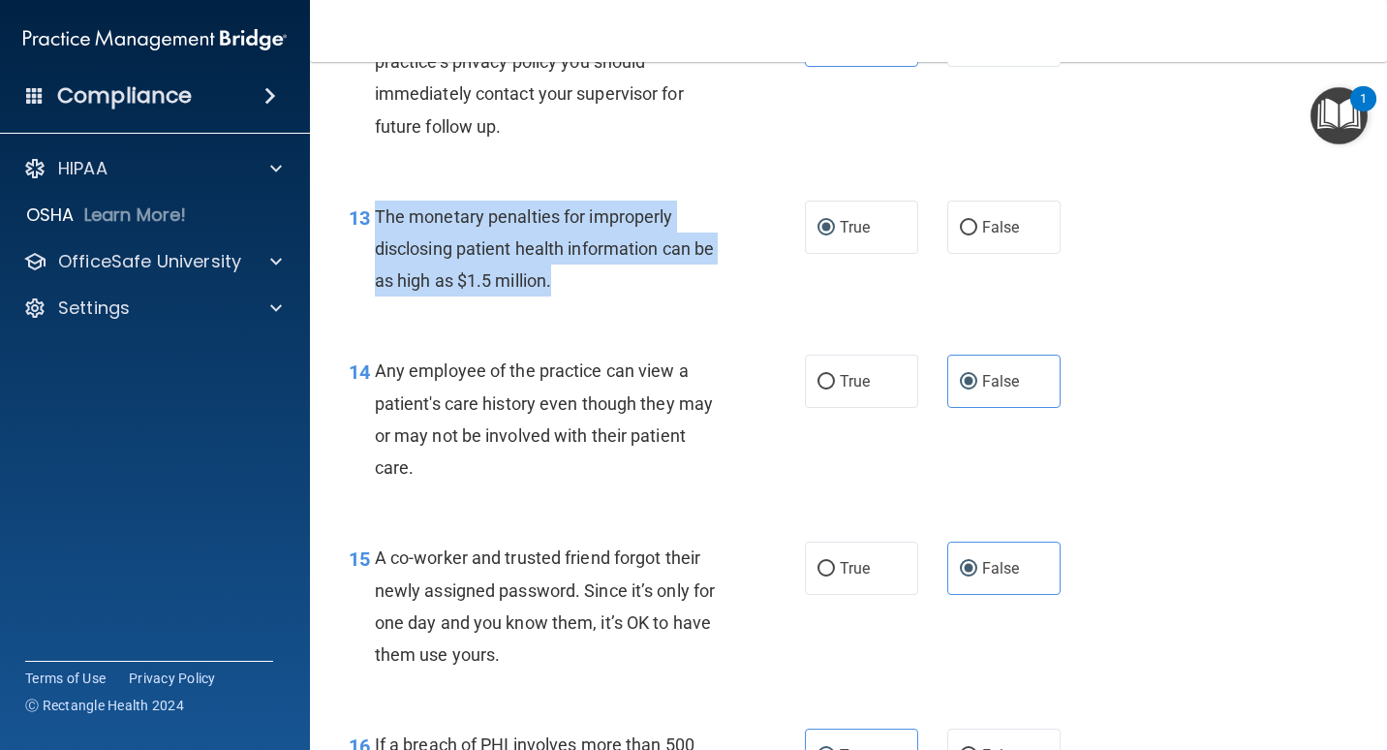
drag, startPoint x: 552, startPoint y: 341, endPoint x: 377, endPoint y: 275, distance: 187.3
click at [377, 275] on div "The monetary penalties for improperly disclosing patient health information can…" at bounding box center [557, 248] width 364 height 97
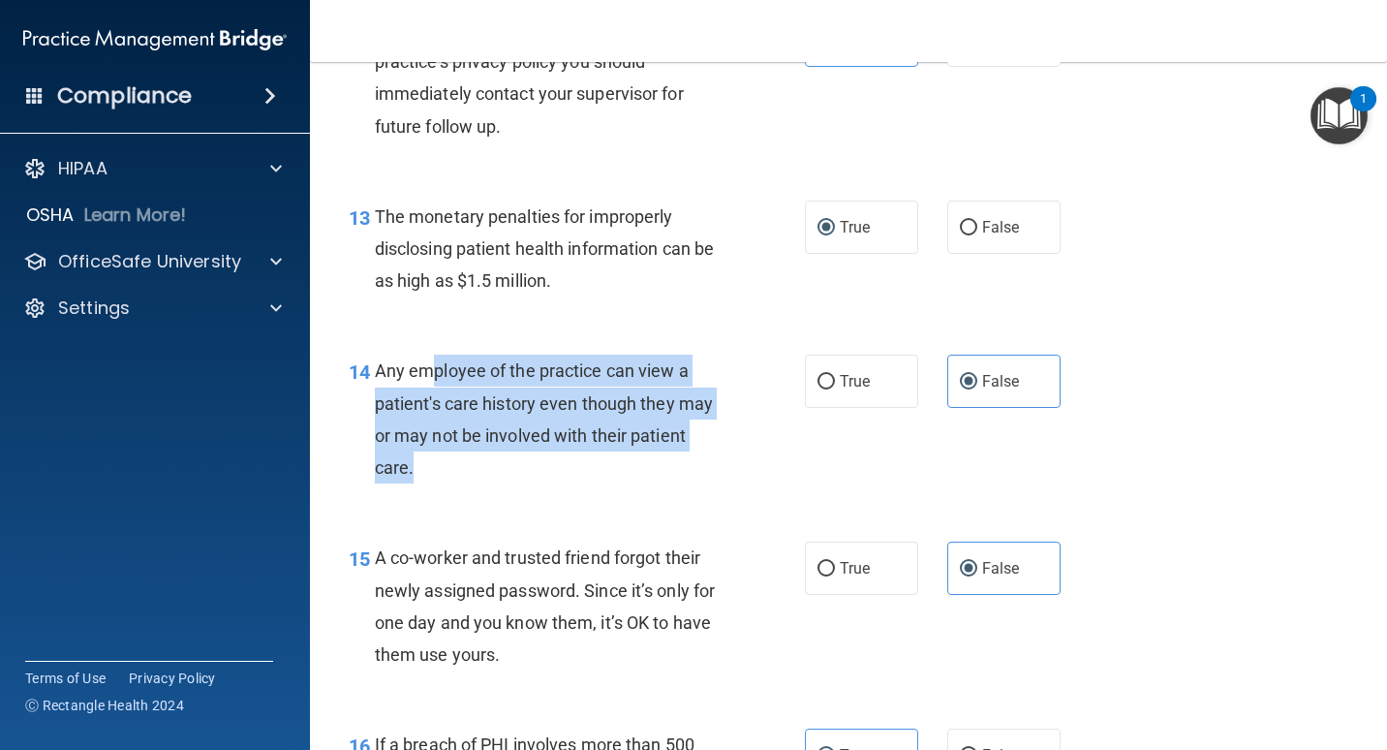
drag, startPoint x: 425, startPoint y: 437, endPoint x: 505, endPoint y: 538, distance: 128.3
click at [505, 483] on div "Any employee of the practice can view a patient's care history even though they…" at bounding box center [557, 418] width 364 height 129
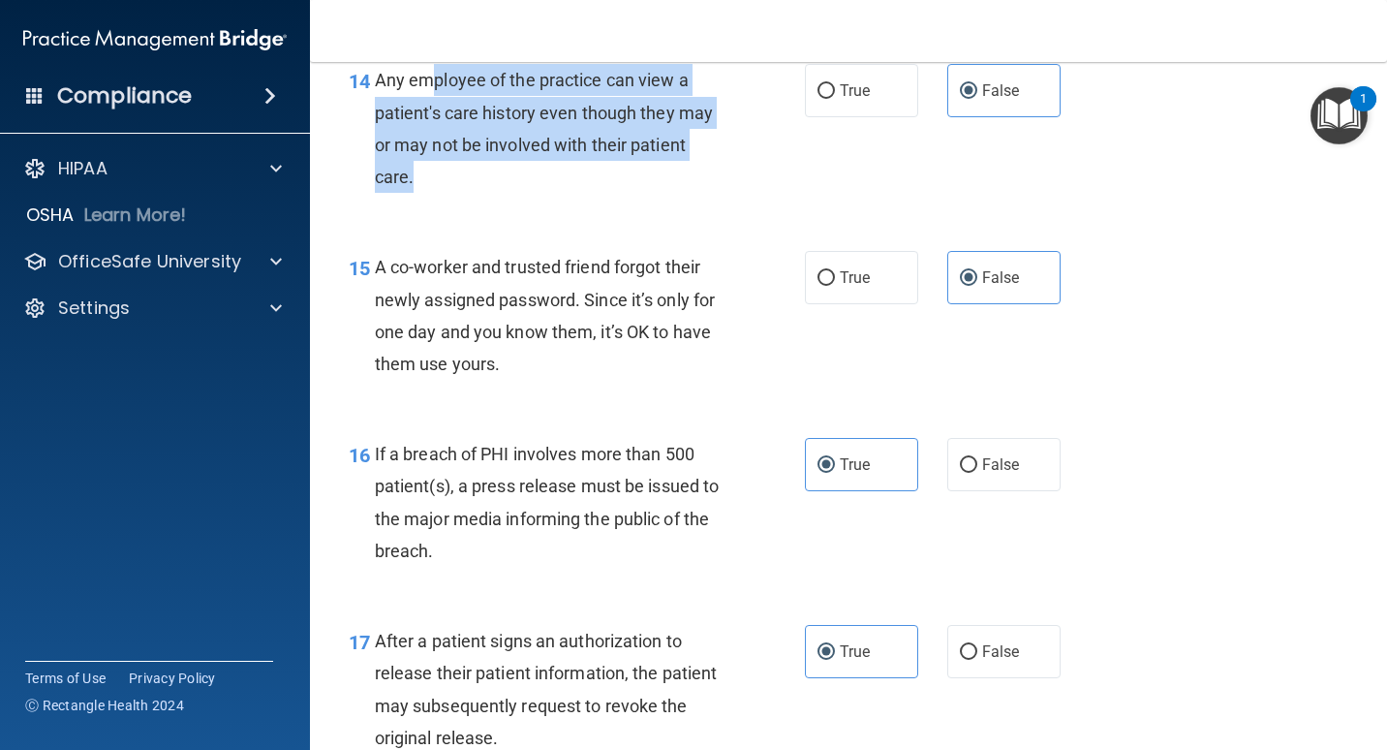
scroll to position [2518, 0]
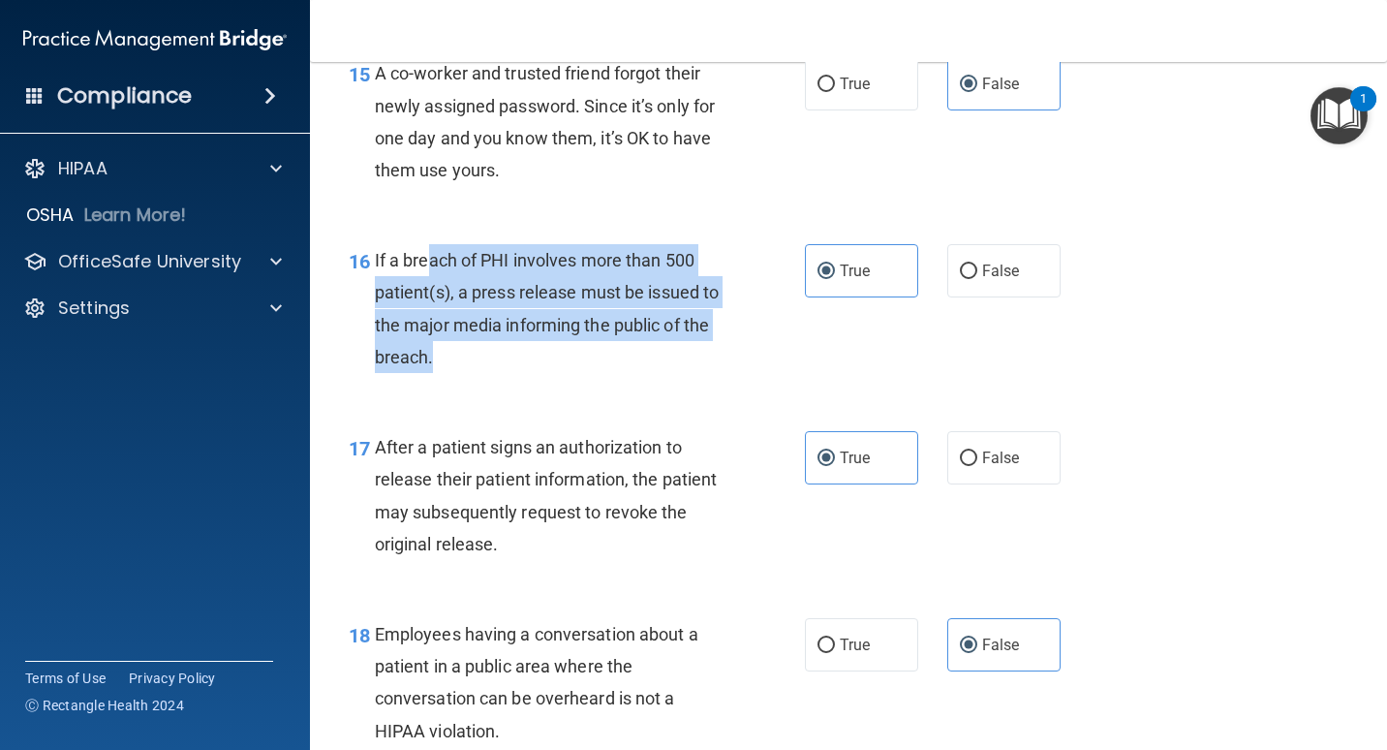
drag, startPoint x: 494, startPoint y: 417, endPoint x: 430, endPoint y: 310, distance: 125.1
click at [430, 310] on div "If a breach of PHI involves more than 500 patient(s), a press release must be i…" at bounding box center [557, 308] width 364 height 129
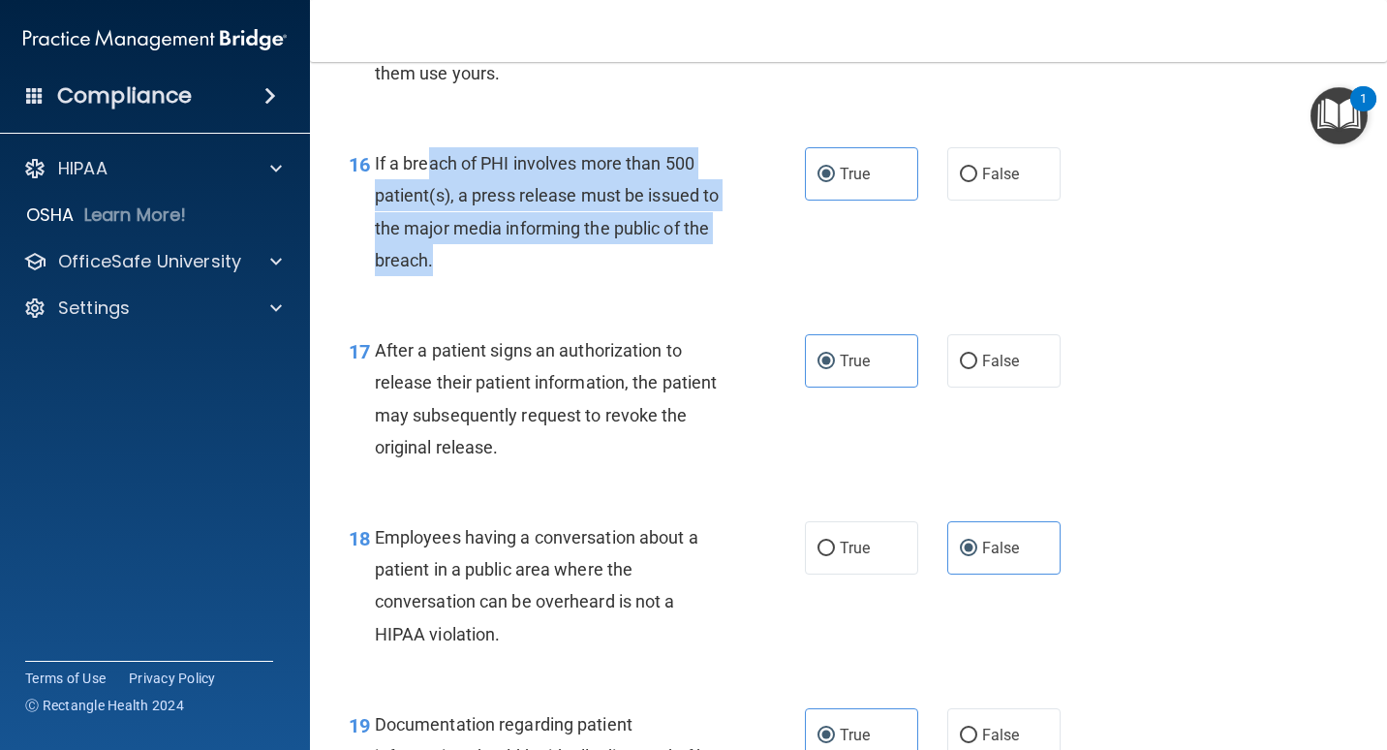
scroll to position [2712, 0]
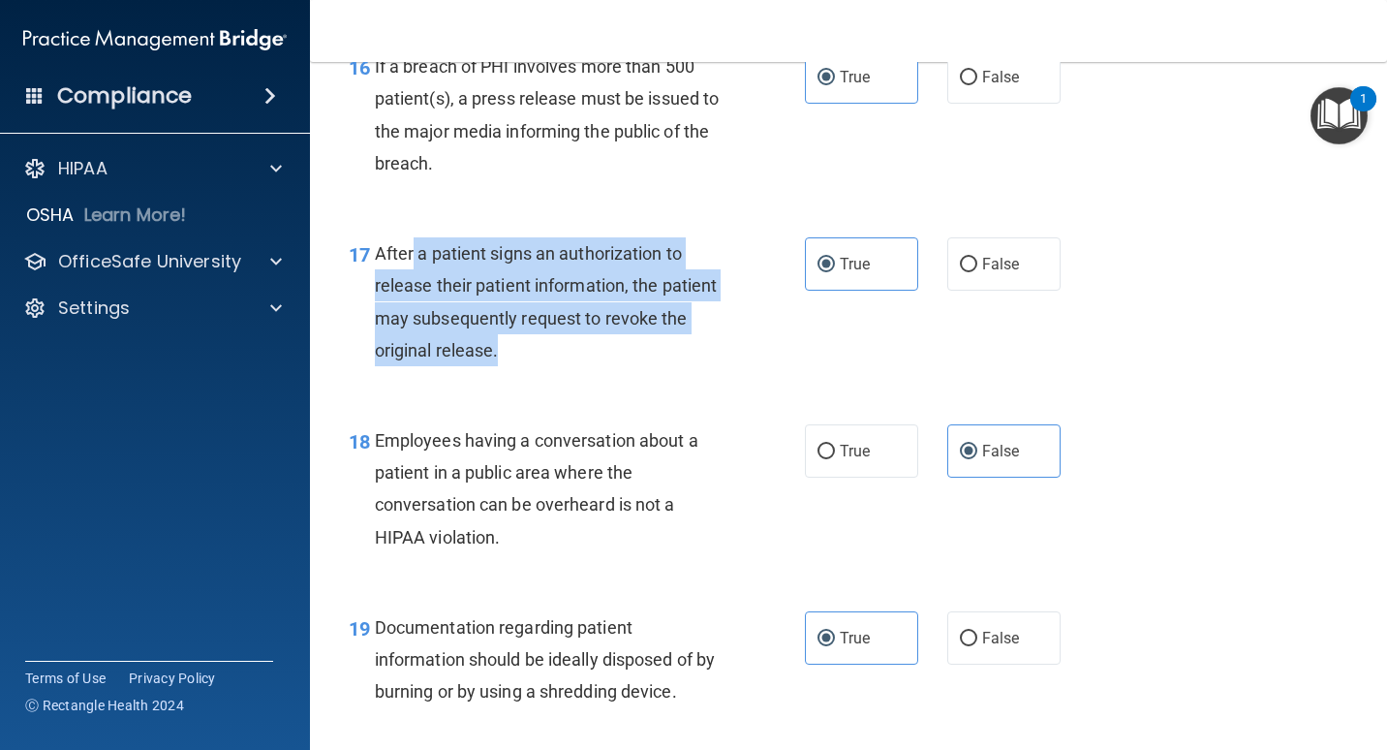
drag, startPoint x: 503, startPoint y: 406, endPoint x: 412, endPoint y: 326, distance: 120.8
click at [412, 326] on div "After a patient signs an authorization to release their patient information, th…" at bounding box center [557, 301] width 364 height 129
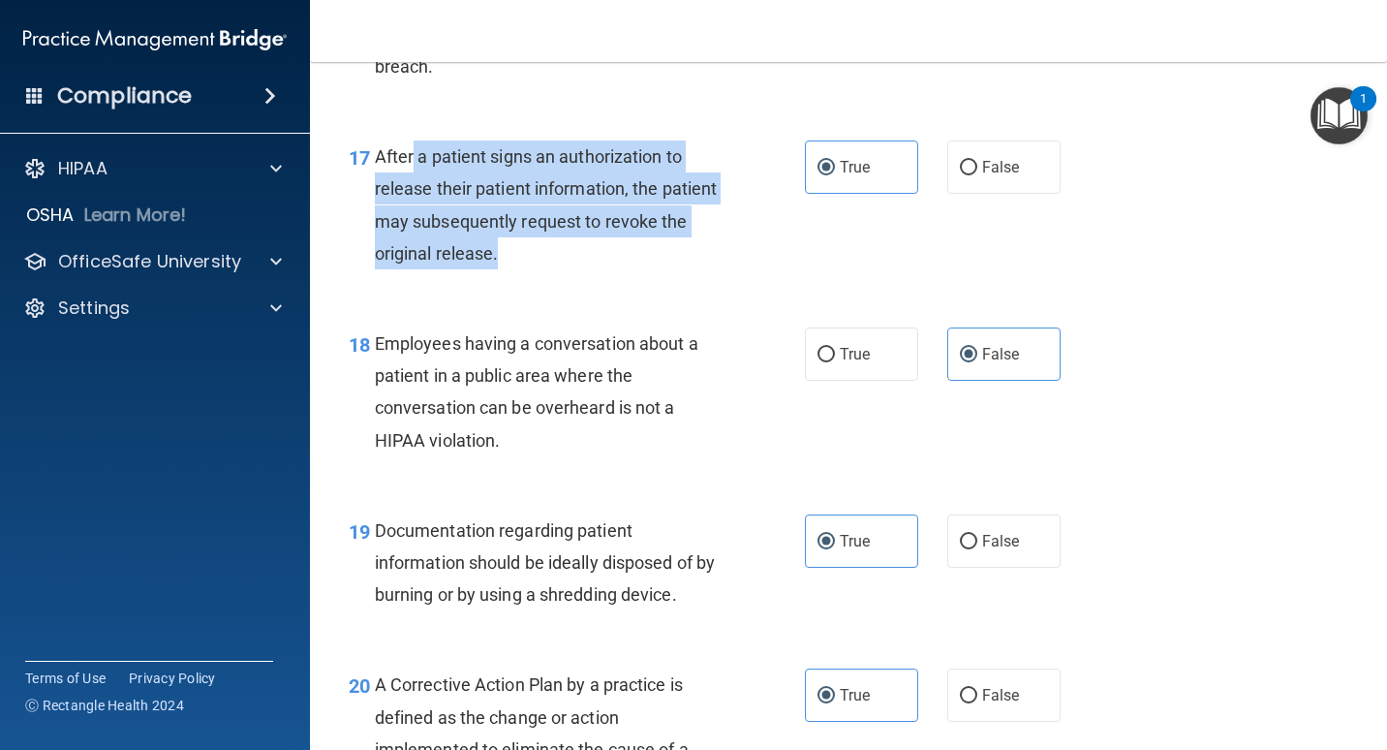
scroll to position [3002, 0]
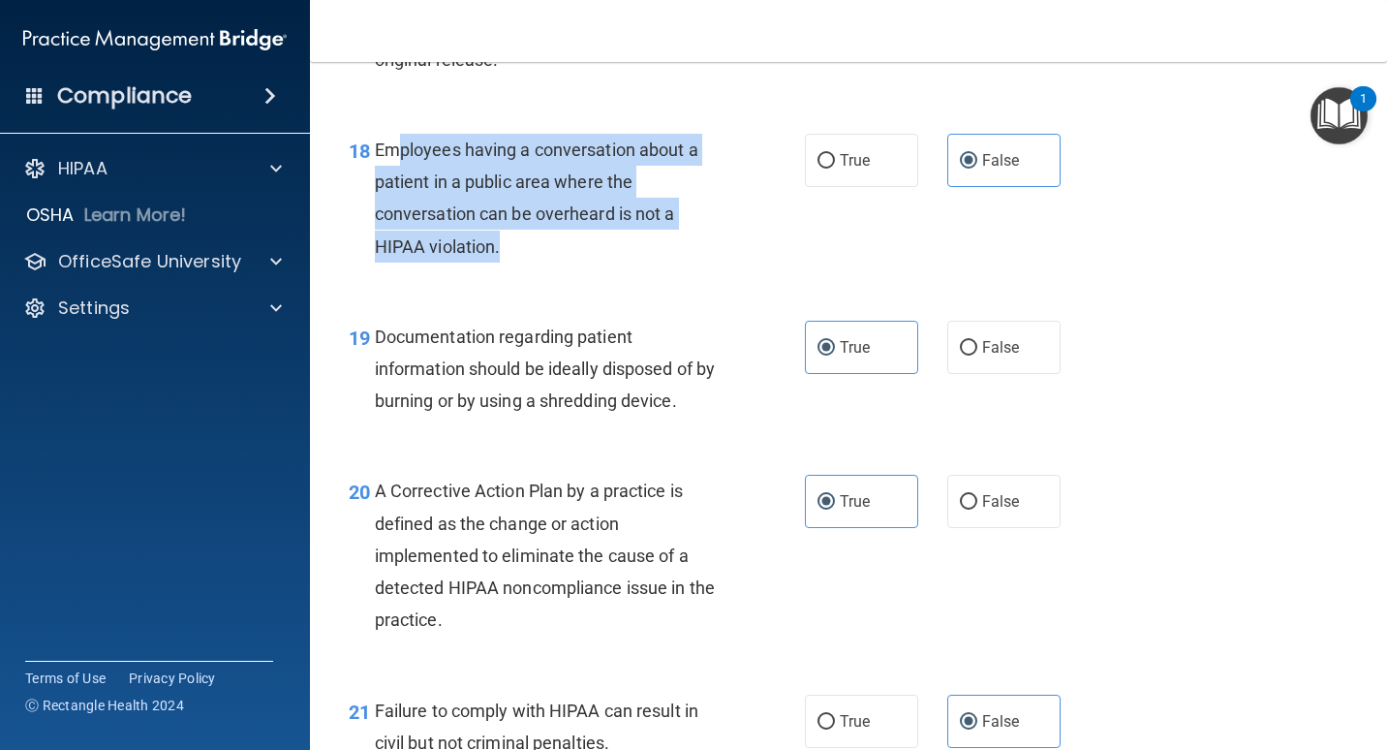
drag, startPoint x: 397, startPoint y: 208, endPoint x: 551, endPoint y: 300, distance: 179.4
click at [551, 262] on div "Employees having a conversation about a patient in a public area where the conv…" at bounding box center [557, 198] width 364 height 129
drag, startPoint x: 551, startPoint y: 300, endPoint x: 531, endPoint y: 298, distance: 20.4
click at [531, 262] on div "Employees having a conversation about a patient in a public area where the conv…" at bounding box center [557, 198] width 364 height 129
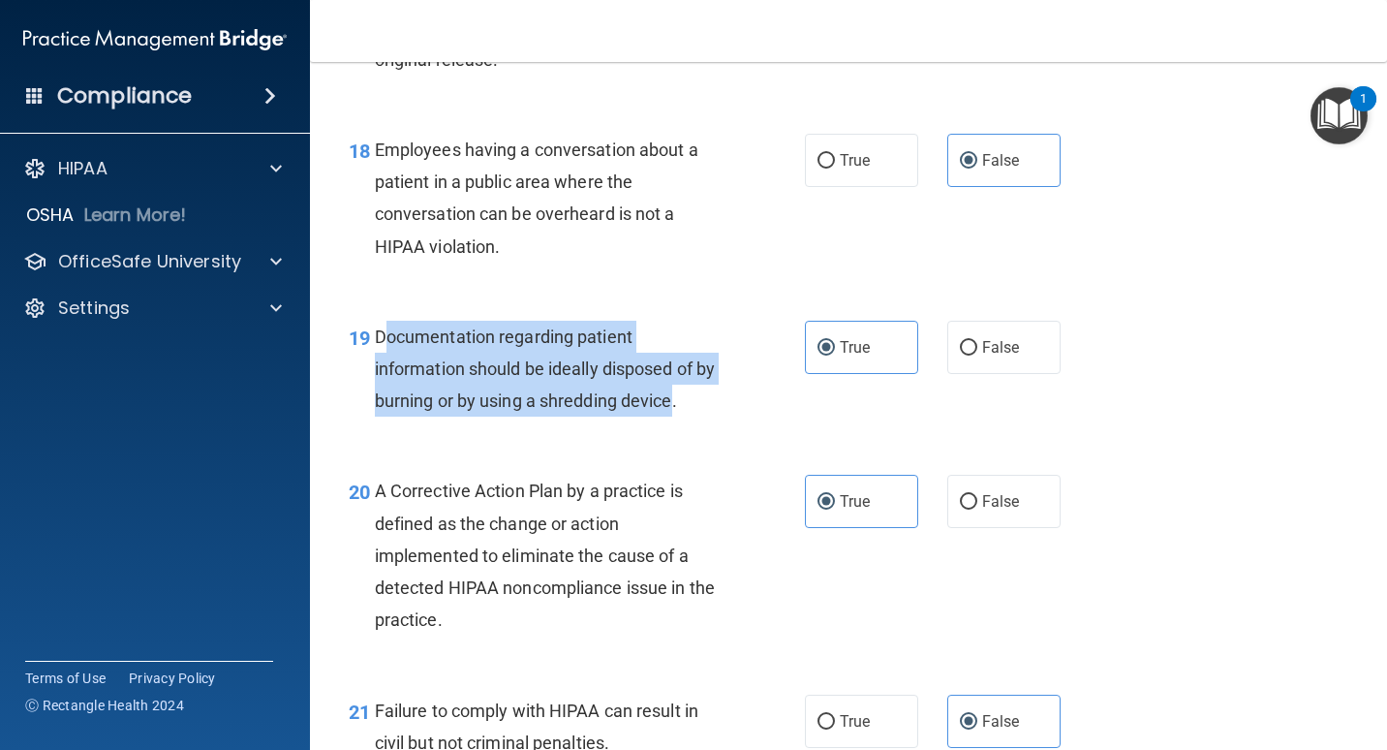
drag, startPoint x: 389, startPoint y: 399, endPoint x: 693, endPoint y: 469, distance: 312.0
click at [693, 411] on span "Documentation regarding patient information should be ideally disposed of by bu…" at bounding box center [545, 368] width 340 height 84
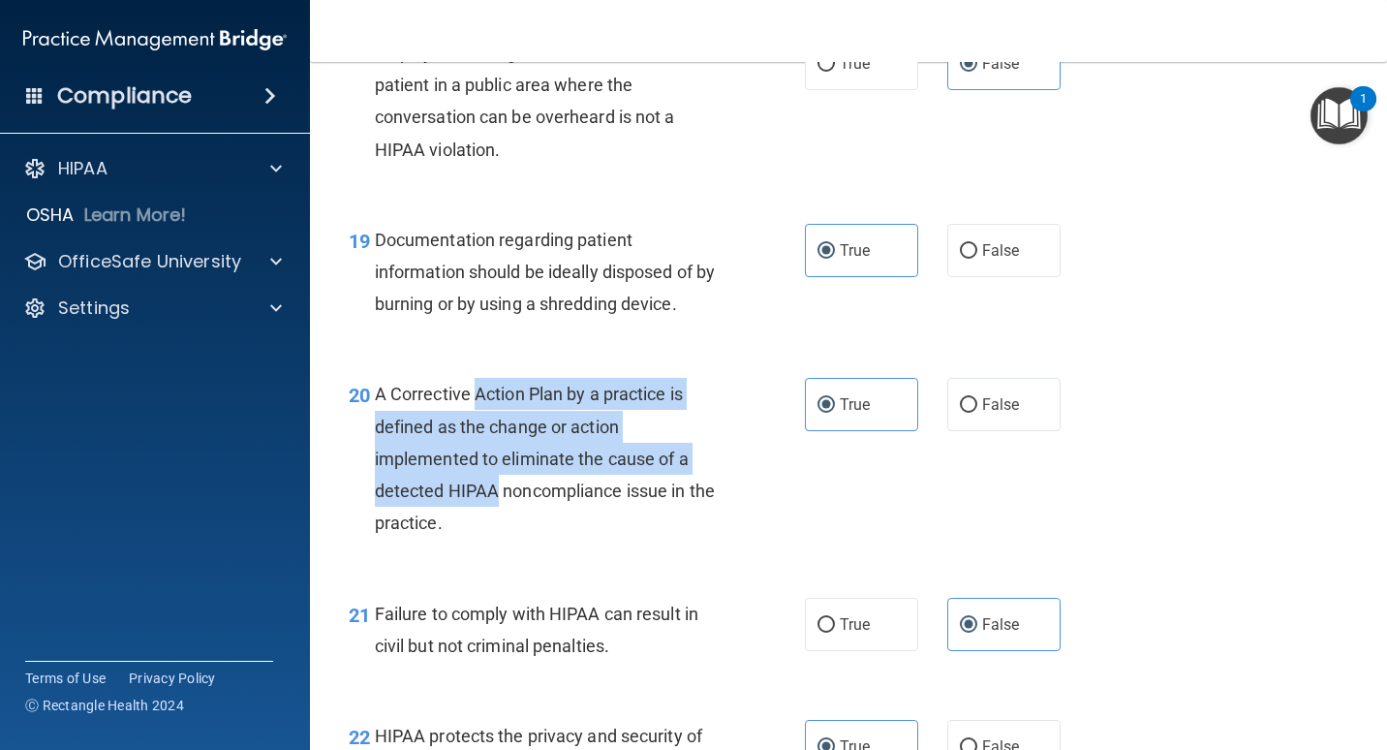
drag, startPoint x: 473, startPoint y: 462, endPoint x: 498, endPoint y: 570, distance: 111.4
click at [498, 538] on div "A Corrective Action Plan by a practice is defined as the change or action imple…" at bounding box center [557, 458] width 364 height 161
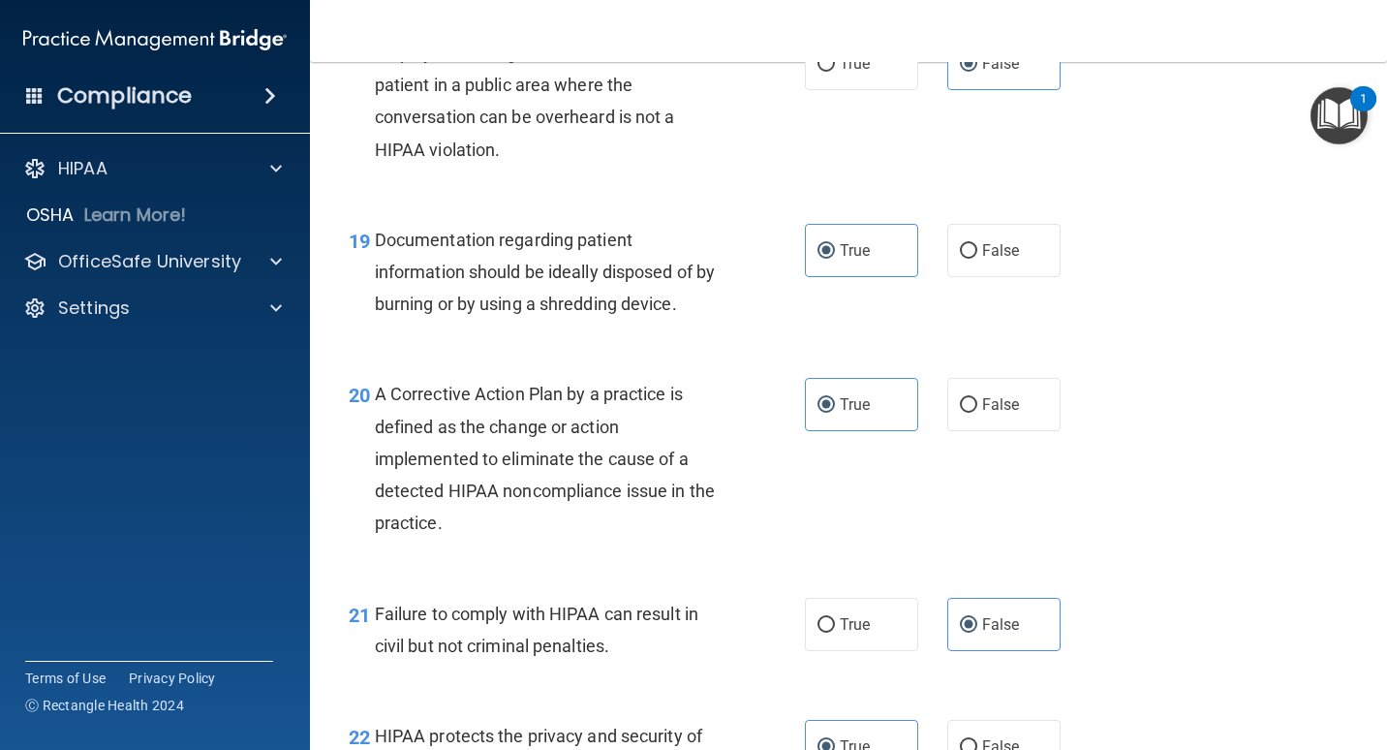
drag, startPoint x: 498, startPoint y: 570, endPoint x: 649, endPoint y: 571, distance: 151.1
click at [649, 538] on div "A Corrective Action Plan by a practice is defined as the change or action imple…" at bounding box center [557, 458] width 364 height 161
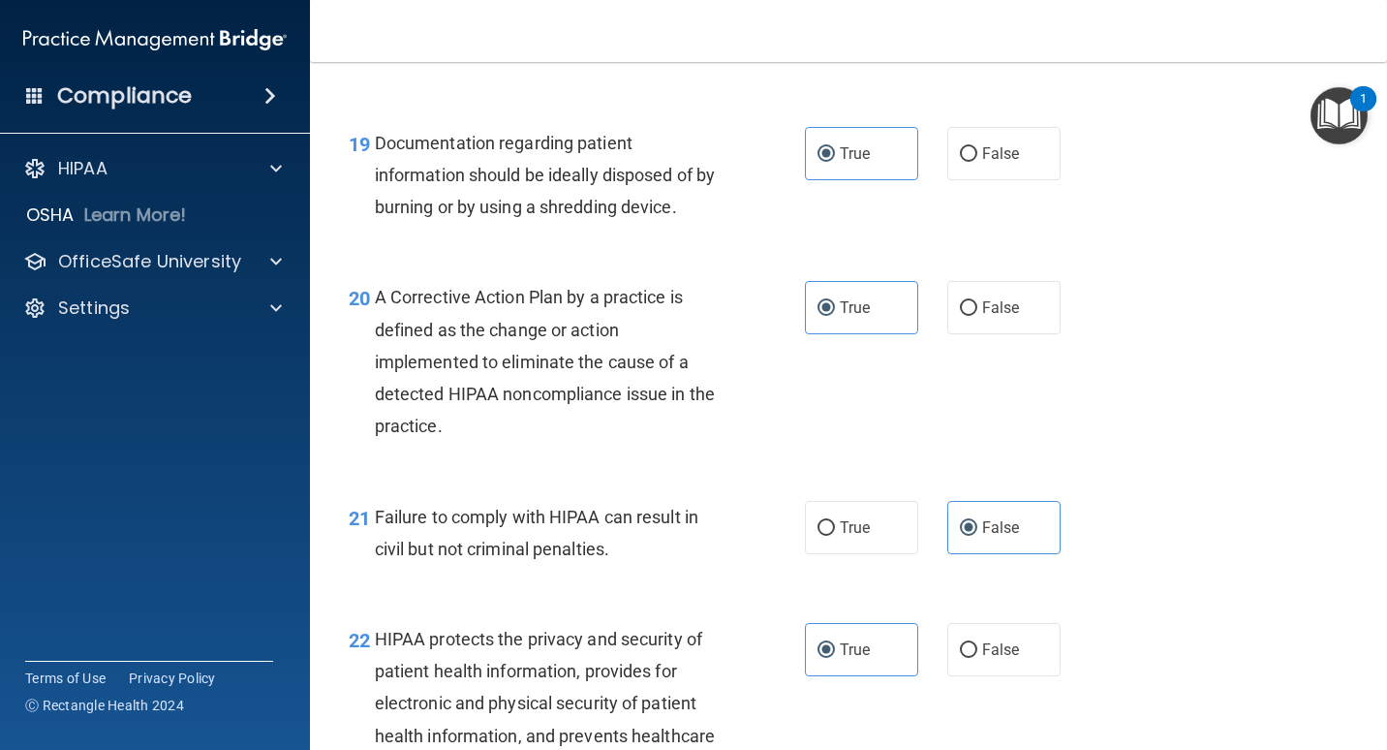
scroll to position [3293, 0]
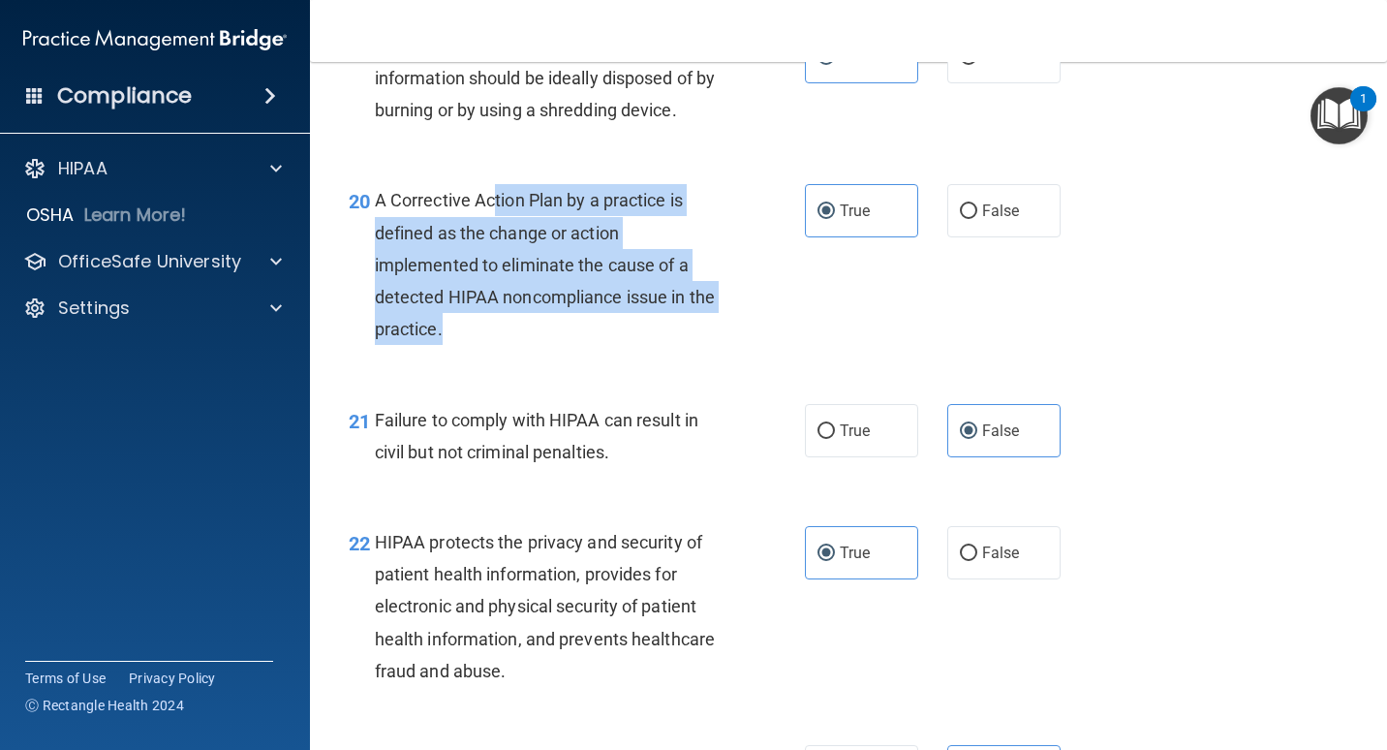
drag, startPoint x: 495, startPoint y: 252, endPoint x: 482, endPoint y: 394, distance: 142.9
click at [482, 345] on div "A Corrective Action Plan by a practice is defined as the change or action imple…" at bounding box center [557, 264] width 364 height 161
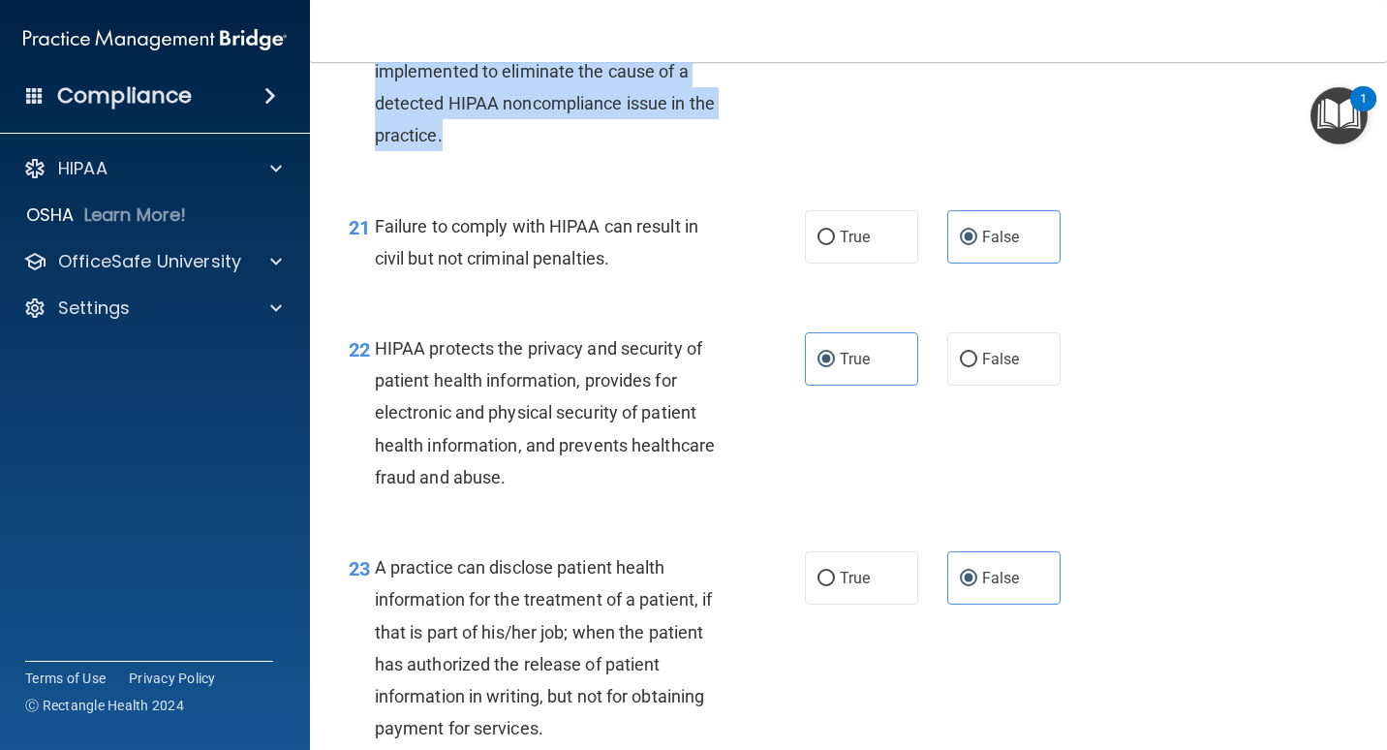
scroll to position [3583, 0]
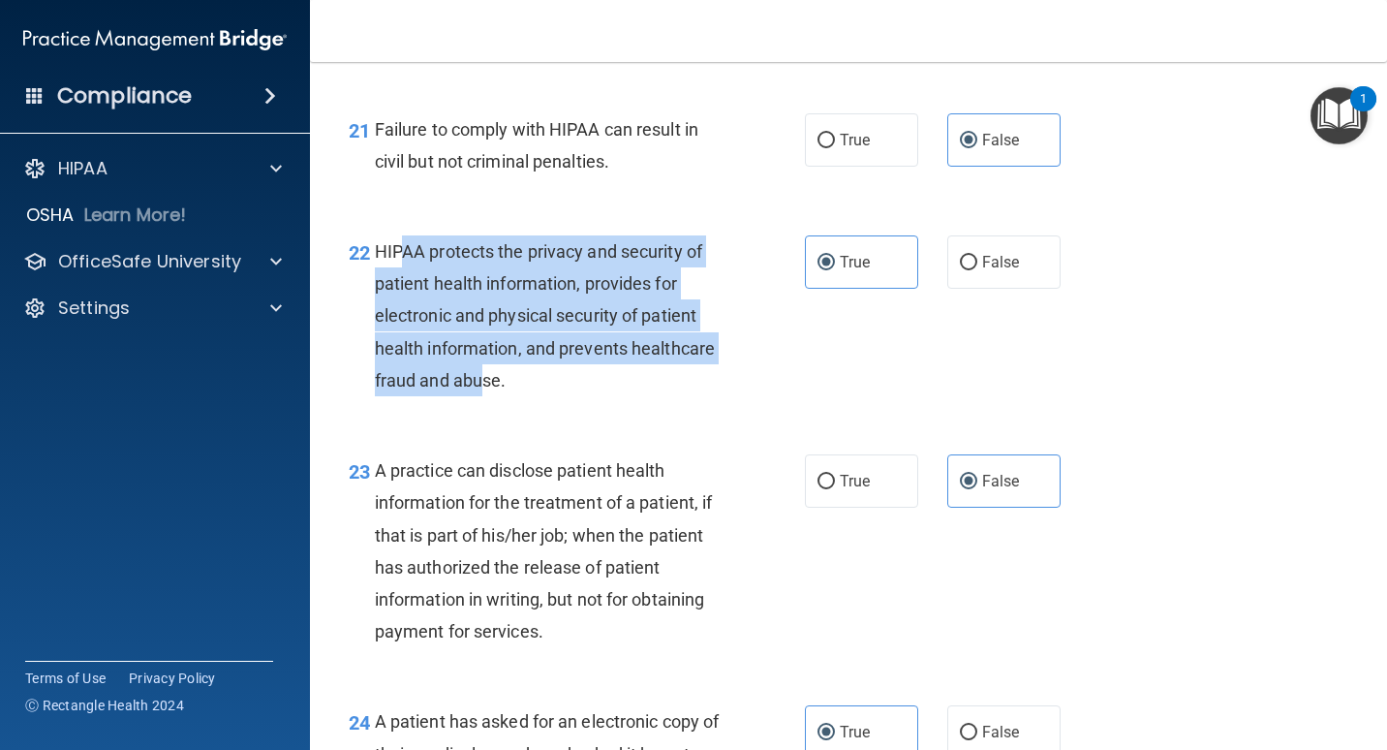
drag, startPoint x: 399, startPoint y: 311, endPoint x: 483, endPoint y: 448, distance: 161.3
click at [483, 390] on span "HIPAA protects the privacy and security of patient health information, provides…" at bounding box center [545, 315] width 340 height 149
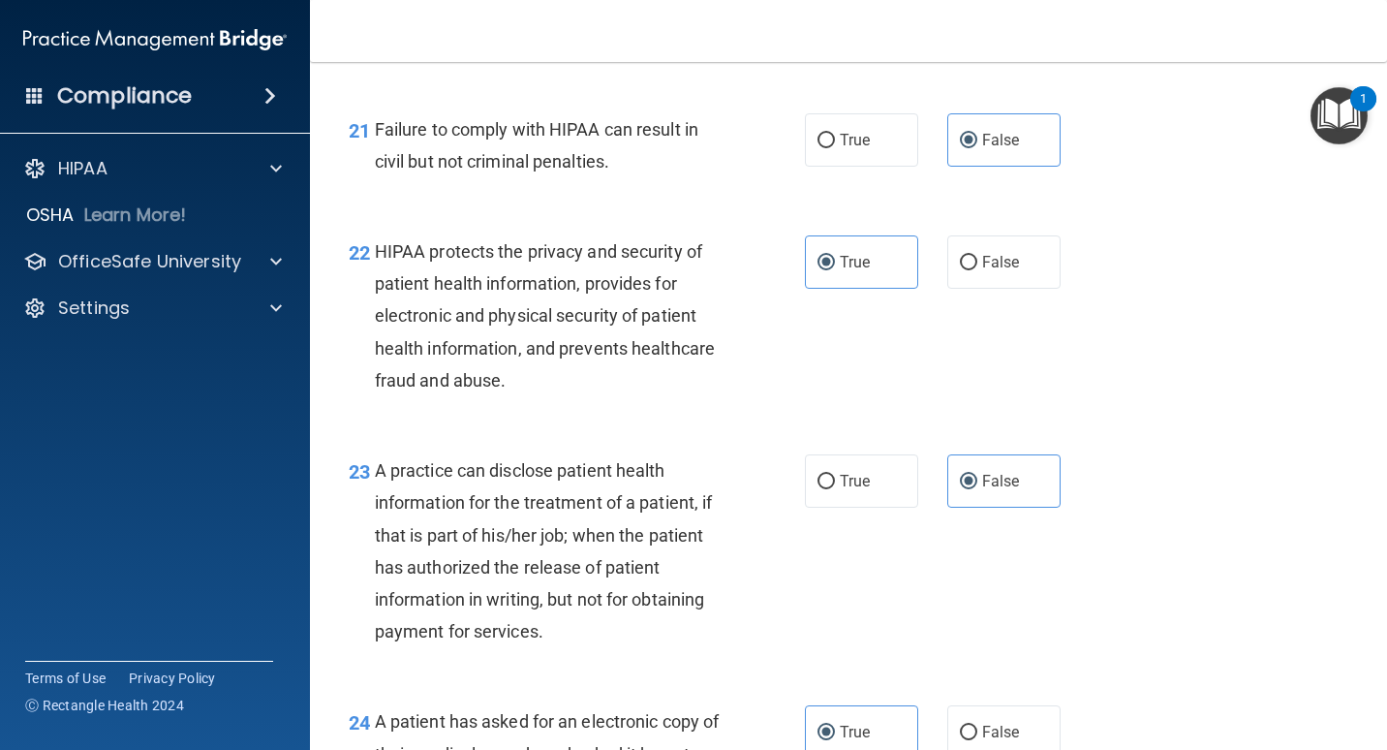
drag, startPoint x: 483, startPoint y: 448, endPoint x: 621, endPoint y: 444, distance: 137.6
click at [621, 396] on div "HIPAA protects the privacy and security of patient health information, provides…" at bounding box center [557, 315] width 364 height 161
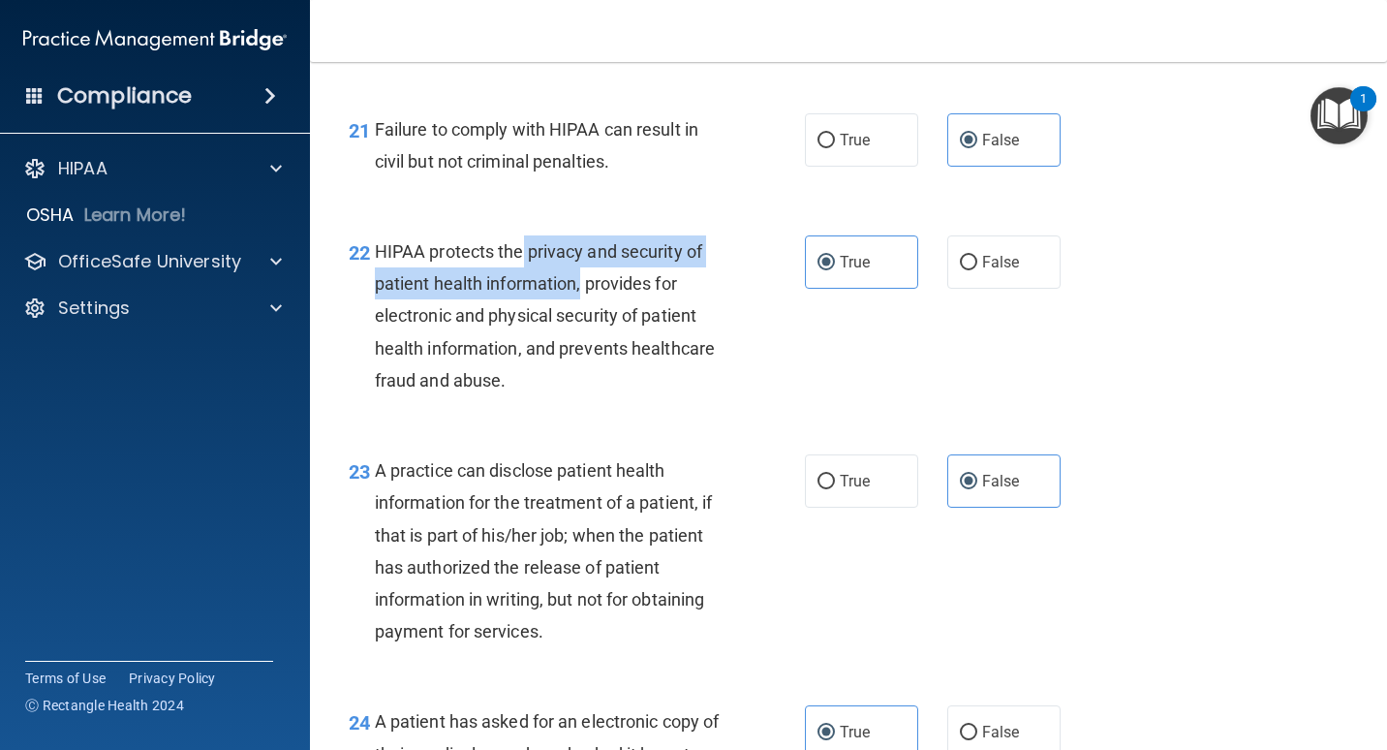
drag, startPoint x: 523, startPoint y: 312, endPoint x: 579, endPoint y: 359, distance: 73.5
click at [579, 359] on div "HIPAA protects the privacy and security of patient health information, provides…" at bounding box center [557, 315] width 364 height 161
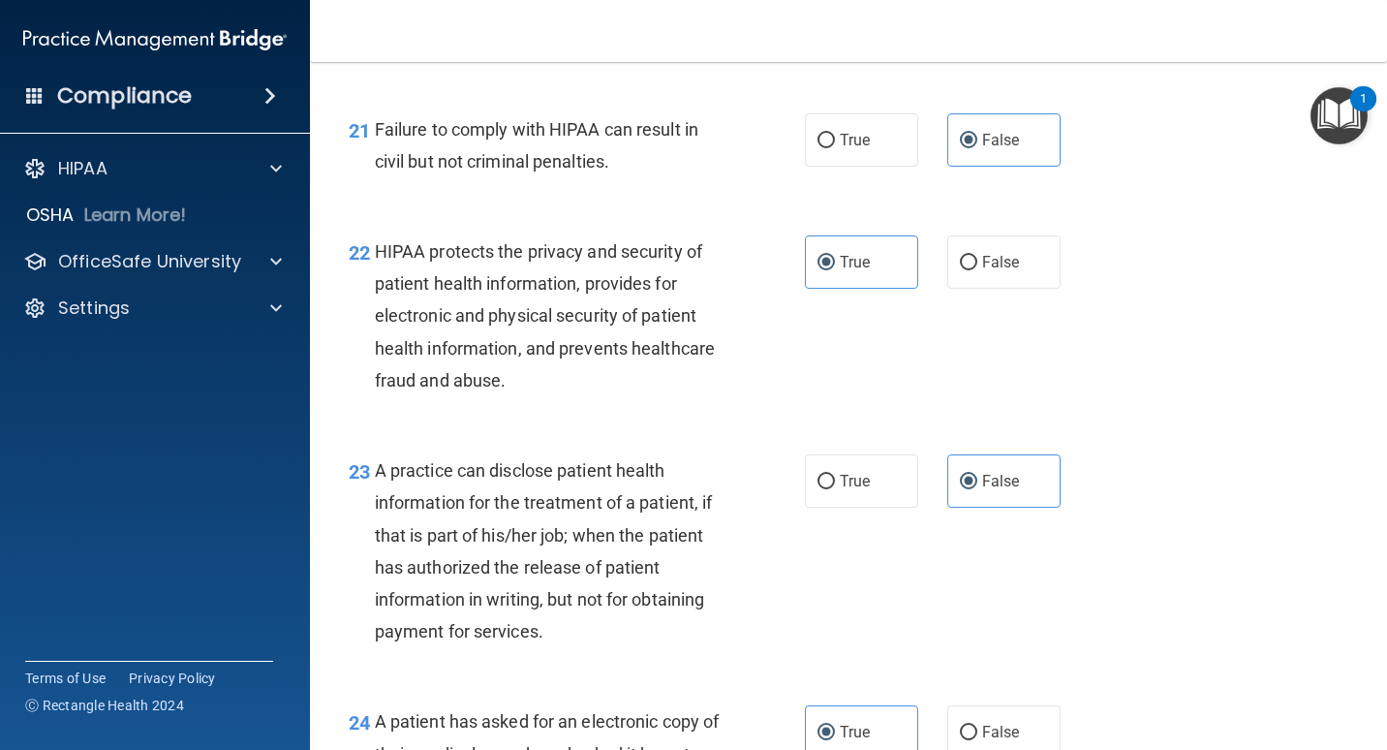
drag, startPoint x: 579, startPoint y: 359, endPoint x: 559, endPoint y: 434, distance: 77.3
click at [559, 396] on div "HIPAA protects the privacy and security of patient health information, provides…" at bounding box center [557, 315] width 364 height 161
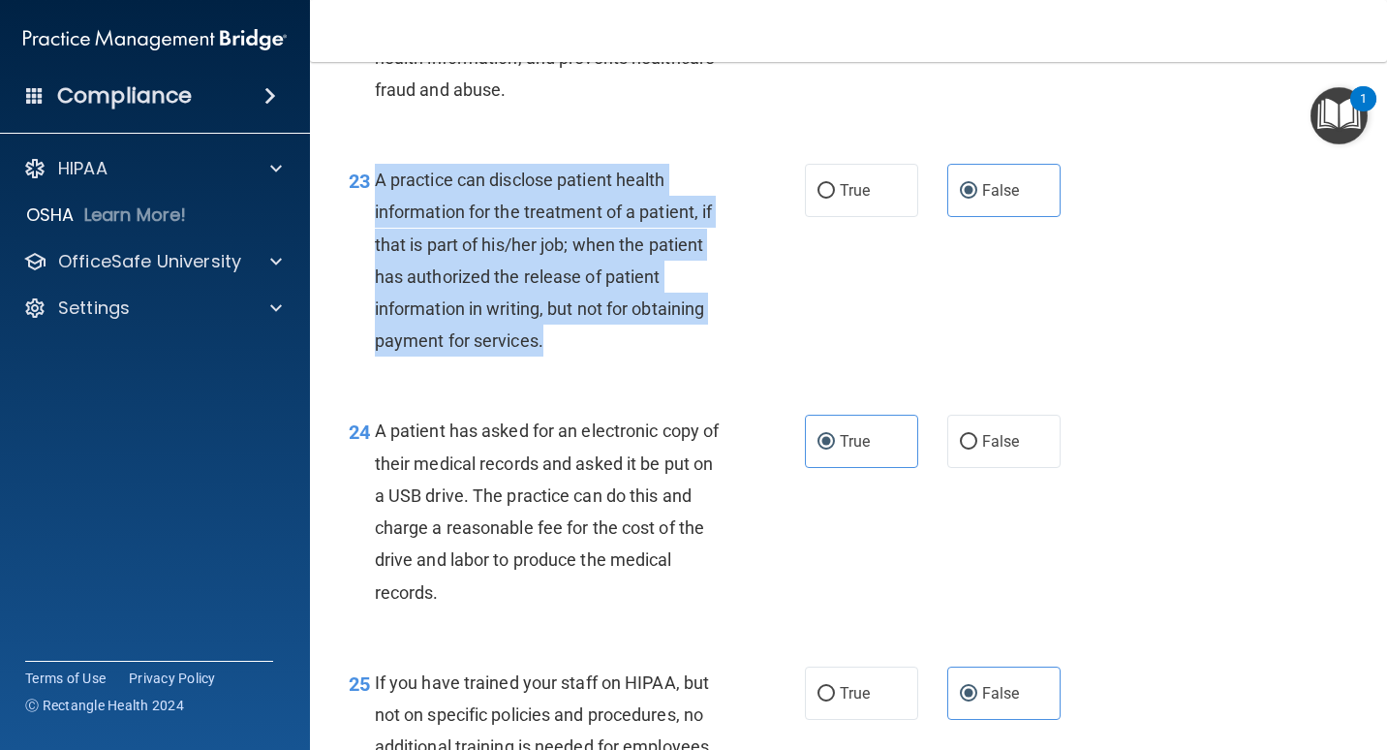
drag, startPoint x: 376, startPoint y: 247, endPoint x: 575, endPoint y: 412, distance: 258.7
click at [575, 356] on div "A practice can disclose patient health information for the treatment of a patie…" at bounding box center [557, 260] width 364 height 193
drag, startPoint x: 575, startPoint y: 412, endPoint x: 696, endPoint y: 429, distance: 122.3
click at [696, 366] on div "23 A practice can disclose patient health information for the treatment of a pa…" at bounding box center [577, 265] width 514 height 202
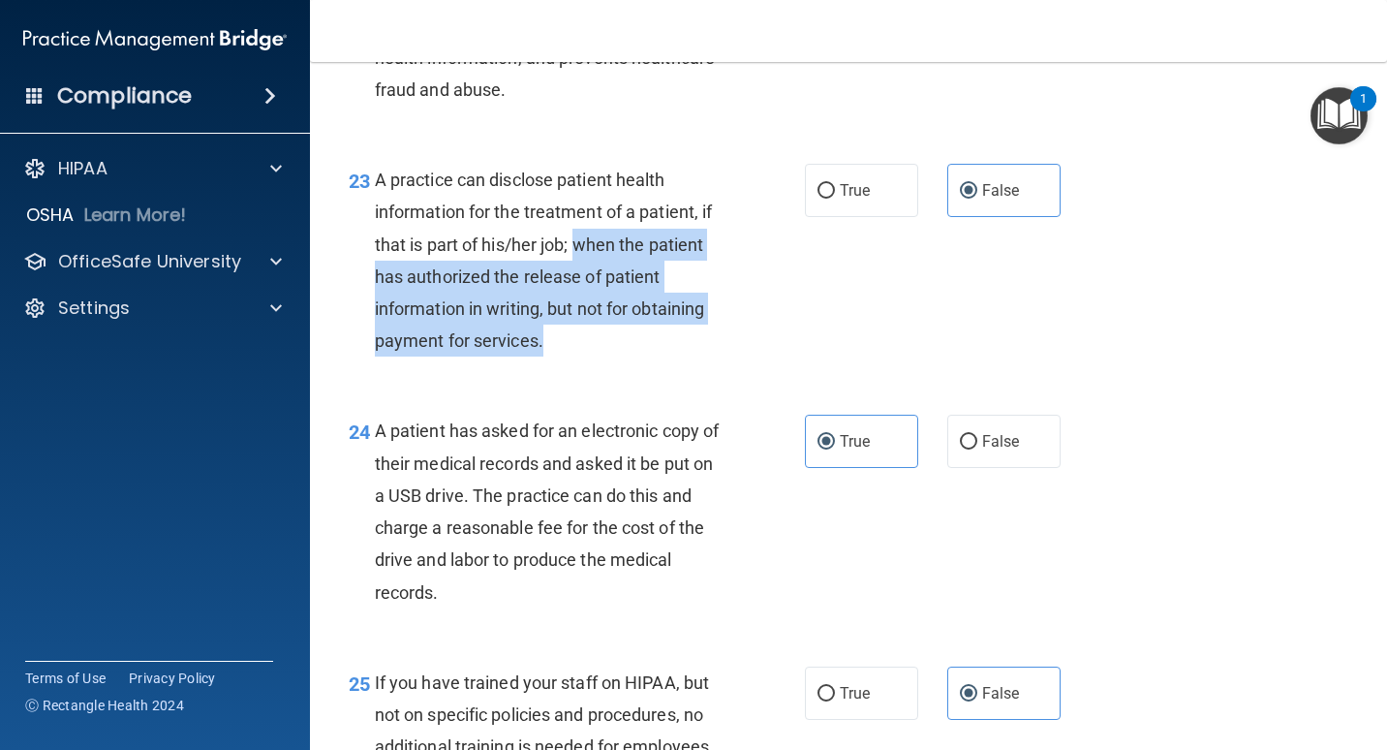
drag, startPoint x: 577, startPoint y: 303, endPoint x: 568, endPoint y: 404, distance: 101.2
click at [568, 356] on div "A practice can disclose patient health information for the treatment of a patie…" at bounding box center [557, 260] width 364 height 193
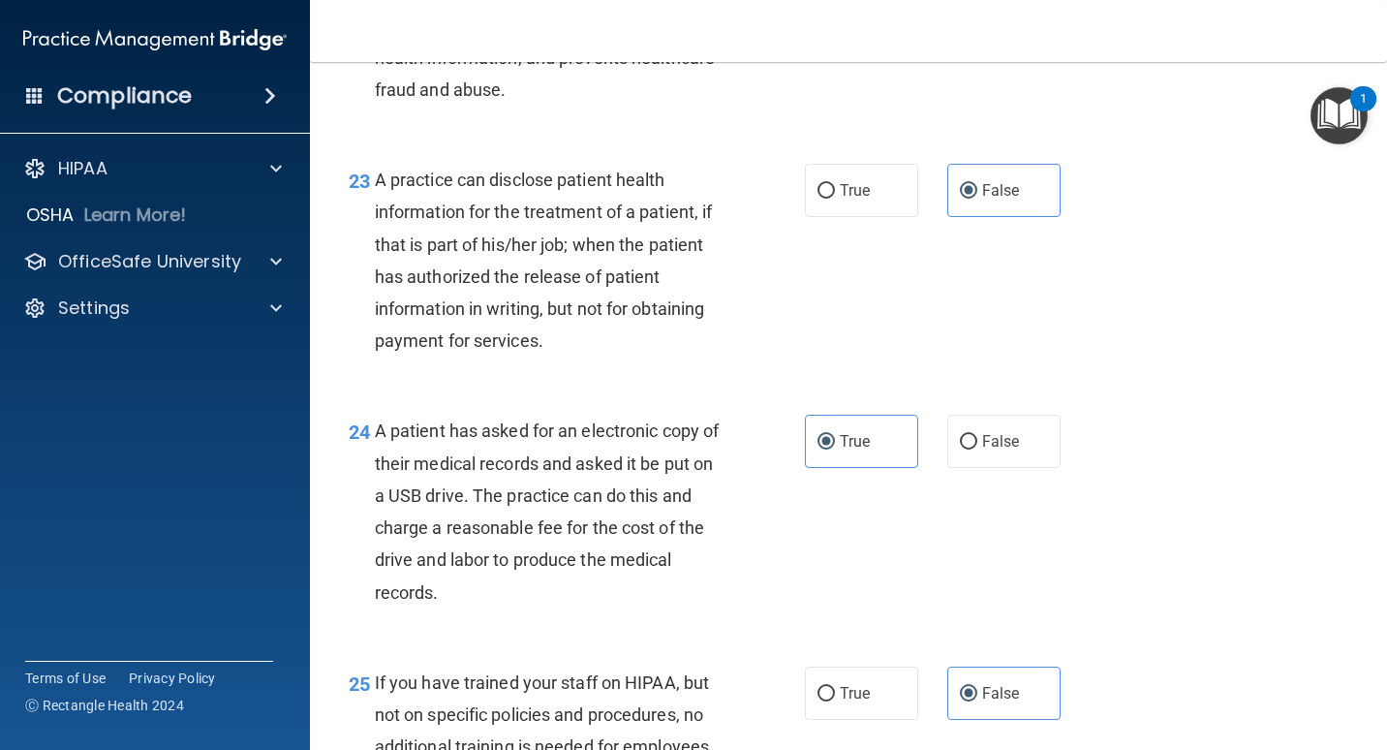
drag, startPoint x: 568, startPoint y: 404, endPoint x: 445, endPoint y: 244, distance: 201.7
click at [445, 244] on span "A practice can disclose patient health information for the treatment of a patie…" at bounding box center [544, 259] width 338 height 181
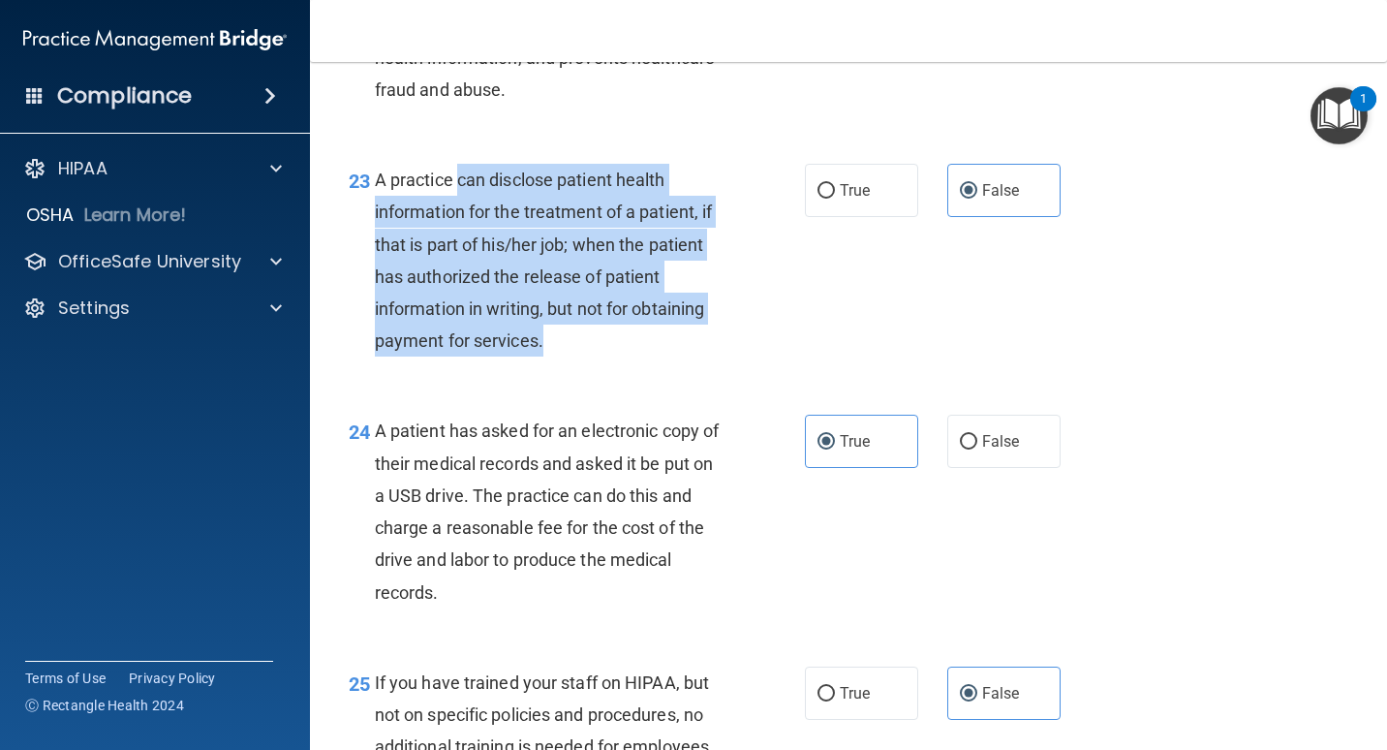
drag, startPoint x: 455, startPoint y: 240, endPoint x: 565, endPoint y: 411, distance: 202.6
click at [565, 356] on div "A practice can disclose patient health information for the treatment of a patie…" at bounding box center [557, 260] width 364 height 193
drag, startPoint x: 565, startPoint y: 411, endPoint x: 676, endPoint y: 415, distance: 111.4
click at [676, 356] on div "A practice can disclose patient health information for the treatment of a patie…" at bounding box center [557, 260] width 364 height 193
drag, startPoint x: 617, startPoint y: 404, endPoint x: 377, endPoint y: 244, distance: 288.5
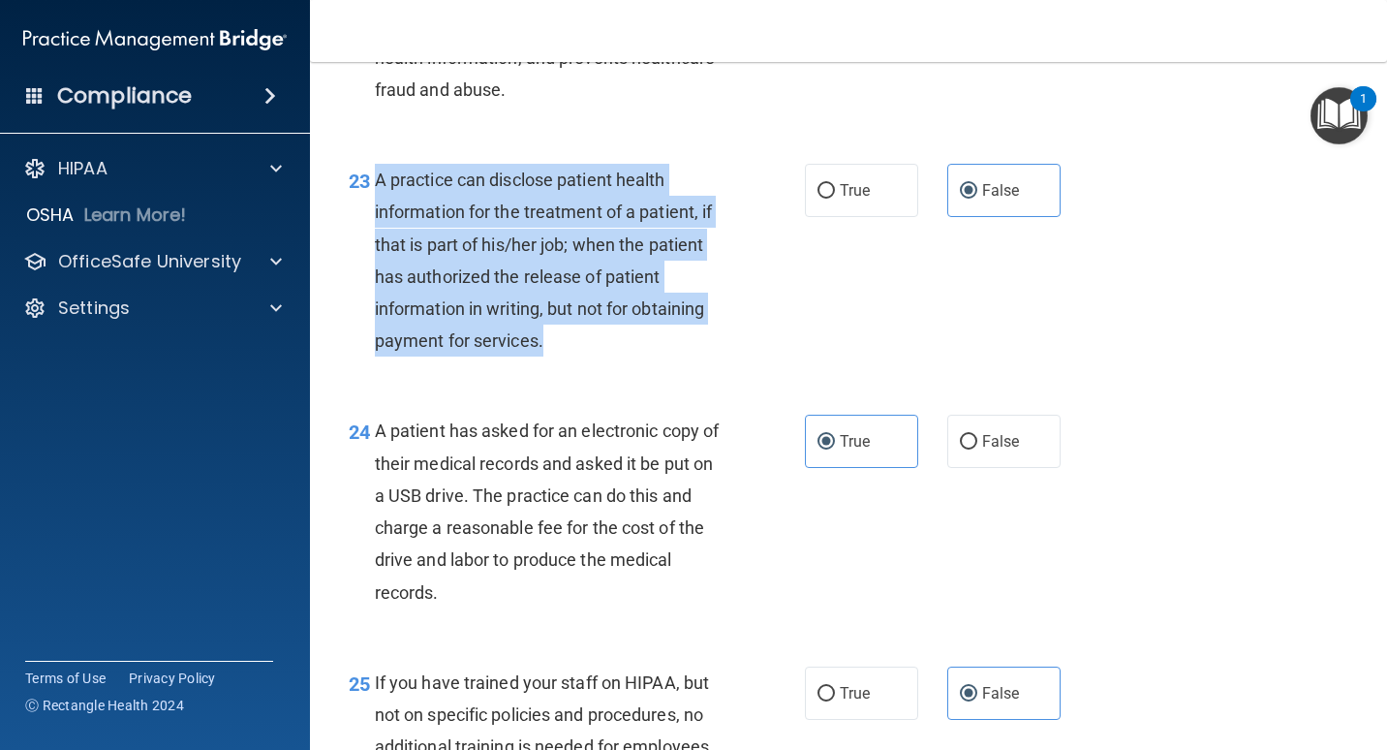
click at [377, 244] on div "A practice can disclose patient health information for the treatment of a patie…" at bounding box center [557, 260] width 364 height 193
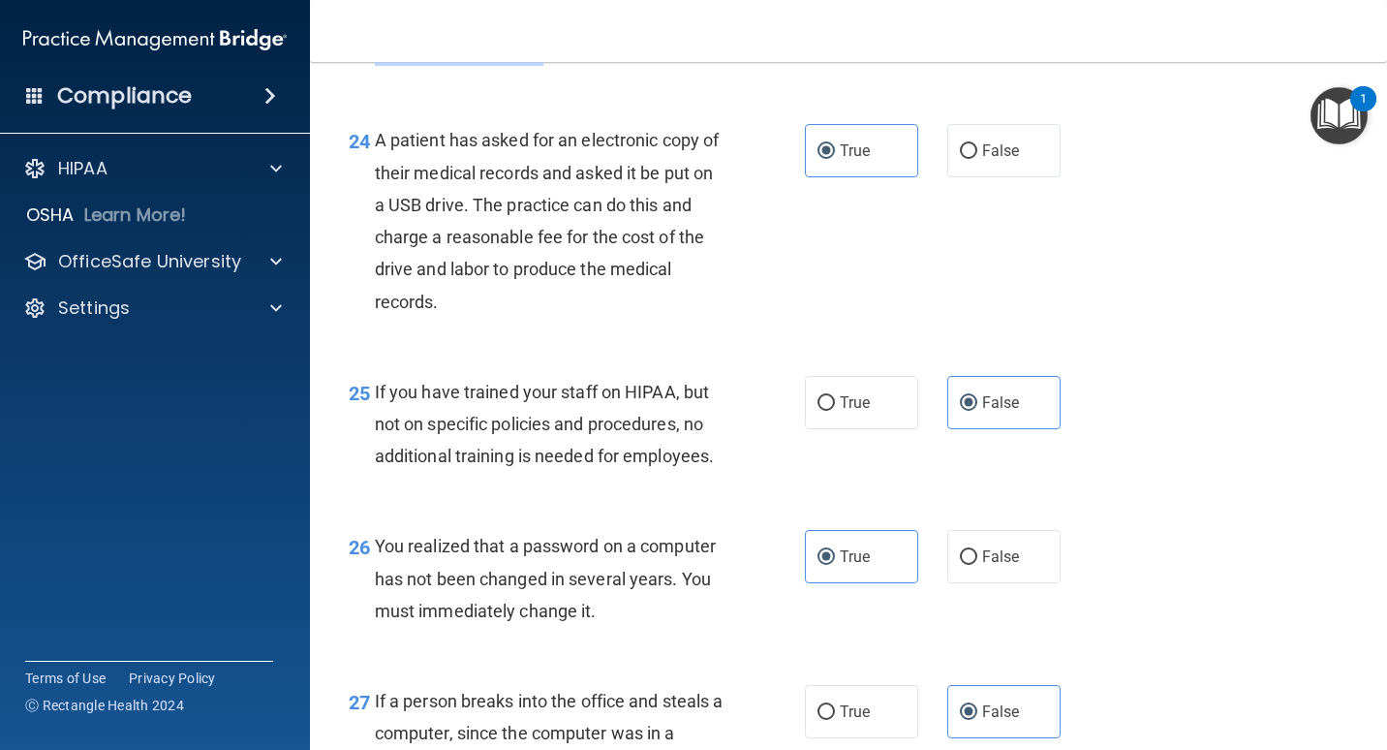
scroll to position [4261, 0]
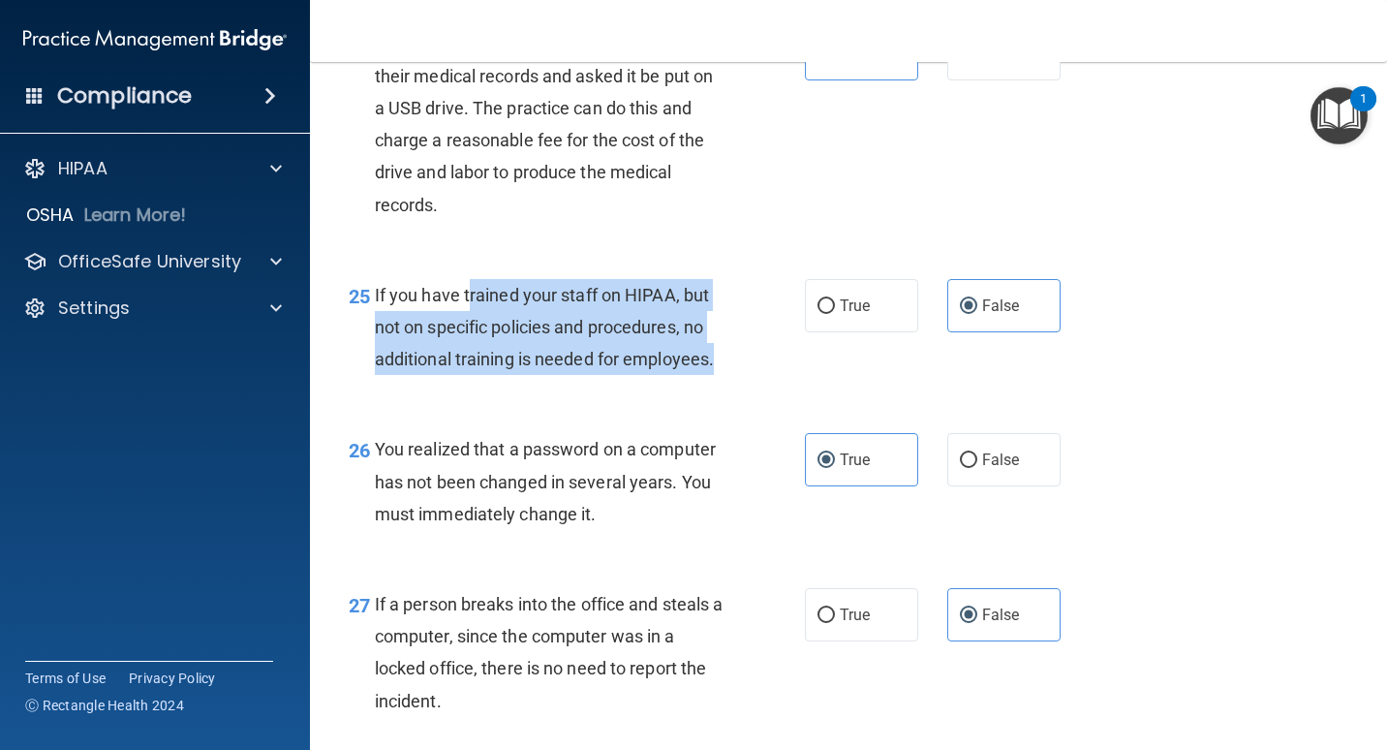
drag, startPoint x: 469, startPoint y: 353, endPoint x: 727, endPoint y: 445, distance: 274.1
click at [727, 385] on div "25 If you have trained your staff on HIPAA, but not on specific policies and pr…" at bounding box center [577, 332] width 514 height 107
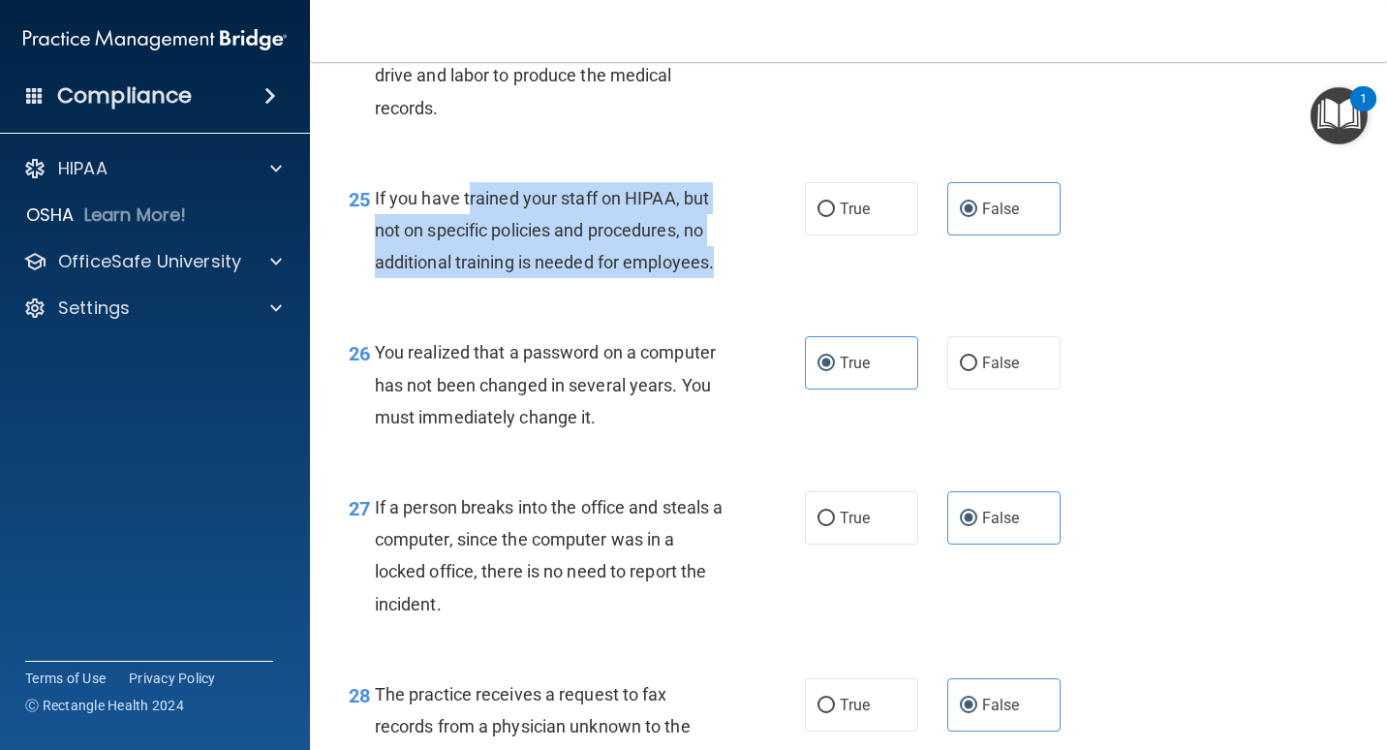
scroll to position [4455, 0]
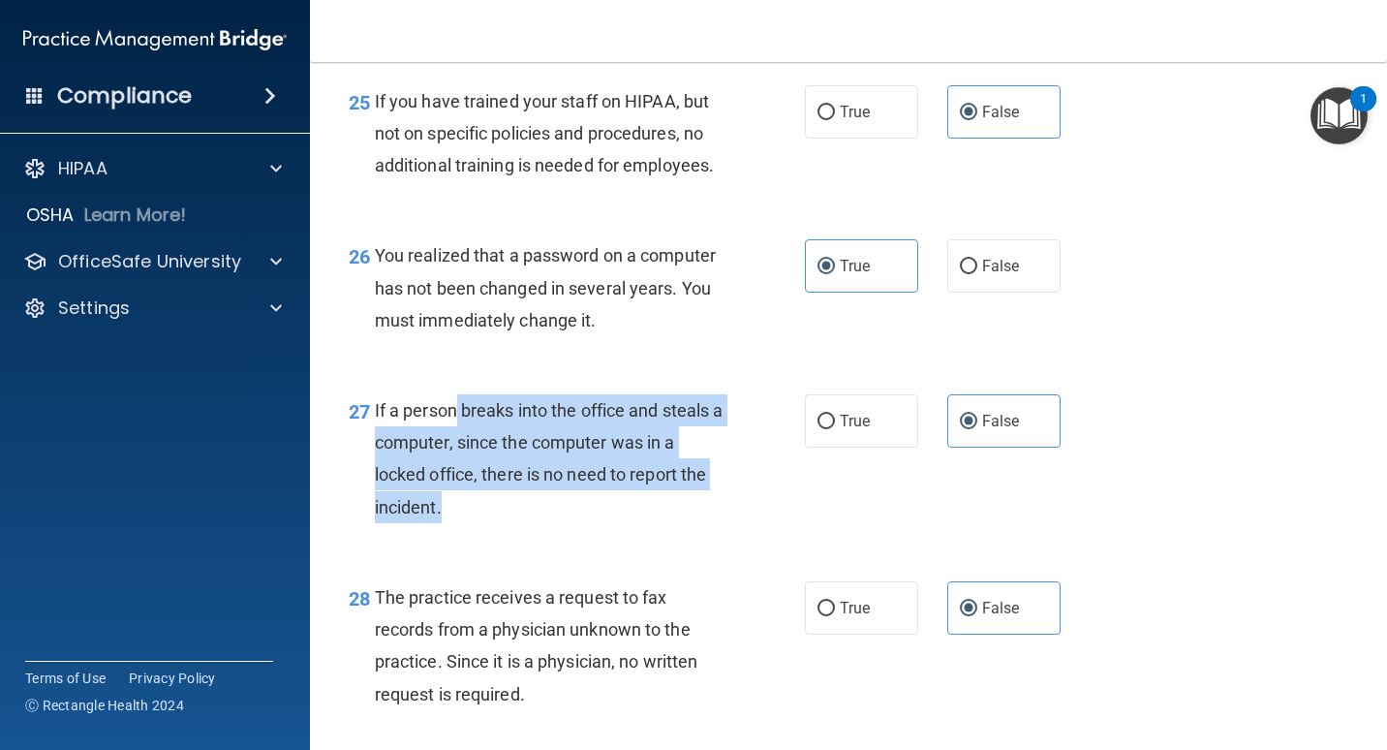
drag, startPoint x: 455, startPoint y: 471, endPoint x: 538, endPoint y: 569, distance: 128.6
click at [538, 523] on div "If a person breaks into the office and steals a computer, since the computer wa…" at bounding box center [557, 458] width 364 height 129
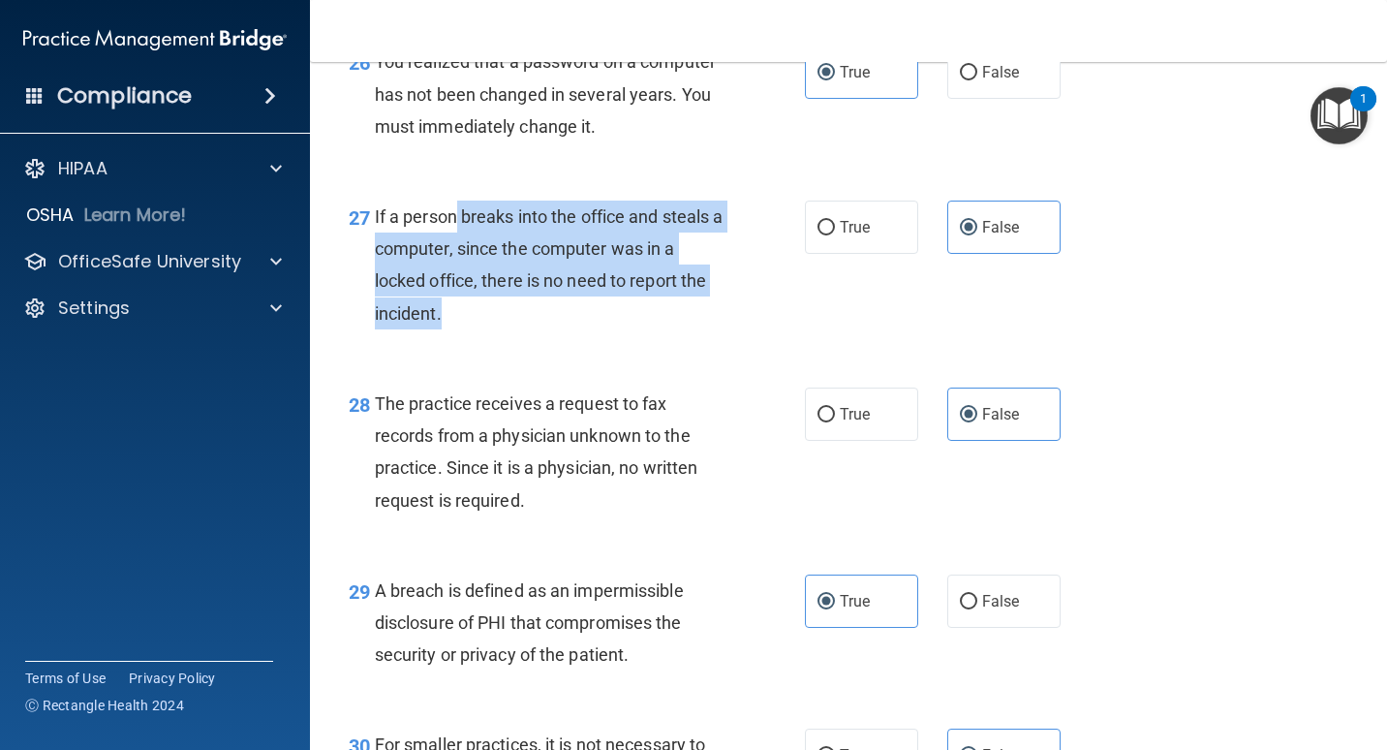
scroll to position [4746, 0]
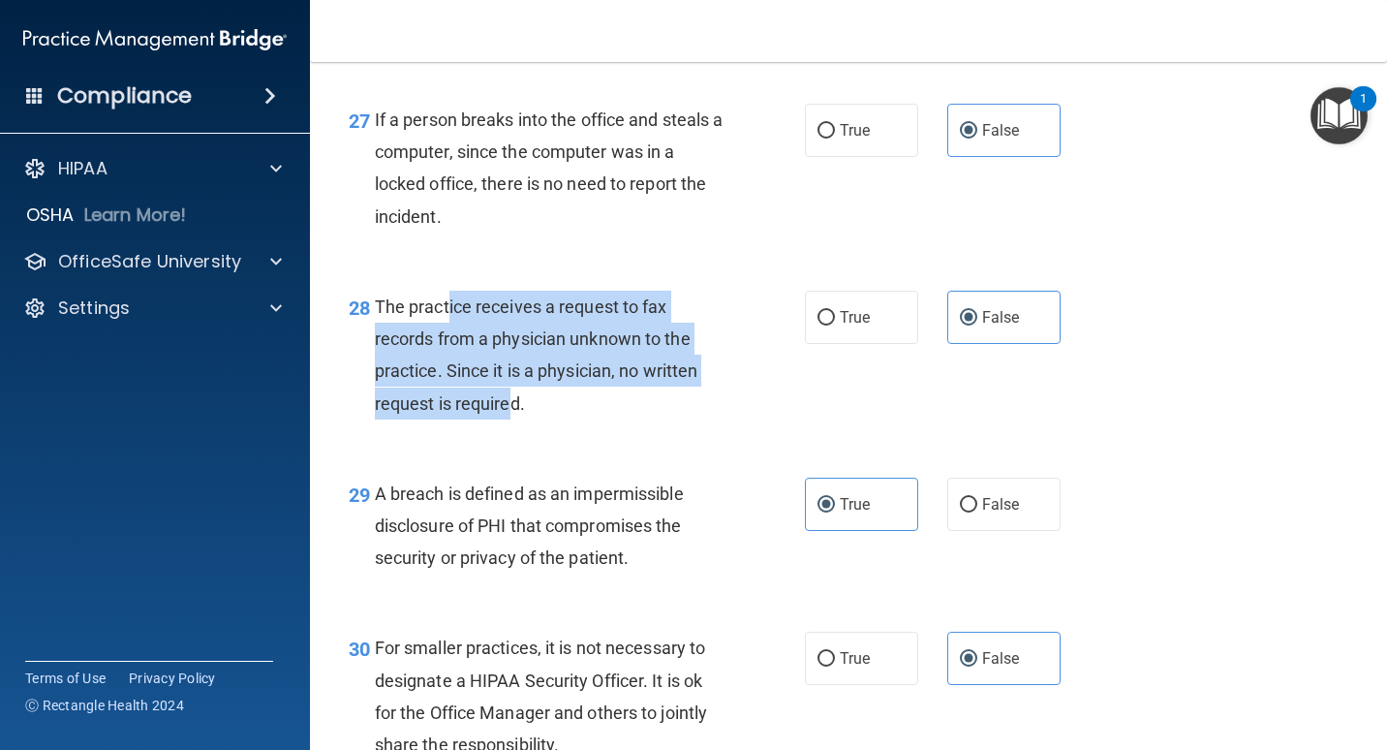
drag, startPoint x: 448, startPoint y: 371, endPoint x: 511, endPoint y: 455, distance: 105.2
click at [511, 419] on div "The practice receives a request to fax records from a physician unknown to the …" at bounding box center [557, 355] width 364 height 129
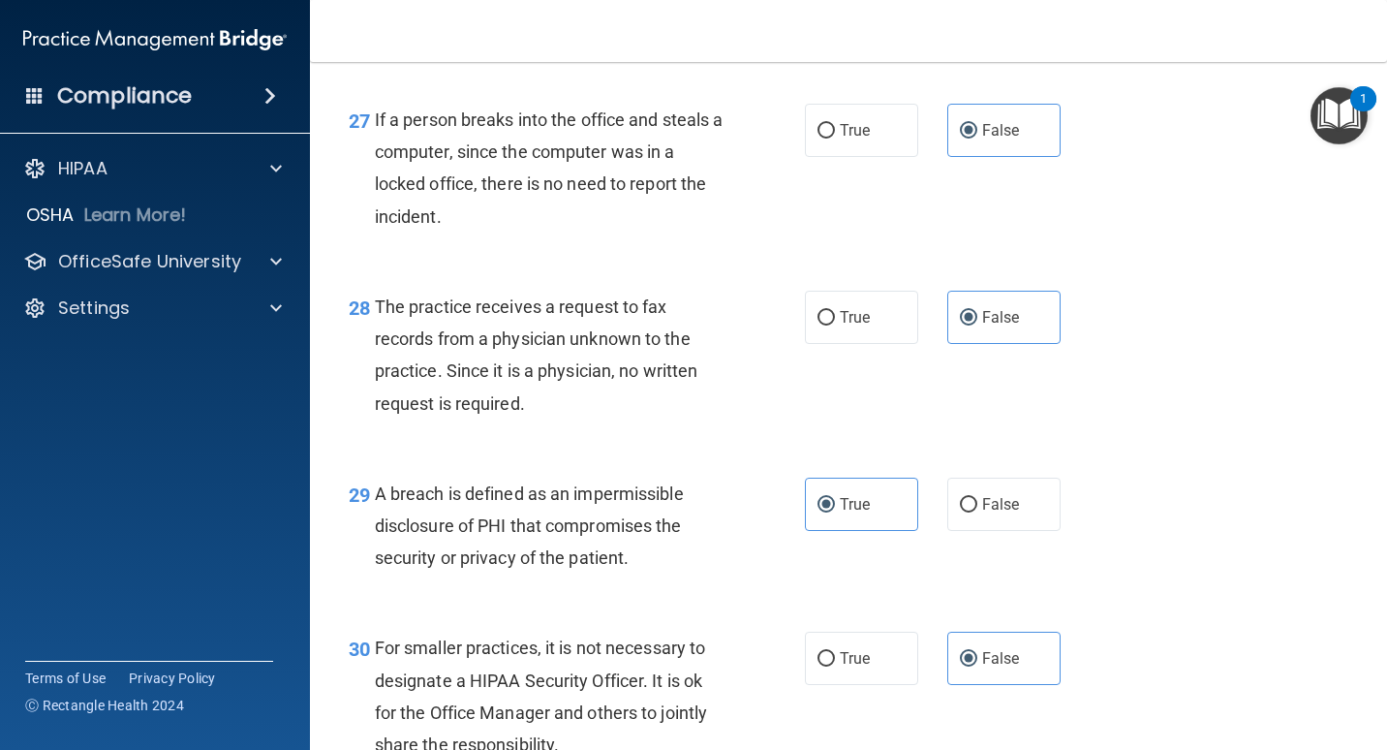
drag, startPoint x: 511, startPoint y: 455, endPoint x: 648, endPoint y: 465, distance: 136.9
click at [648, 419] on div "The practice receives a request to fax records from a physician unknown to the …" at bounding box center [557, 355] width 364 height 129
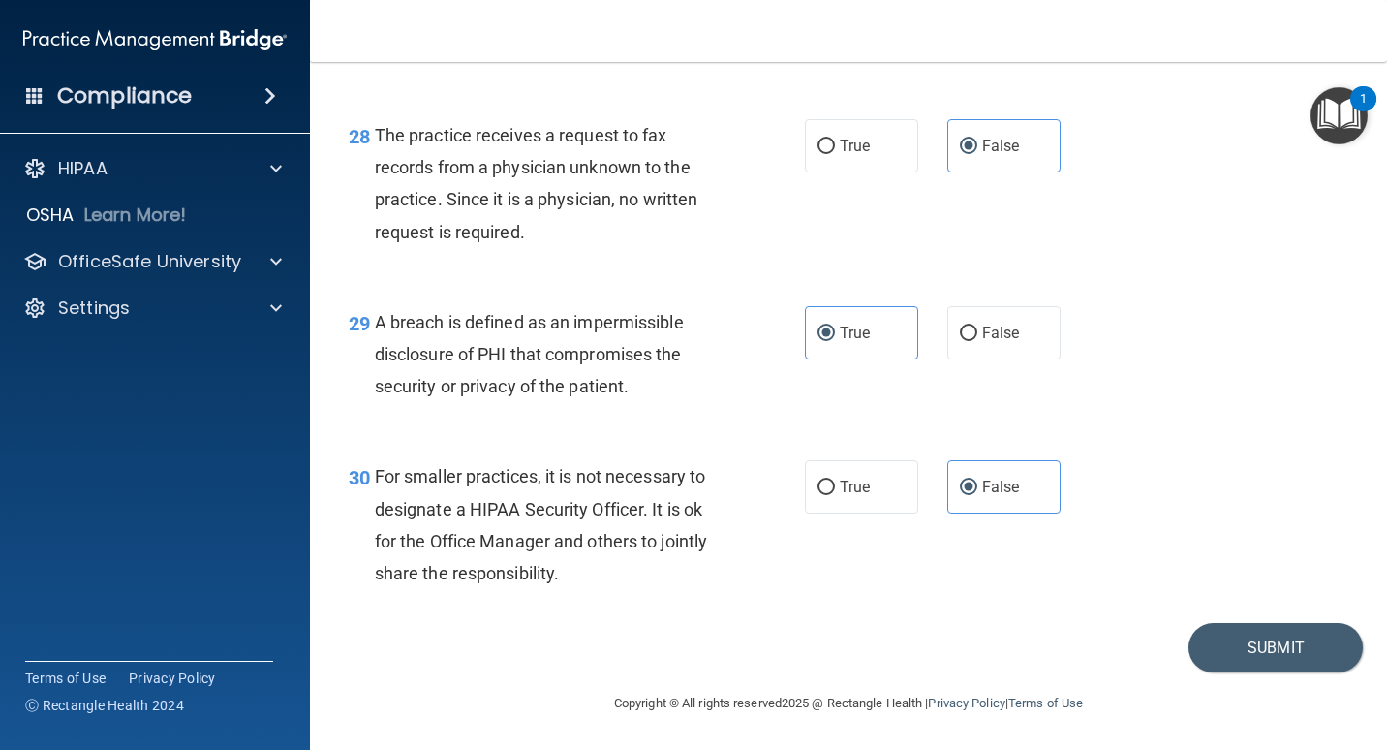
scroll to position [4981, 0]
click at [1221, 657] on button "Submit" at bounding box center [1275, 647] width 174 height 49
